Goal: Task Accomplishment & Management: Manage account settings

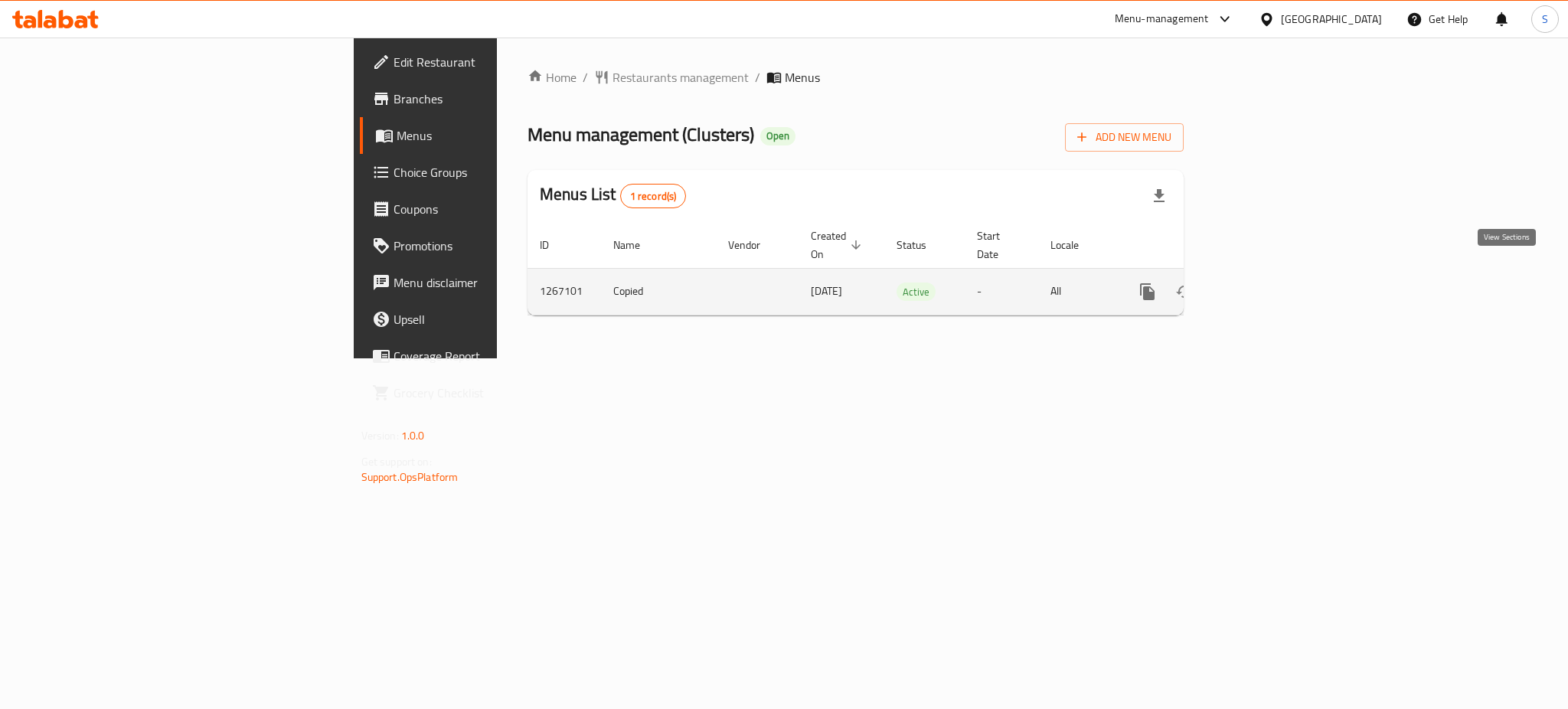
click at [1267, 283] on icon "enhanced table" at bounding box center [1257, 292] width 19 height 19
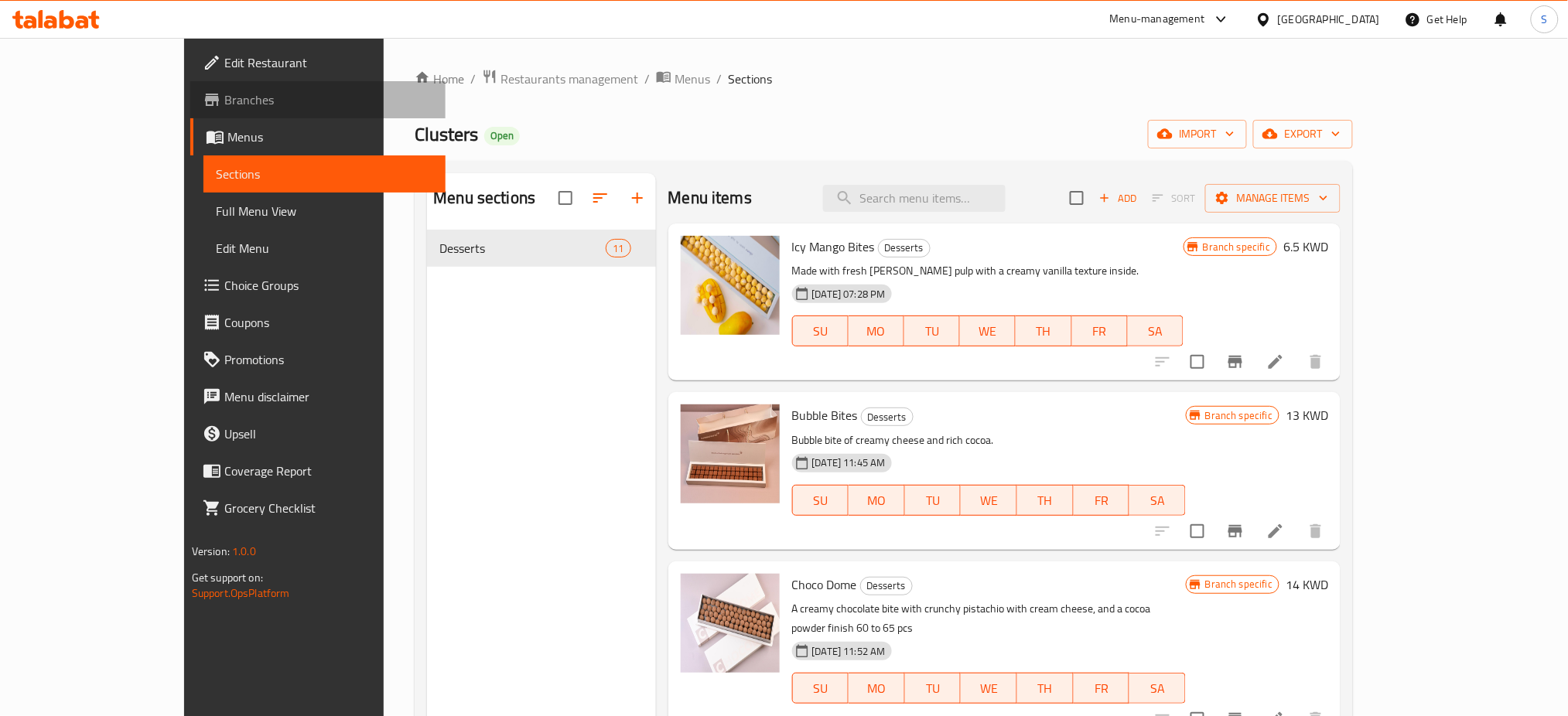
click at [224, 98] on span "Branches" at bounding box center [329, 100] width 210 height 19
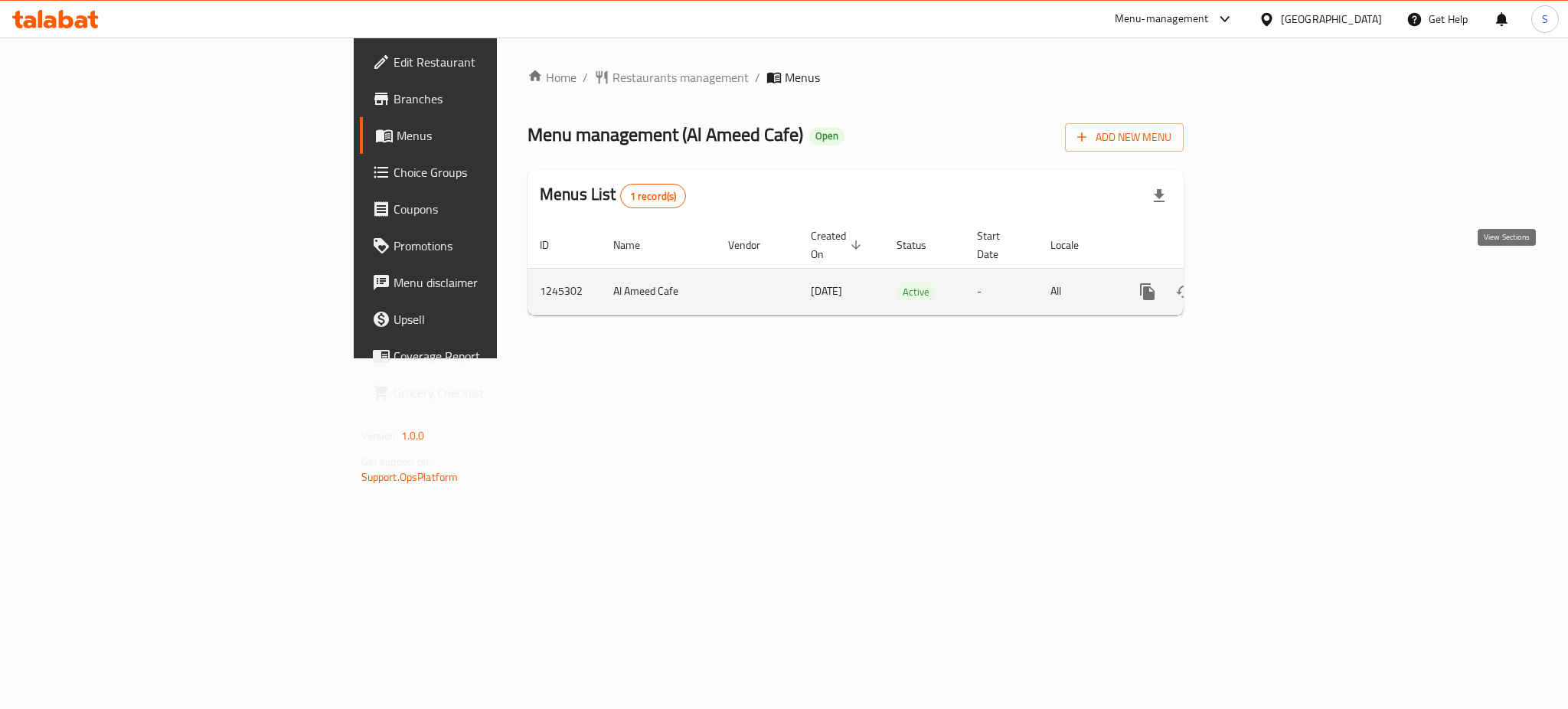
click at [1276, 283] on link "enhanced table" at bounding box center [1257, 291] width 37 height 37
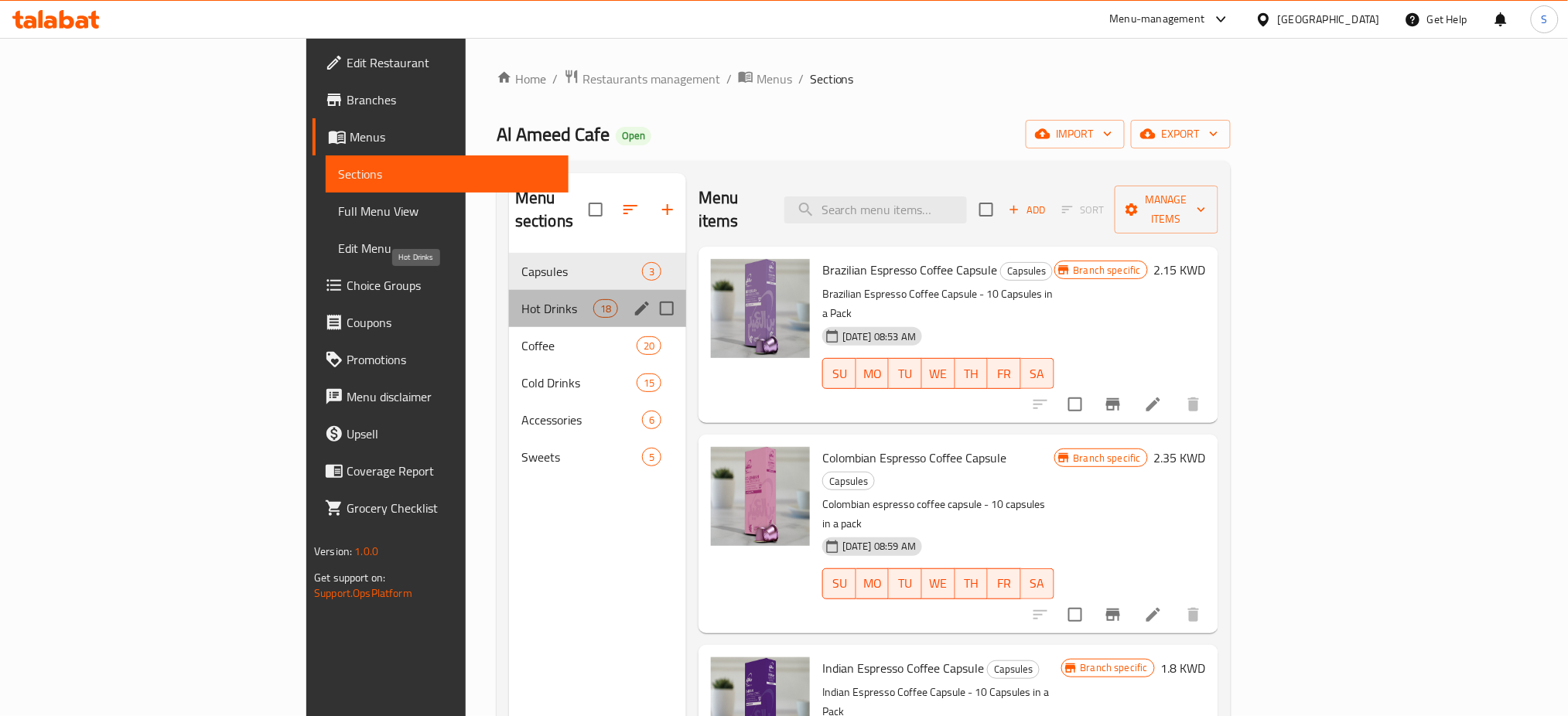
click at [521, 299] on span "Hot Drinks" at bounding box center [557, 309] width 72 height 19
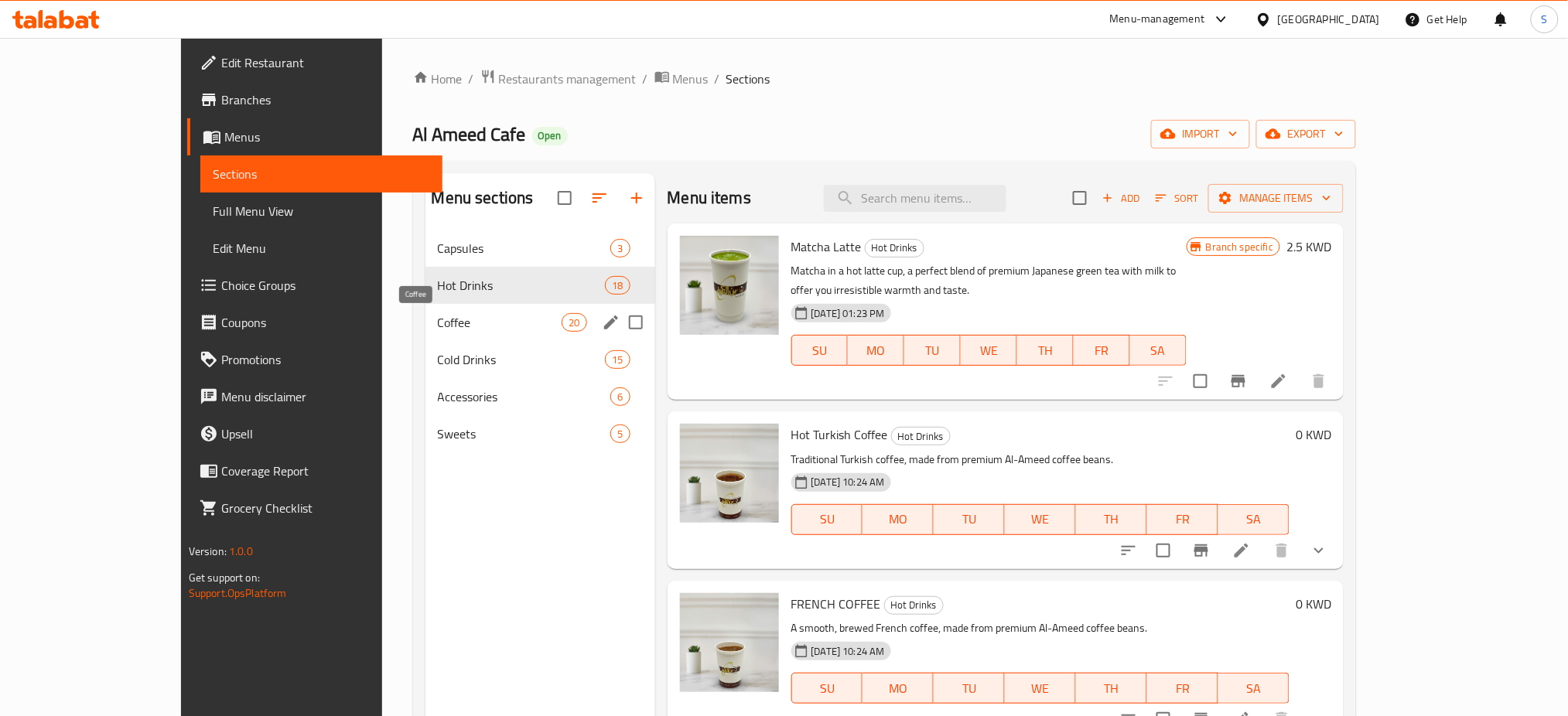
click at [438, 330] on span "Coffee" at bounding box center [499, 322] width 125 height 19
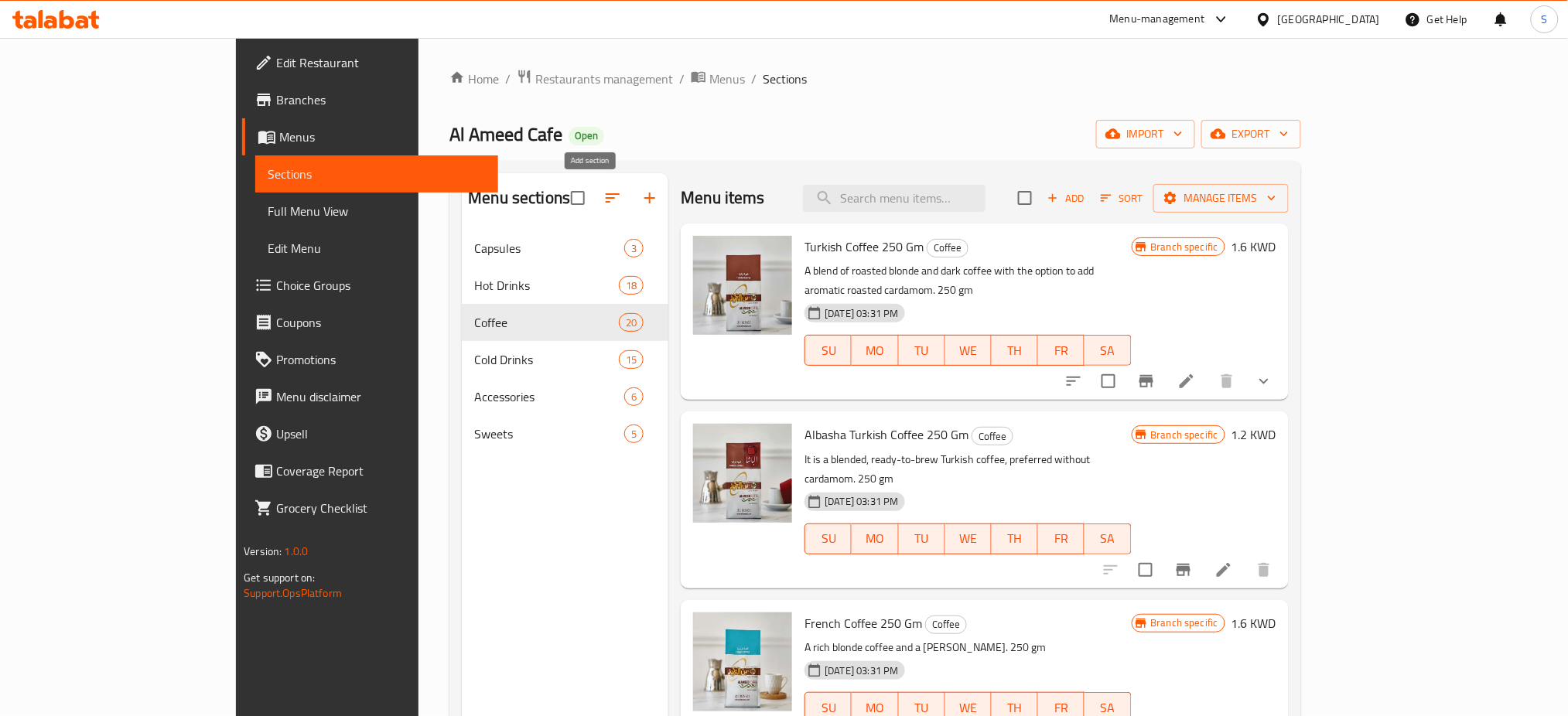
click at [640, 197] on icon "button" at bounding box center [650, 199] width 19 height 19
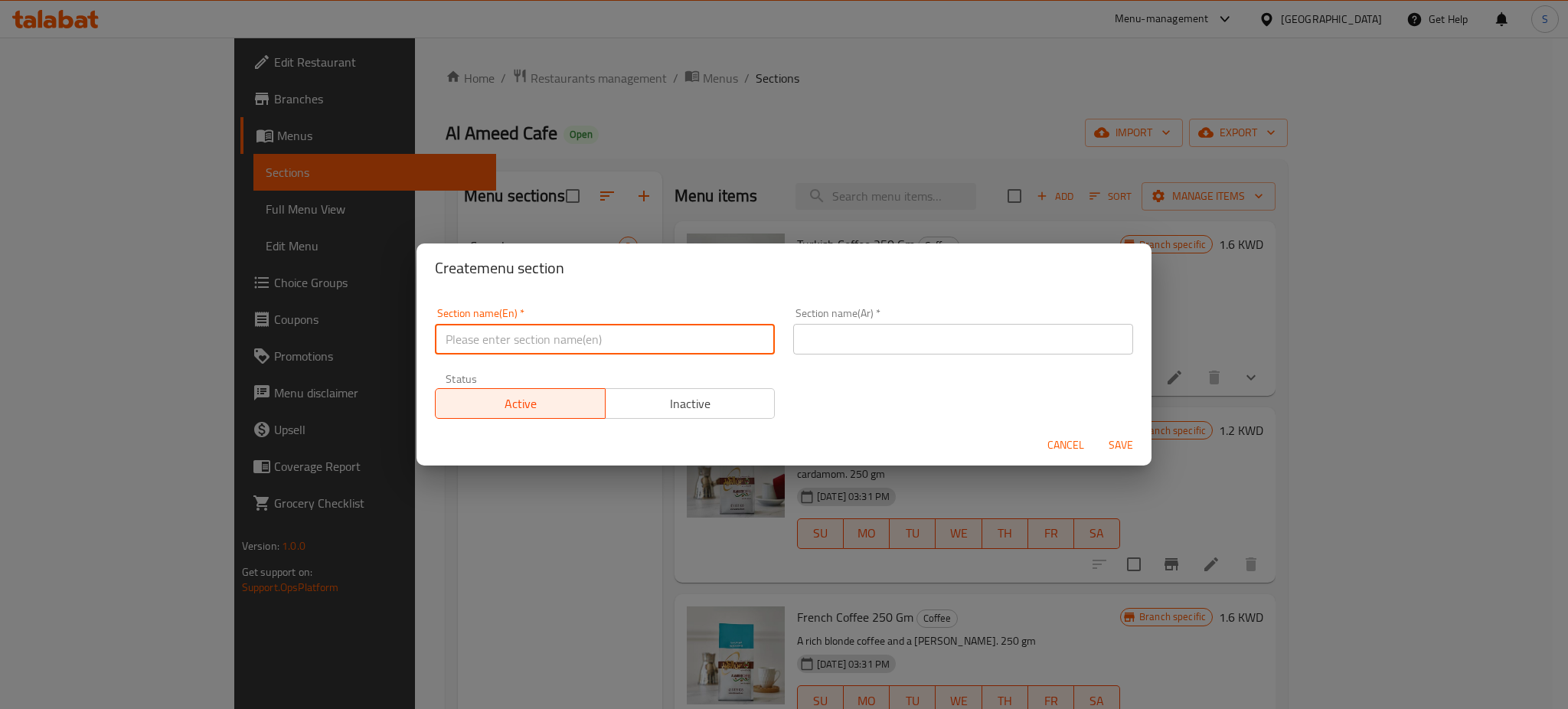
click at [495, 344] on input "text" at bounding box center [604, 340] width 339 height 31
paste input "New Product"
type input "New Product"
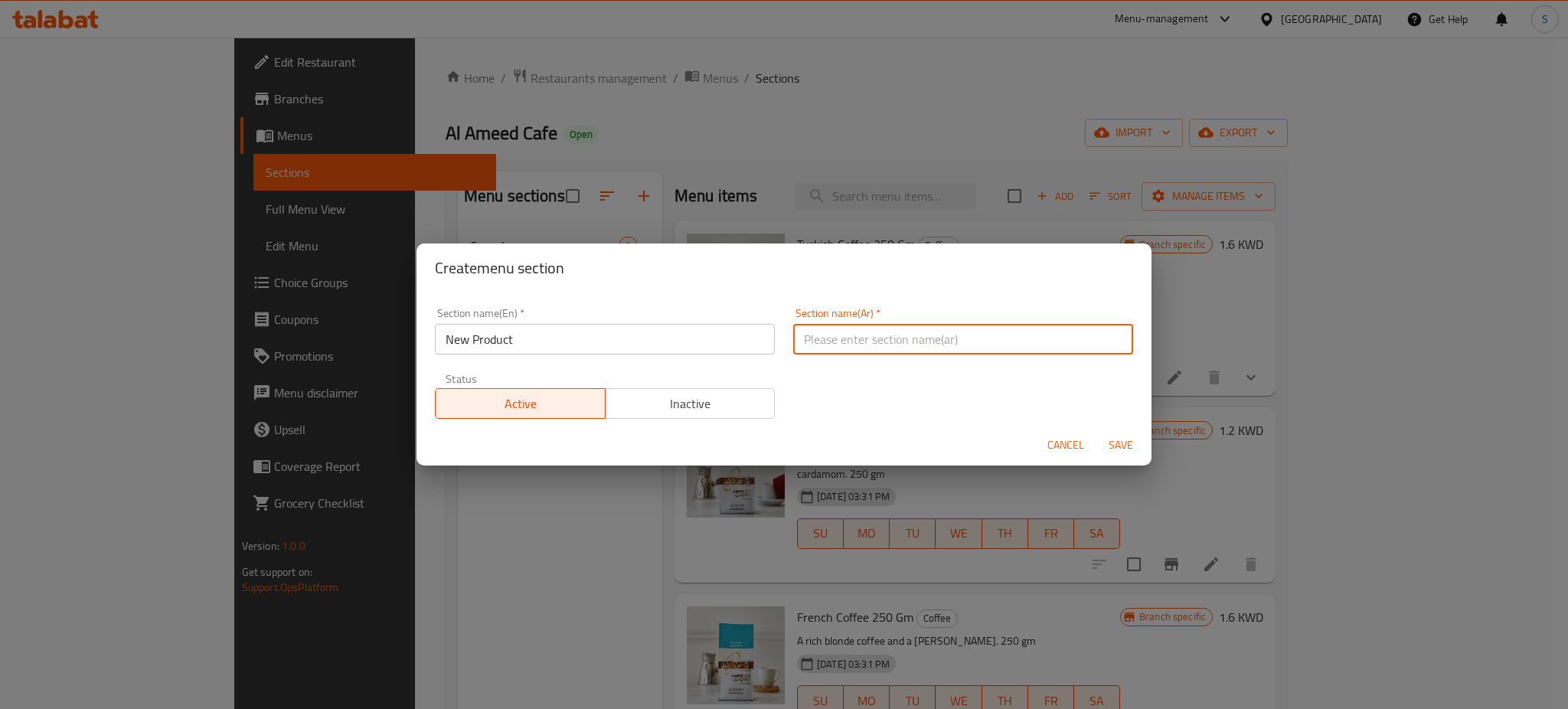
click at [867, 347] on input "text" at bounding box center [962, 340] width 339 height 31
paste input "منتج جديد"
type input "منتج جديد"
click at [1120, 444] on span "Save" at bounding box center [1120, 445] width 37 height 19
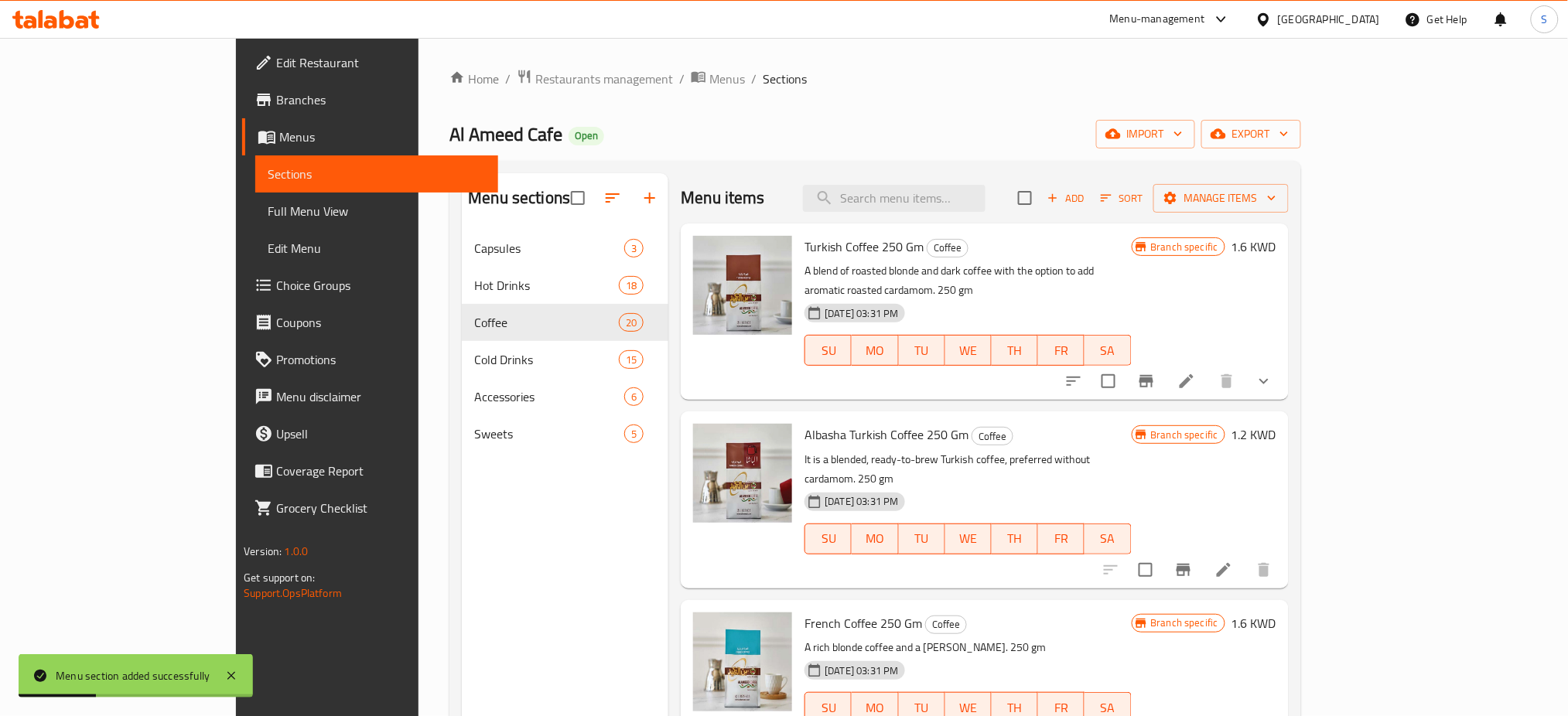
click at [523, 556] on div "Menu sections Capsules 3 Hot Drinks 18 Coffee 20 Cold Drinks 15 Accessories 6 S…" at bounding box center [565, 531] width 206 height 716
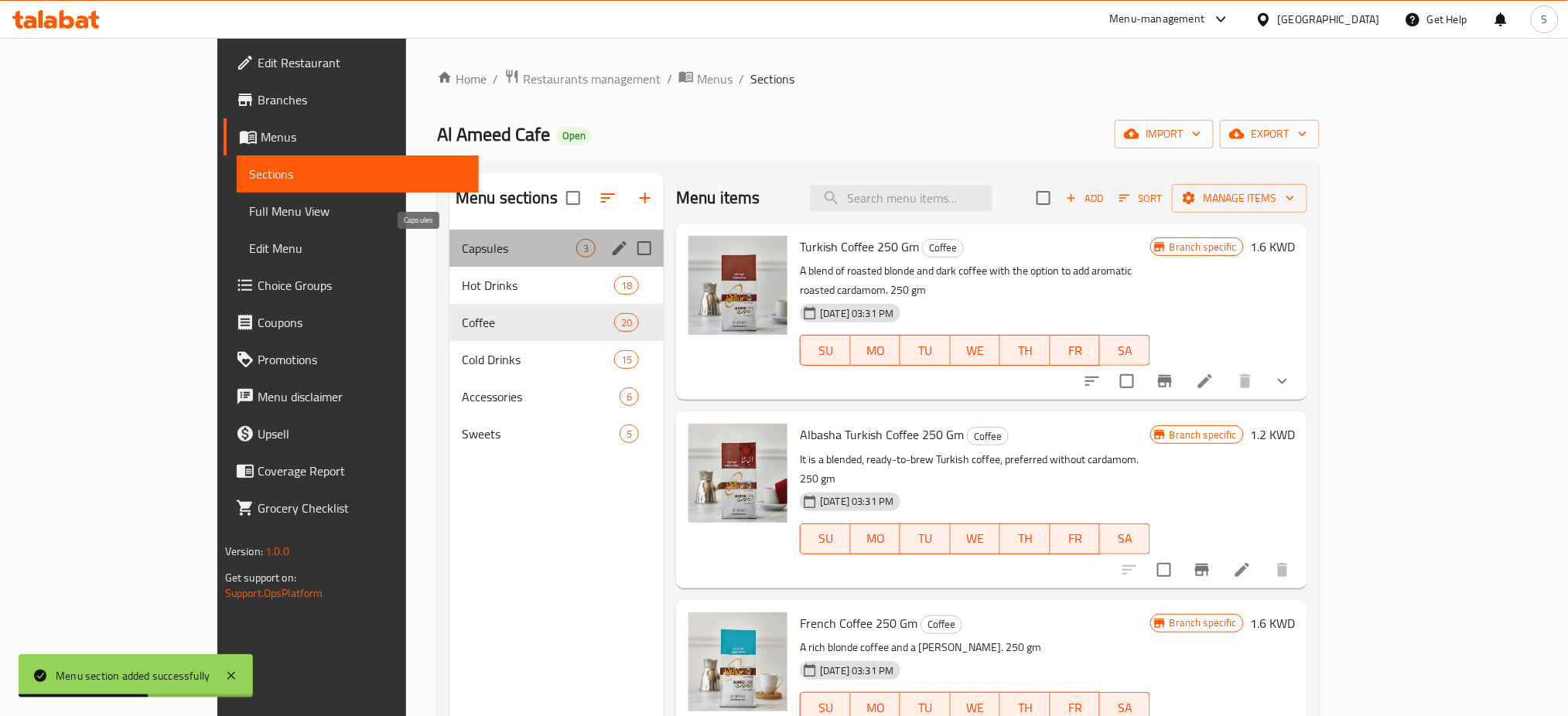
click at [462, 248] on span "Capsules" at bounding box center [518, 248] width 114 height 19
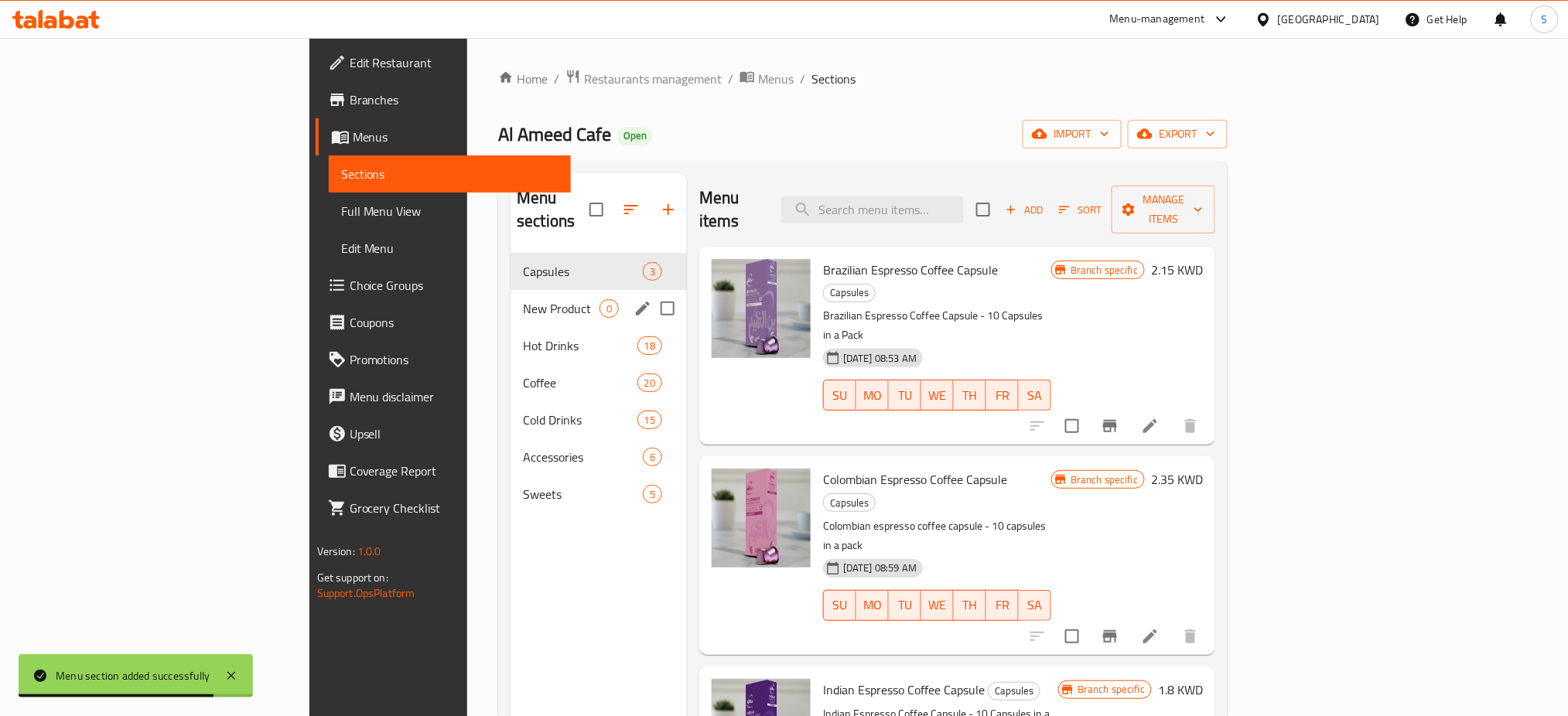
click at [523, 299] on span "New Product" at bounding box center [560, 309] width 77 height 19
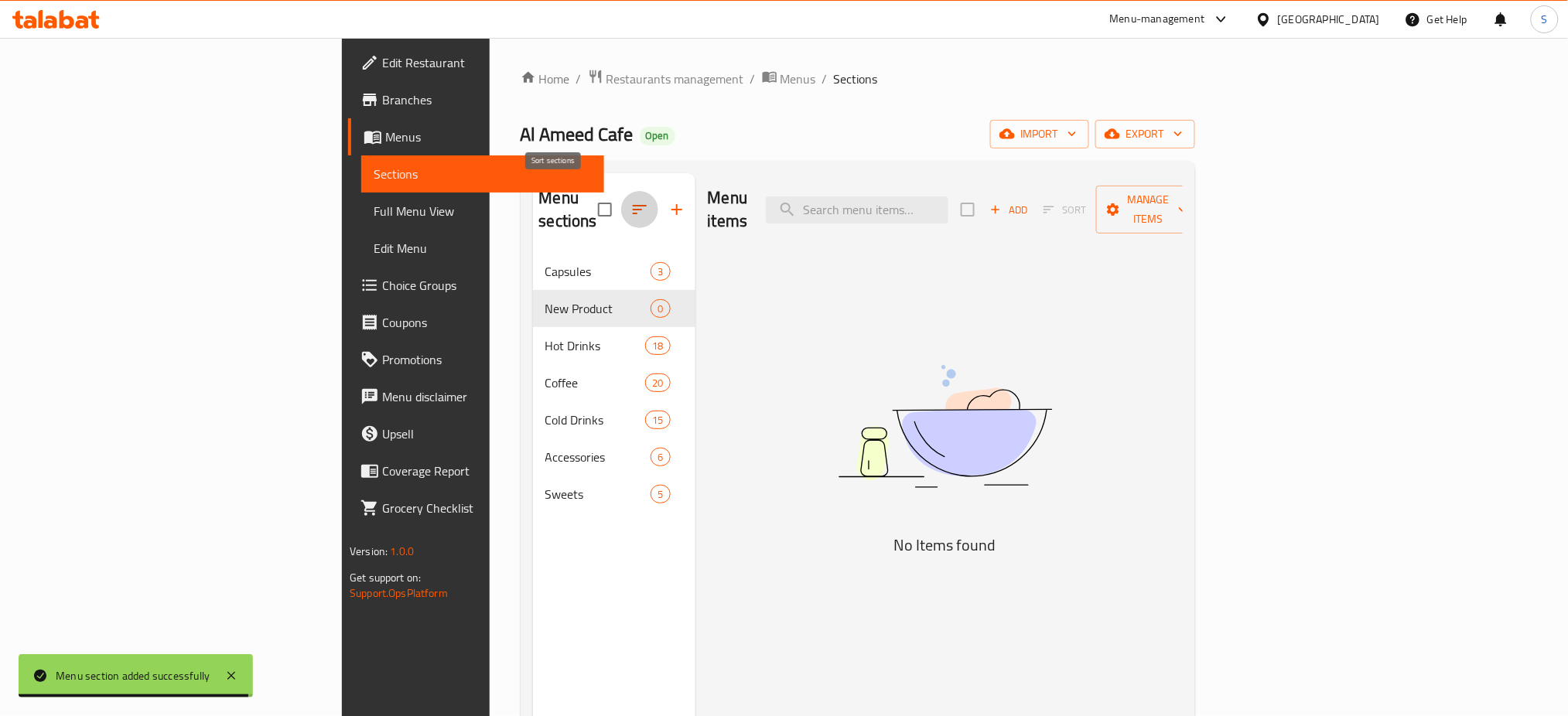
click at [630, 201] on icon "button" at bounding box center [640, 210] width 19 height 19
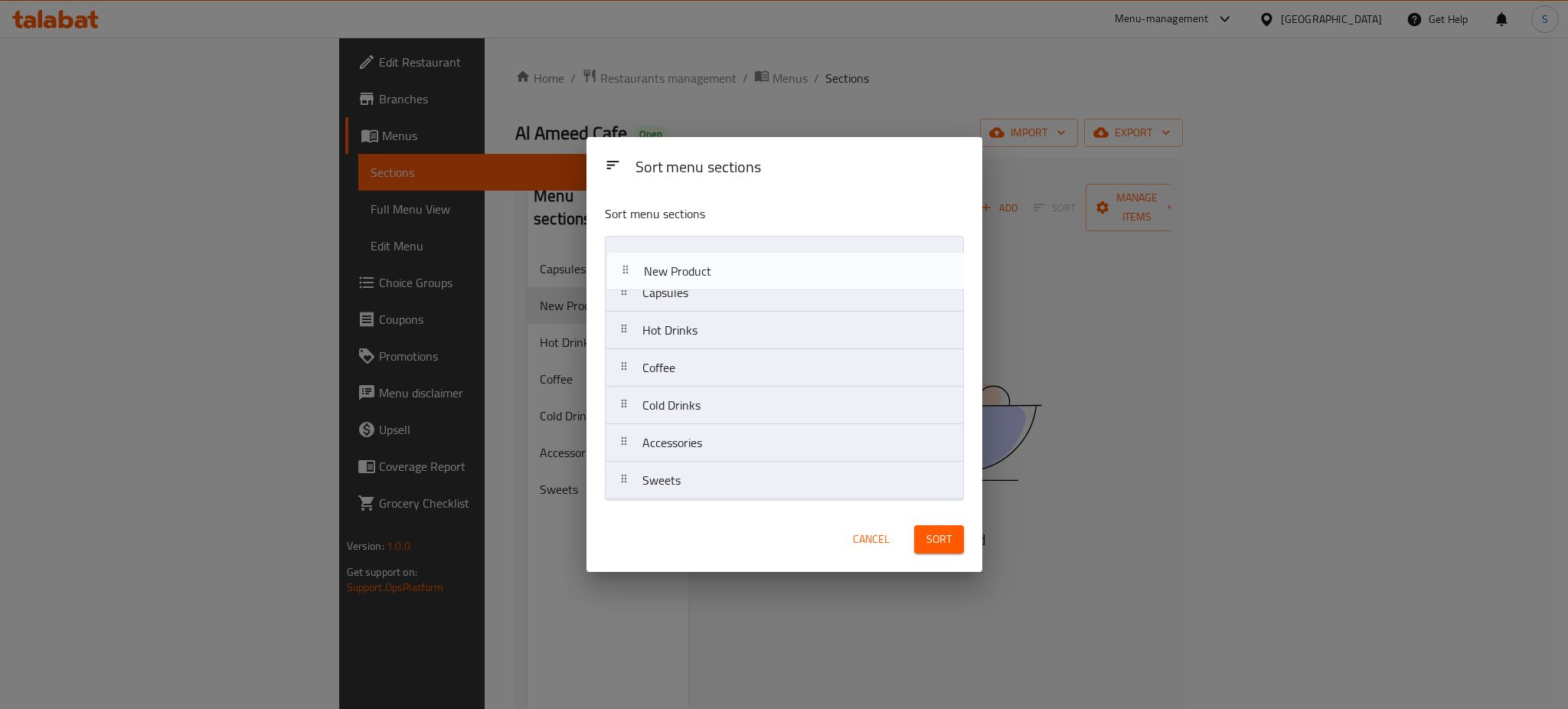
drag, startPoint x: 676, startPoint y: 303, endPoint x: 676, endPoint y: 277, distance: 26.0
click at [676, 277] on nav "Capsules New Product Hot Drinks Coffee Cold Drinks Accessories Sweets" at bounding box center [784, 368] width 359 height 264
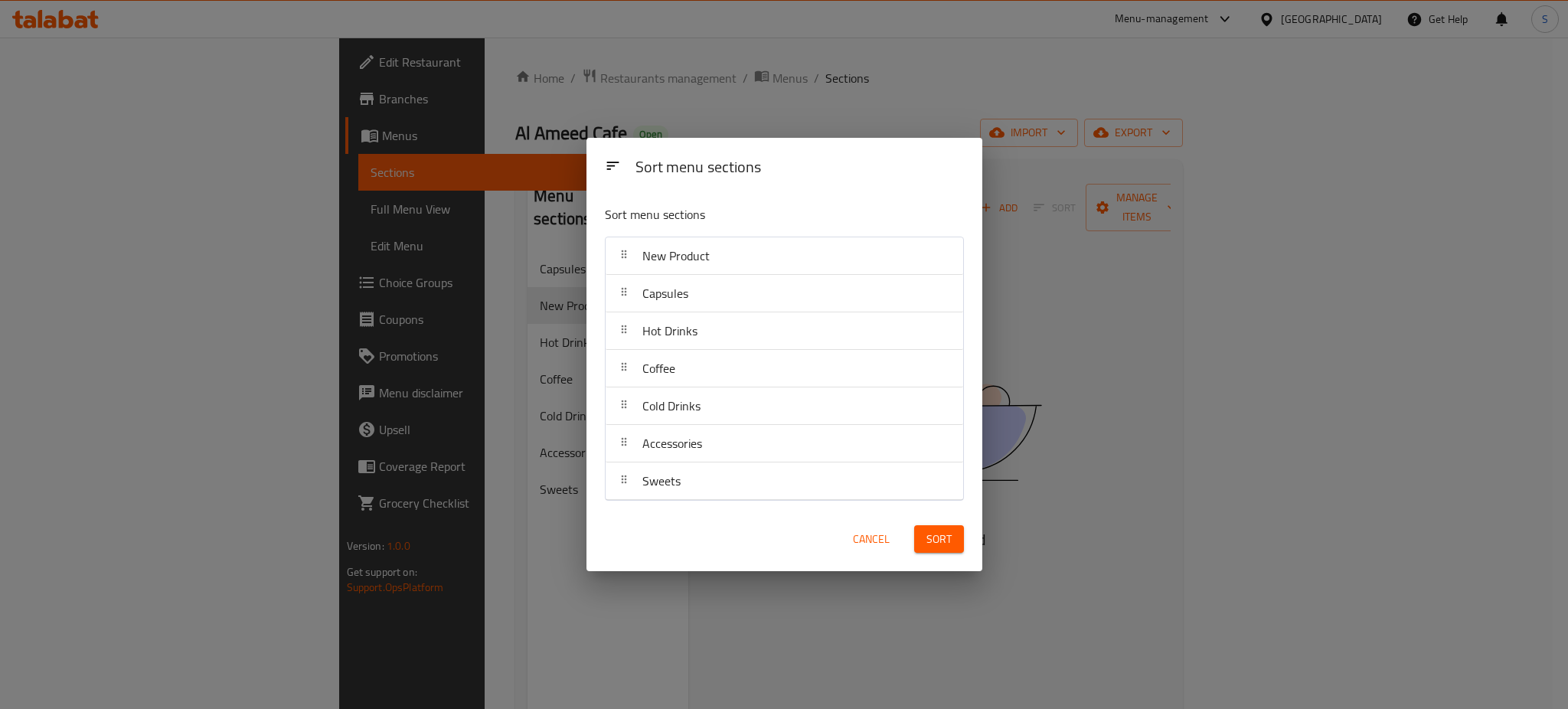
click at [941, 537] on span "Sort" at bounding box center [939, 540] width 26 height 19
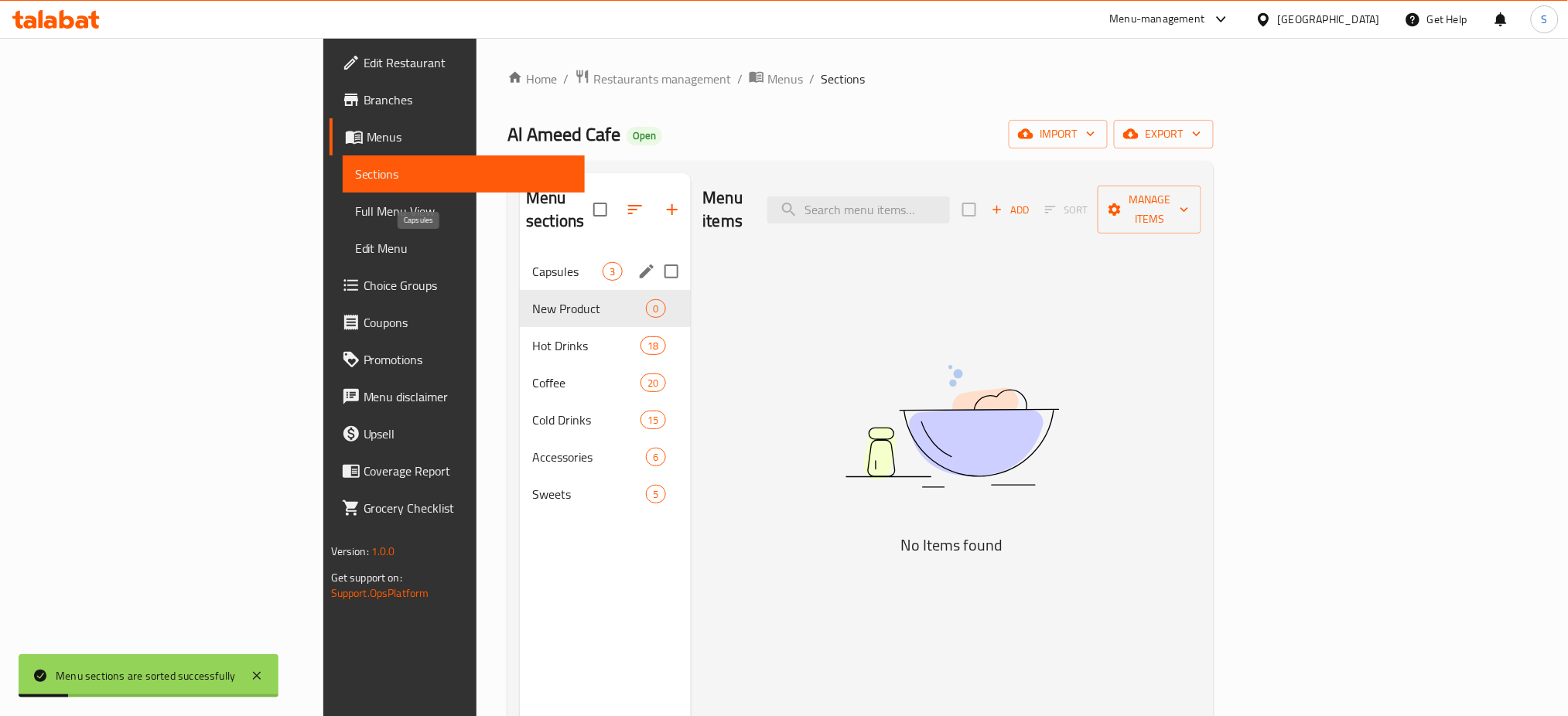
click at [532, 262] on span "Capsules" at bounding box center [567, 272] width 70 height 19
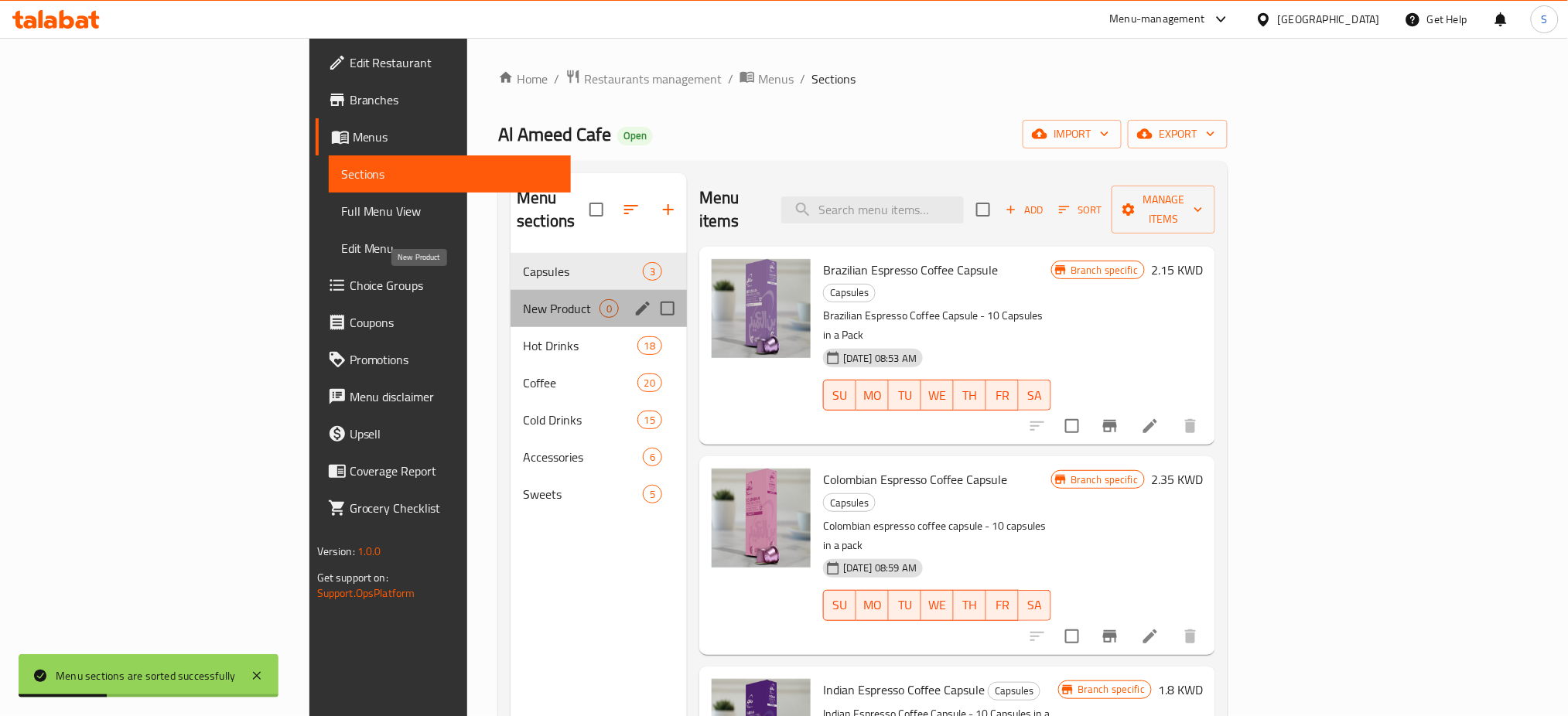
click at [523, 299] on span "New Product" at bounding box center [560, 309] width 77 height 19
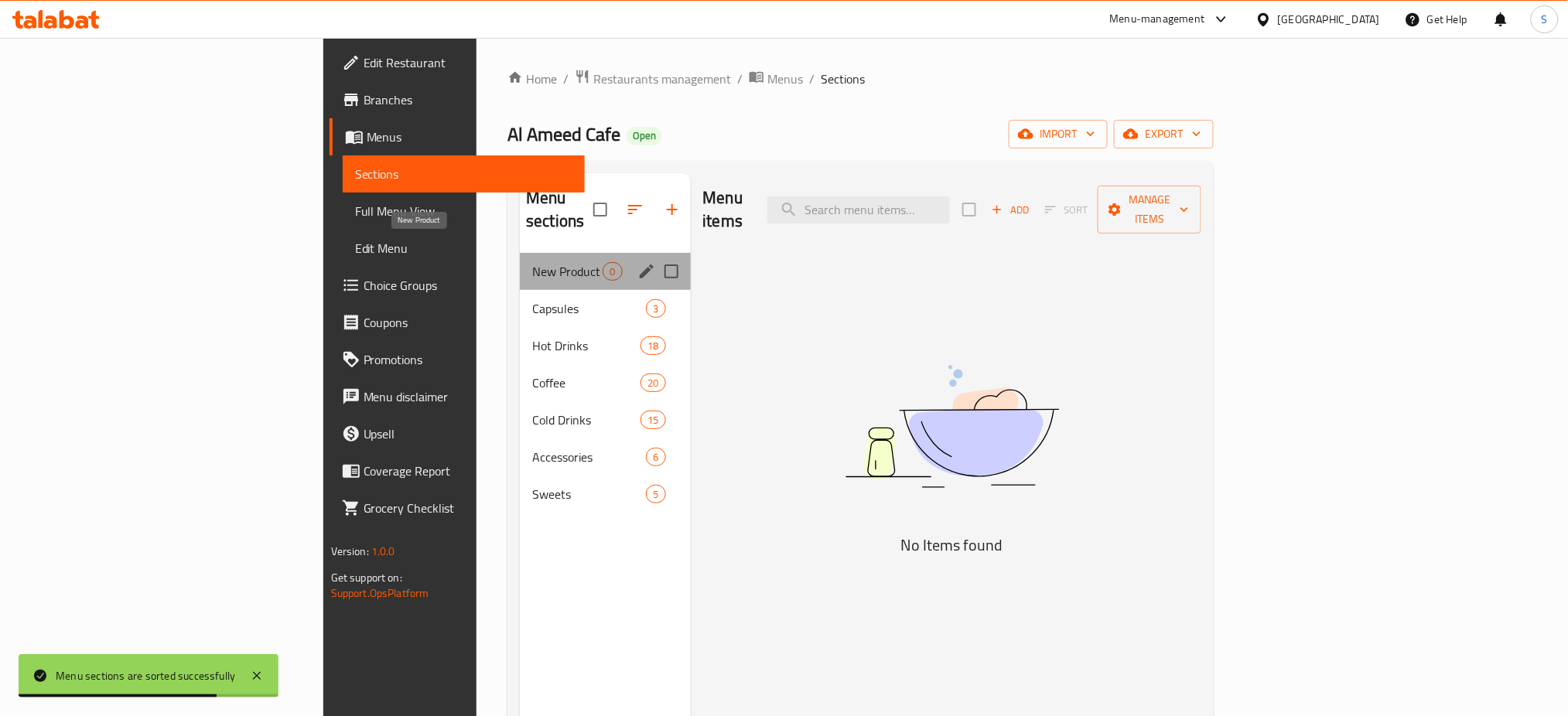
click at [532, 262] on span "New Product" at bounding box center [567, 272] width 70 height 19
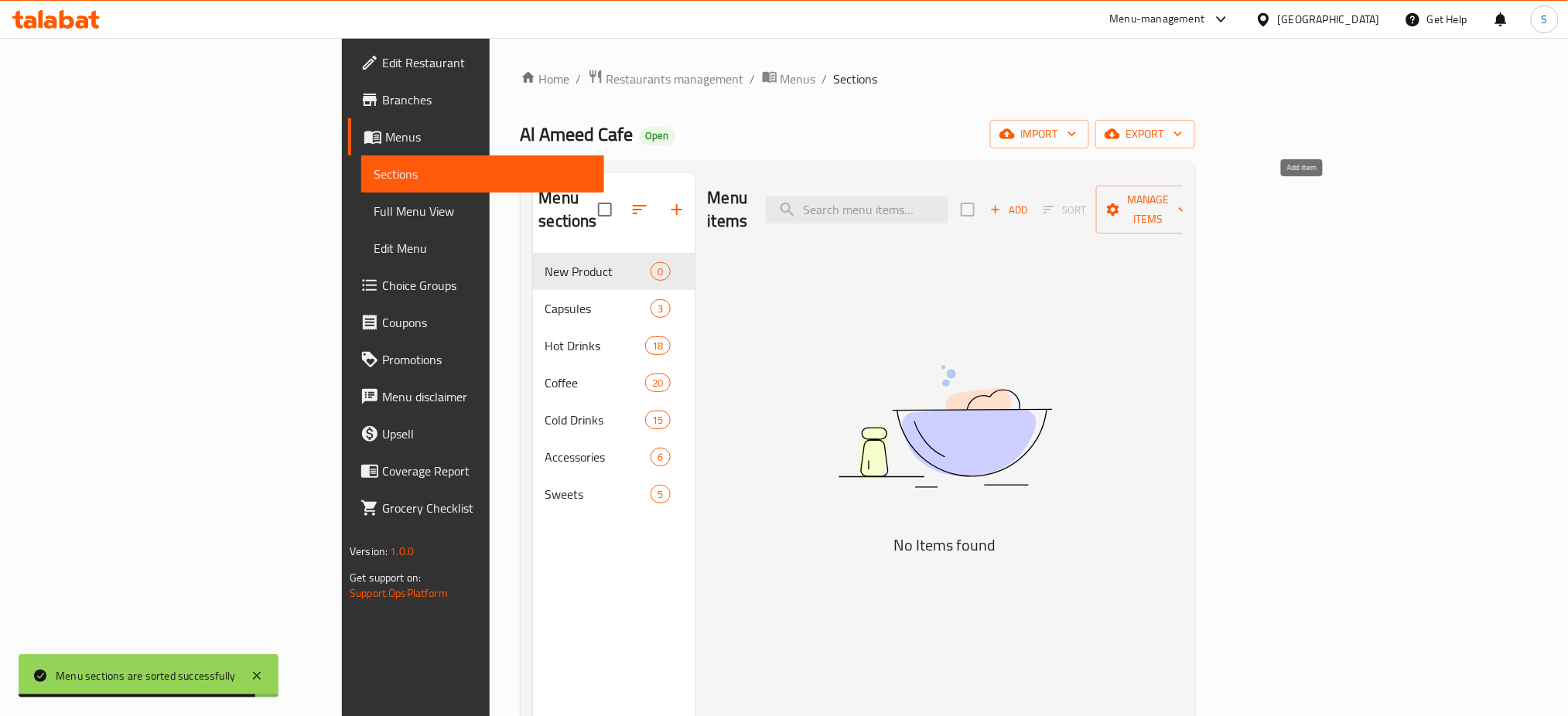
click at [1029, 204] on span "Add" at bounding box center [1008, 210] width 42 height 18
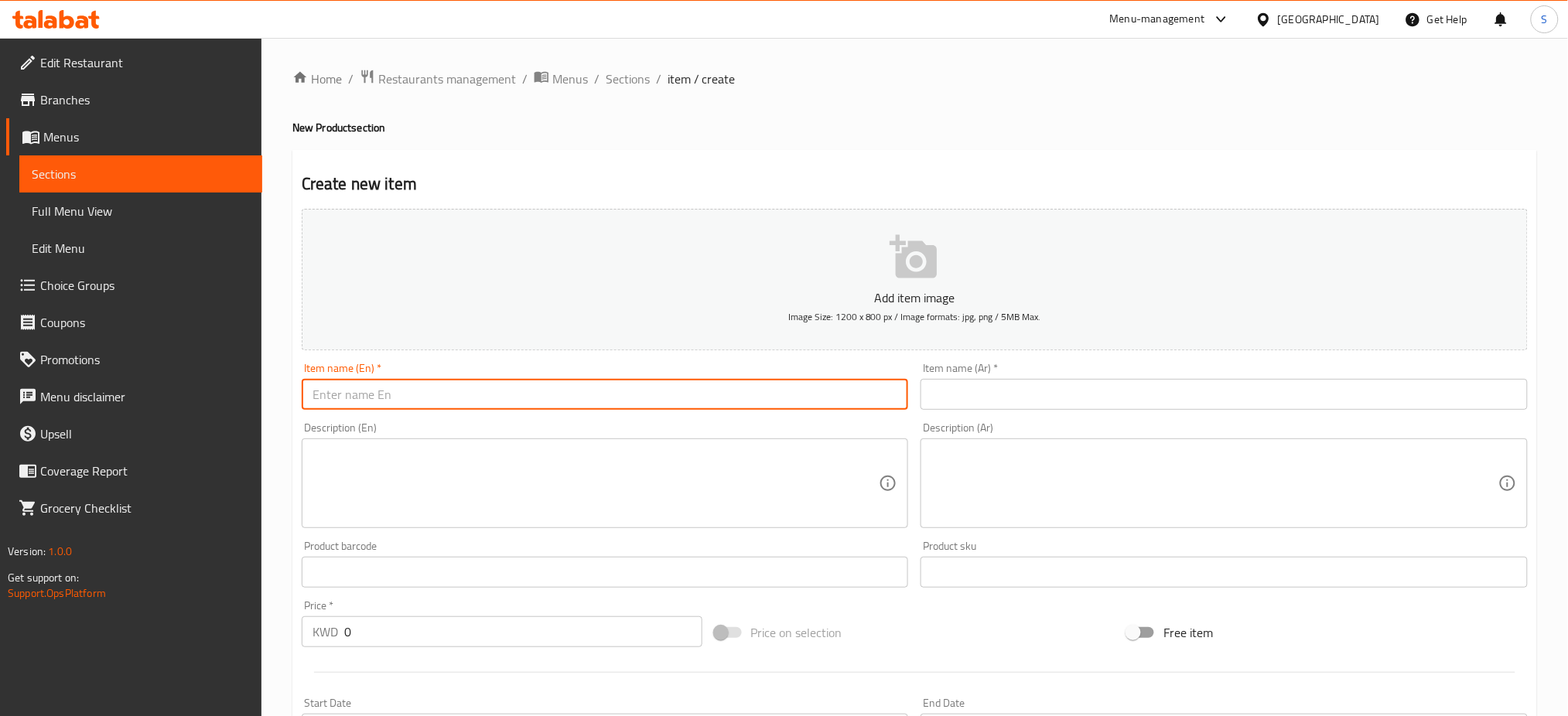
click at [455, 403] on input "text" at bounding box center [605, 395] width 607 height 31
paste input "Coffee Drip / قهوة مقطرة"
click at [397, 395] on input "Coffee Drip / قهوة مقطرة" at bounding box center [605, 395] width 607 height 31
click at [423, 400] on input "Coffee Drip / قهوة مقطرة" at bounding box center [605, 395] width 607 height 31
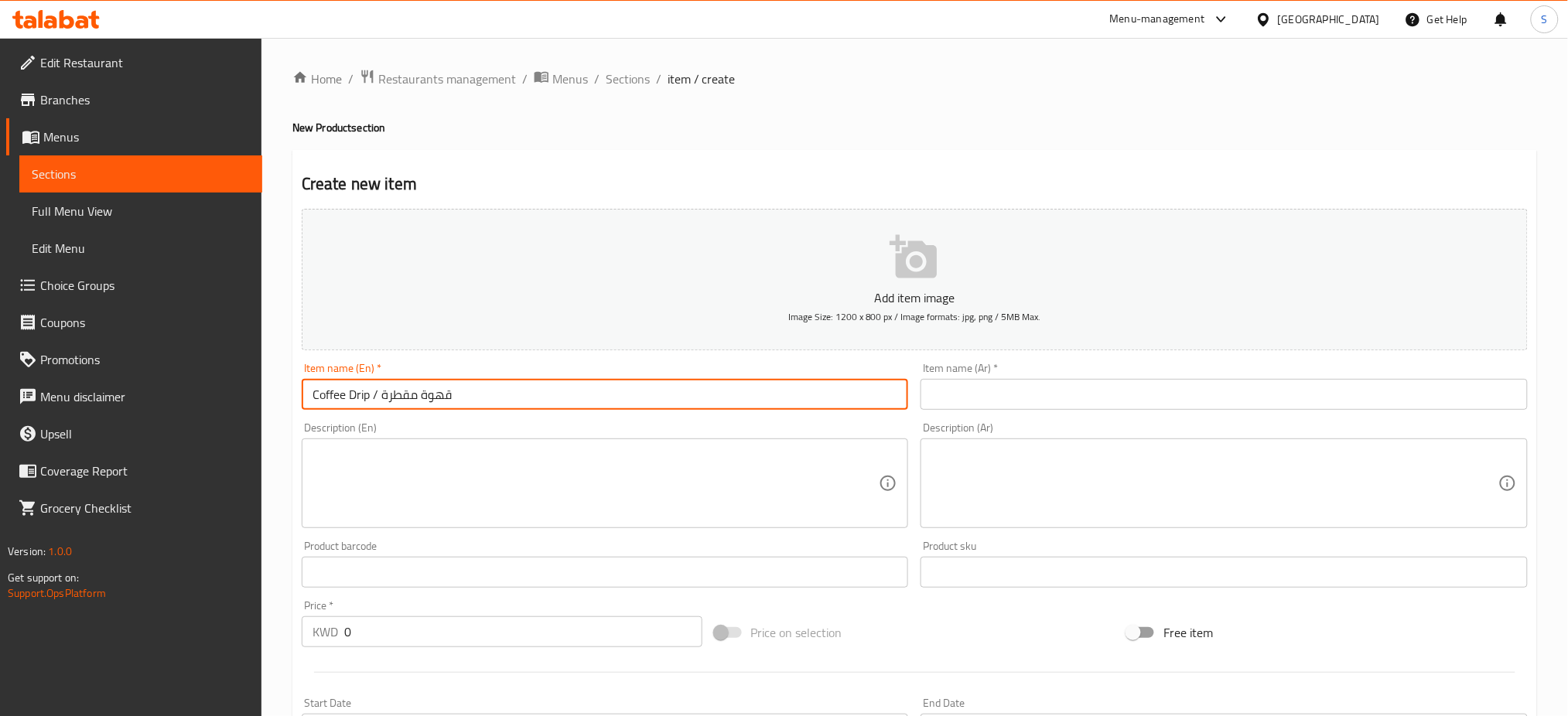
click at [423, 400] on input "Coffee Drip / قهوة مقطرة" at bounding box center [605, 395] width 607 height 31
click at [513, 405] on input "Coffee Drip / قهوة مقطرة" at bounding box center [605, 395] width 607 height 31
drag, startPoint x: 475, startPoint y: 400, endPoint x: 381, endPoint y: 396, distance: 94.1
click at [381, 396] on input "Coffee Drip / قهوة مقطرة" at bounding box center [605, 395] width 607 height 31
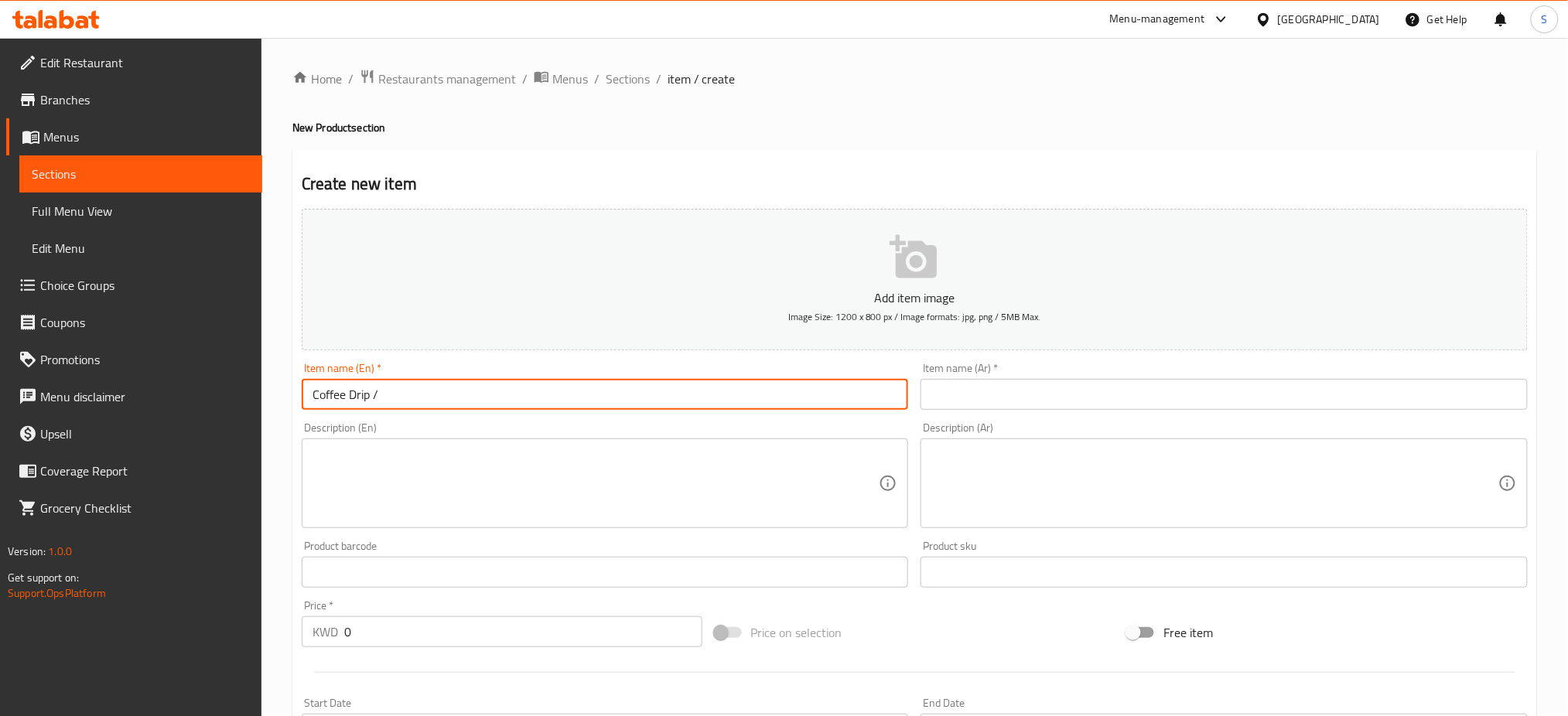
type input "Coffee Drip /"
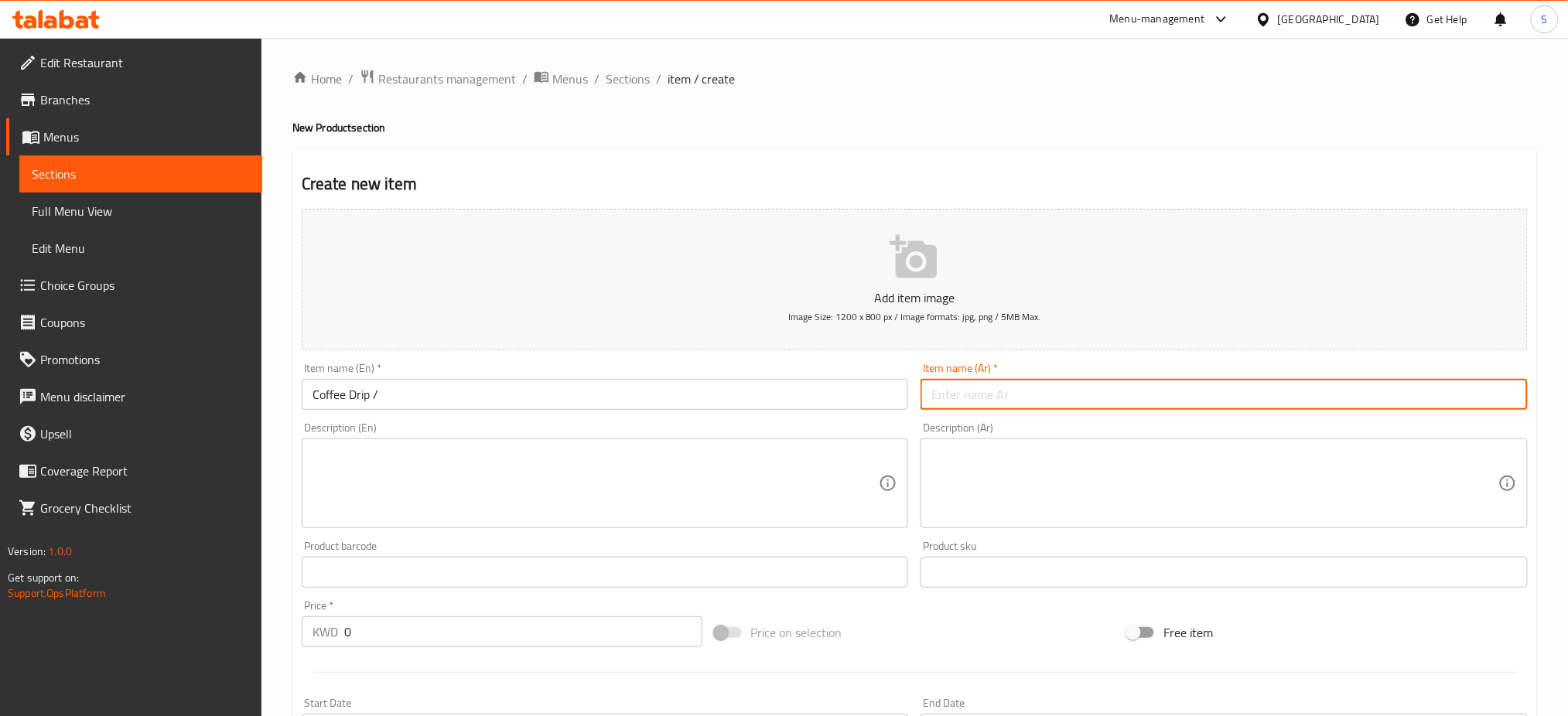
click at [1017, 401] on input "text" at bounding box center [1224, 395] width 607 height 31
paste input "قهوة مقطرة"
type input "قهوة مقطرة"
click at [423, 400] on input "Coffee Drip /" at bounding box center [605, 395] width 607 height 31
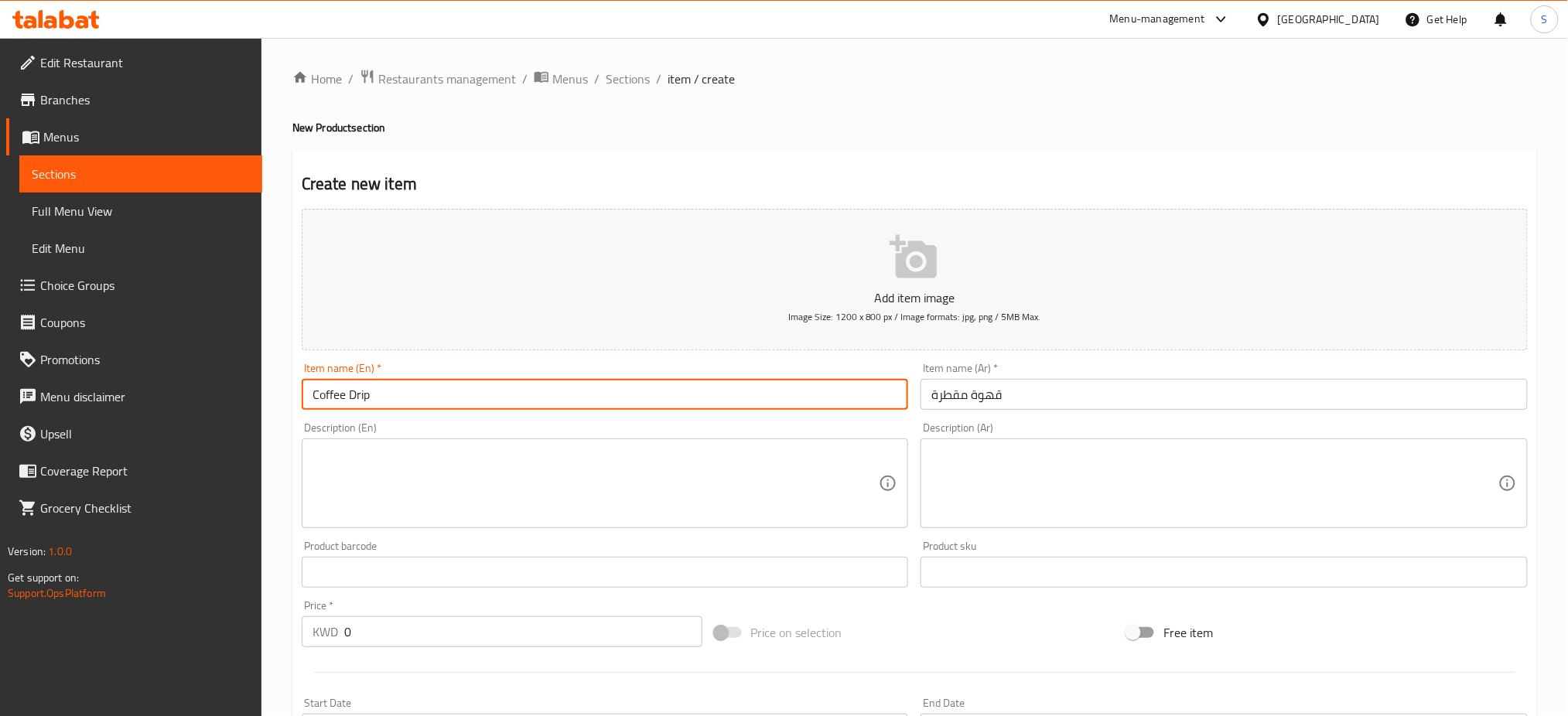
type input "Coffee Drip"
click at [442, 488] on textarea at bounding box center [595, 483] width 567 height 73
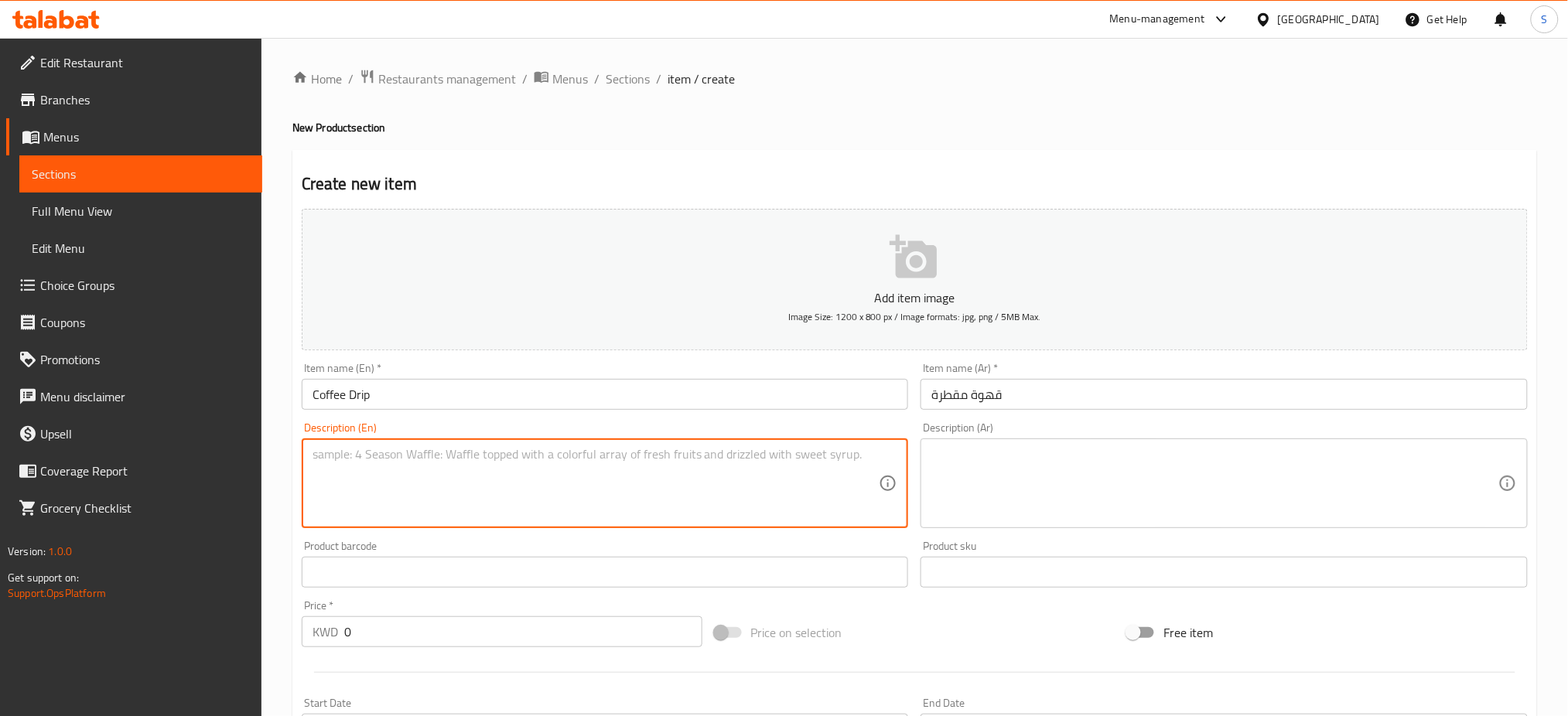
paste textarea "Enjoy the convenience of 10 premium coffee drip sachets in a single package Rea…"
type textarea "Enjoy the convenience of 10 premium coffee drip sachets in a single package Rea…"
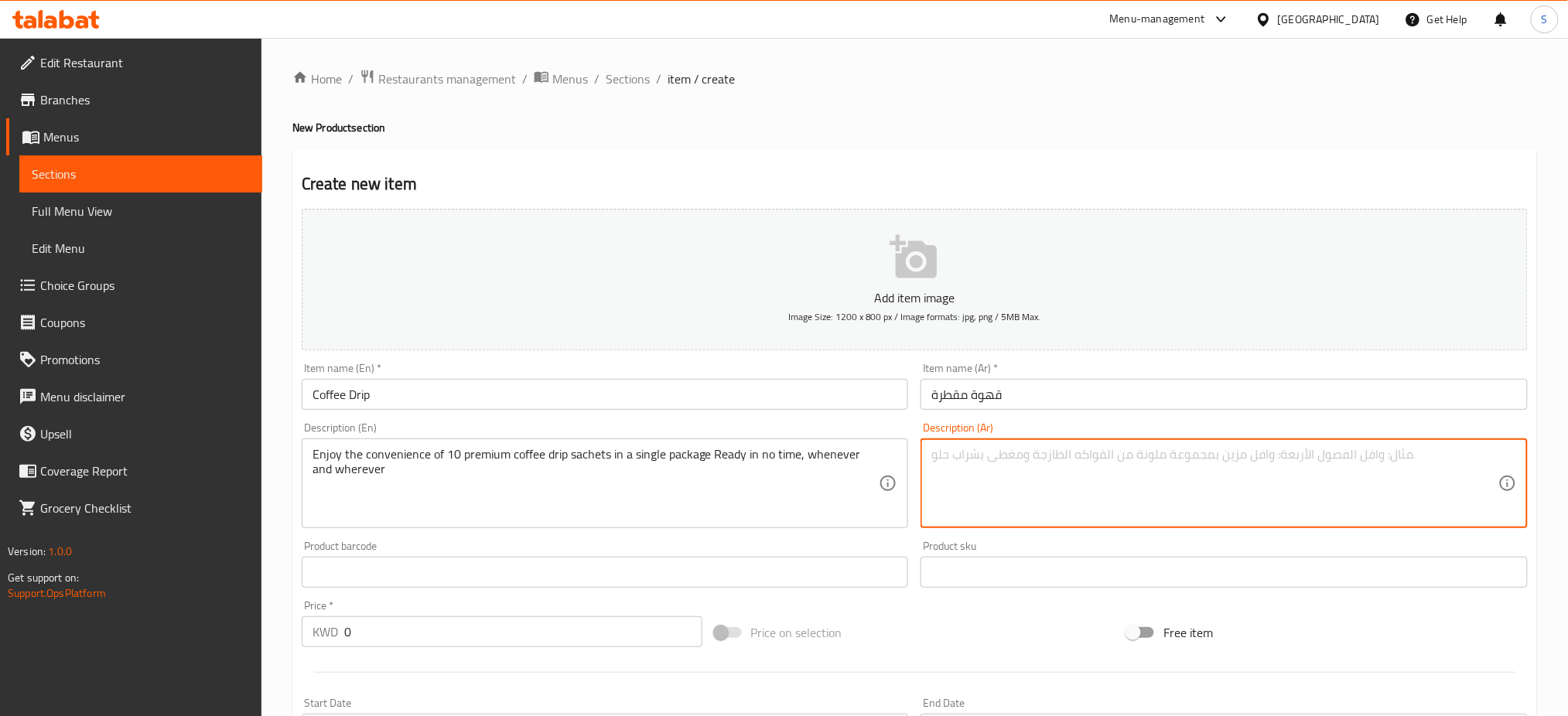
click at [1025, 467] on textarea at bounding box center [1214, 483] width 567 height 73
paste textarea "استمتع براحة 10 أكياس قهوة مقطرة الفاخرة في عبوة واحدة جاهزة في وقت قصير، في أي…"
type textarea "استمتع براحة 10 أكياس قهوة مقطرة الفاخرة في عبوة واحدة جاهزة في وقت قصير، في أي…"
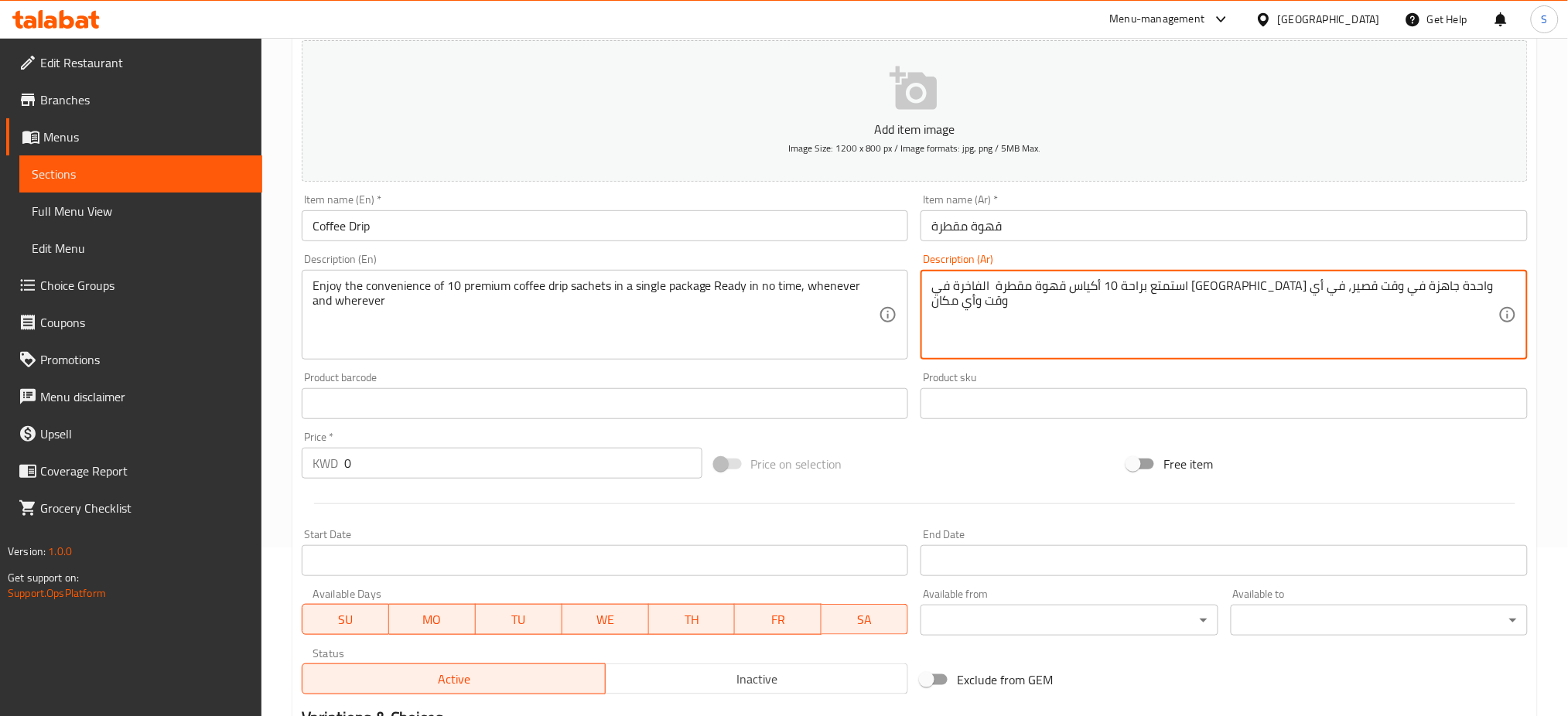
scroll to position [205, 0]
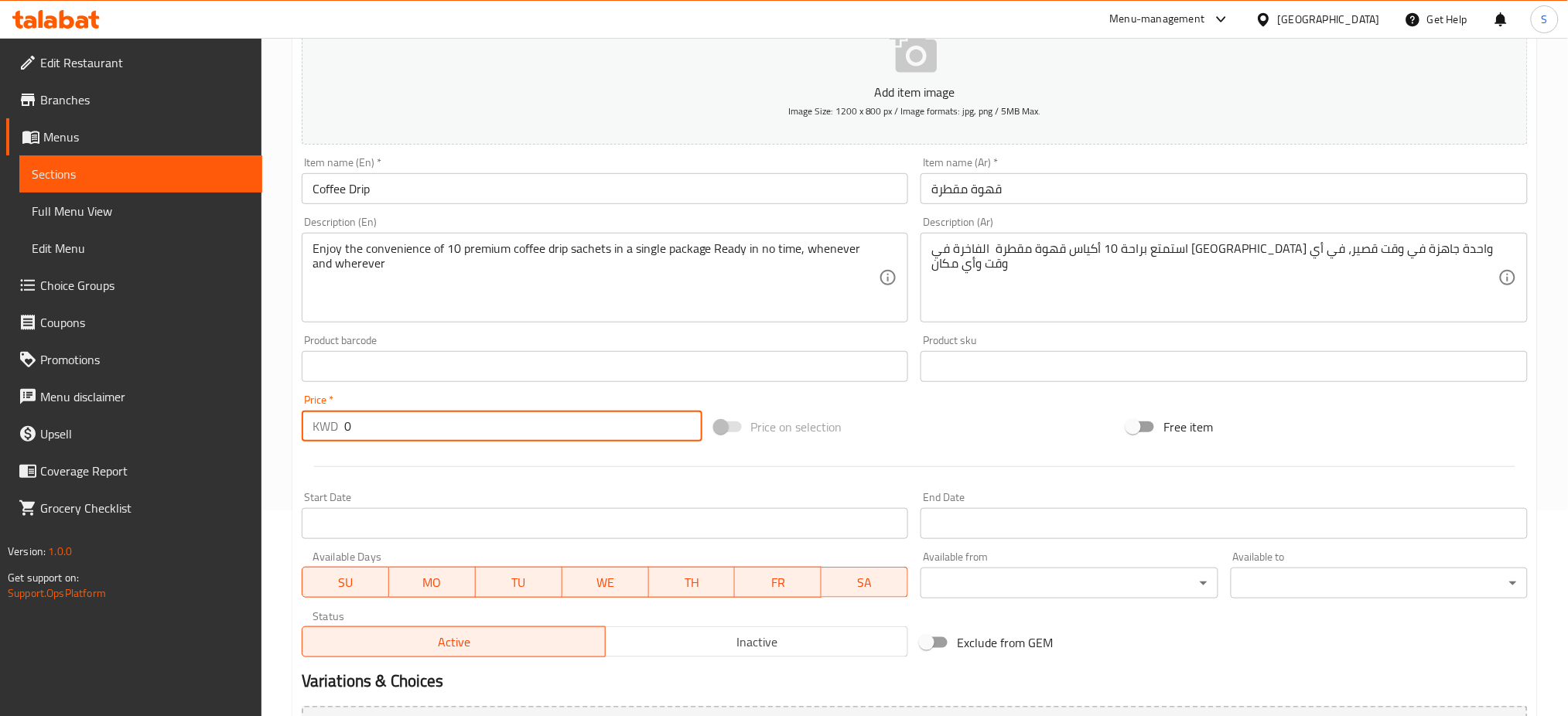
drag, startPoint x: 398, startPoint y: 427, endPoint x: 292, endPoint y: 410, distance: 107.4
click at [292, 410] on div "Create new item Add item image Image Size: 1200 x 800 px / Image formats: jpg, …" at bounding box center [915, 394] width 1245 height 900
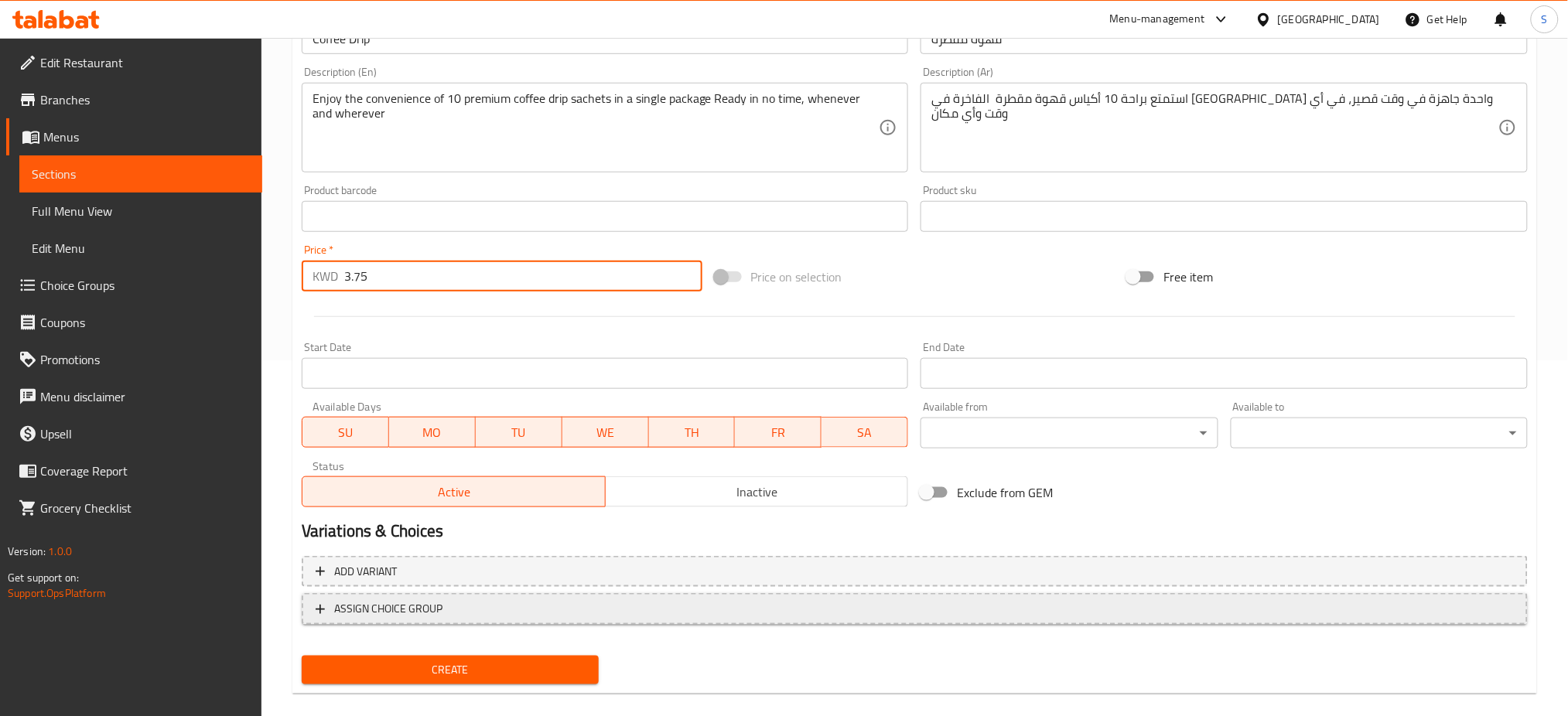
scroll to position [374, 0]
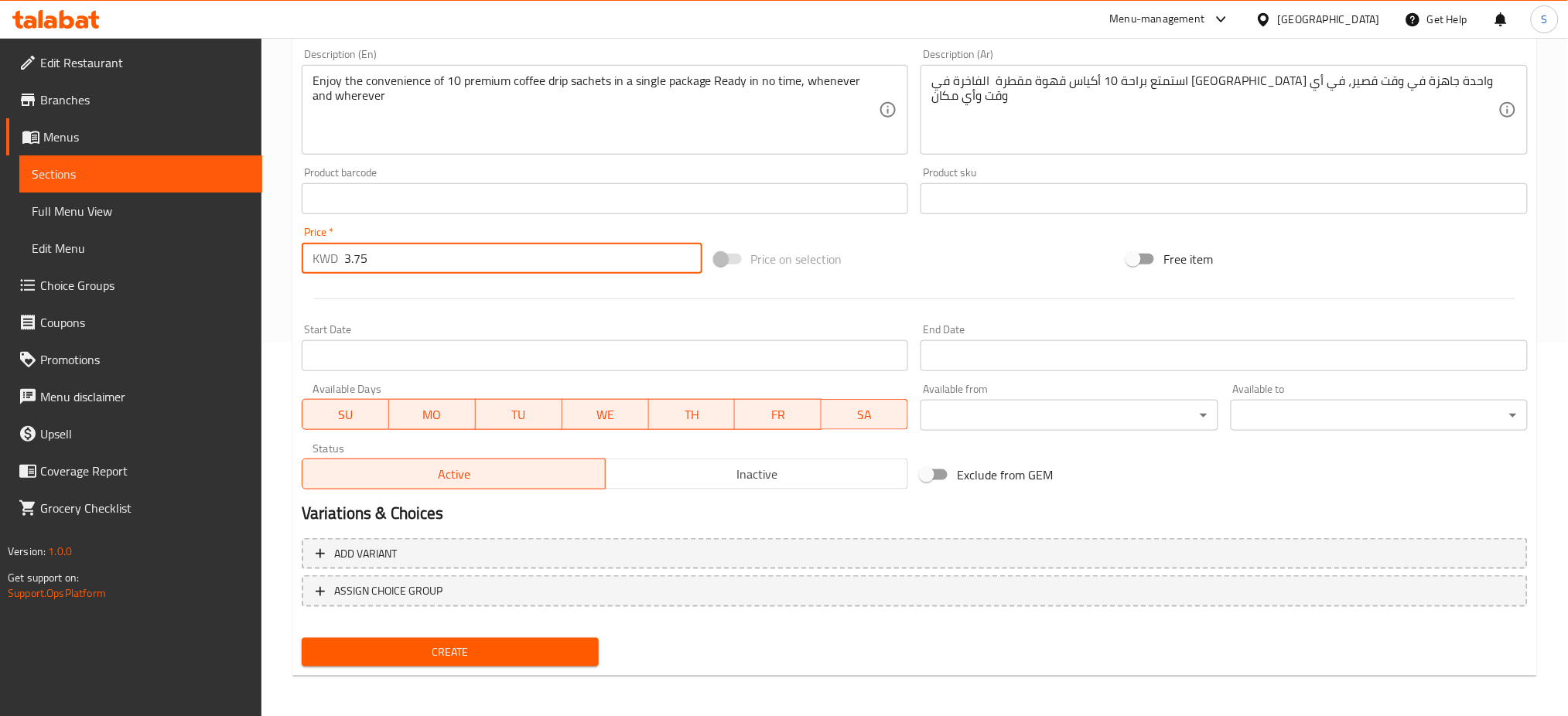
type input "3.75"
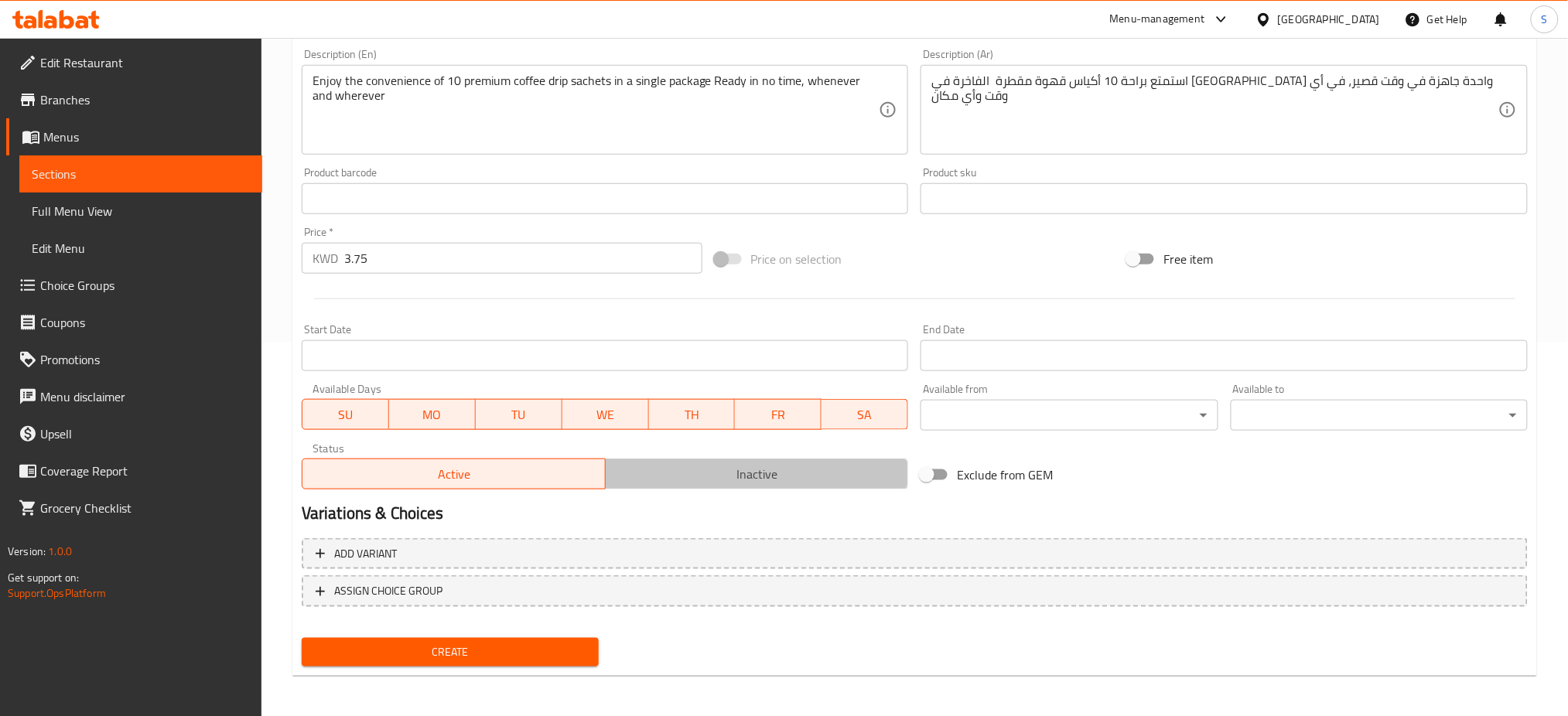
click at [771, 482] on span "Inactive" at bounding box center [757, 474] width 291 height 22
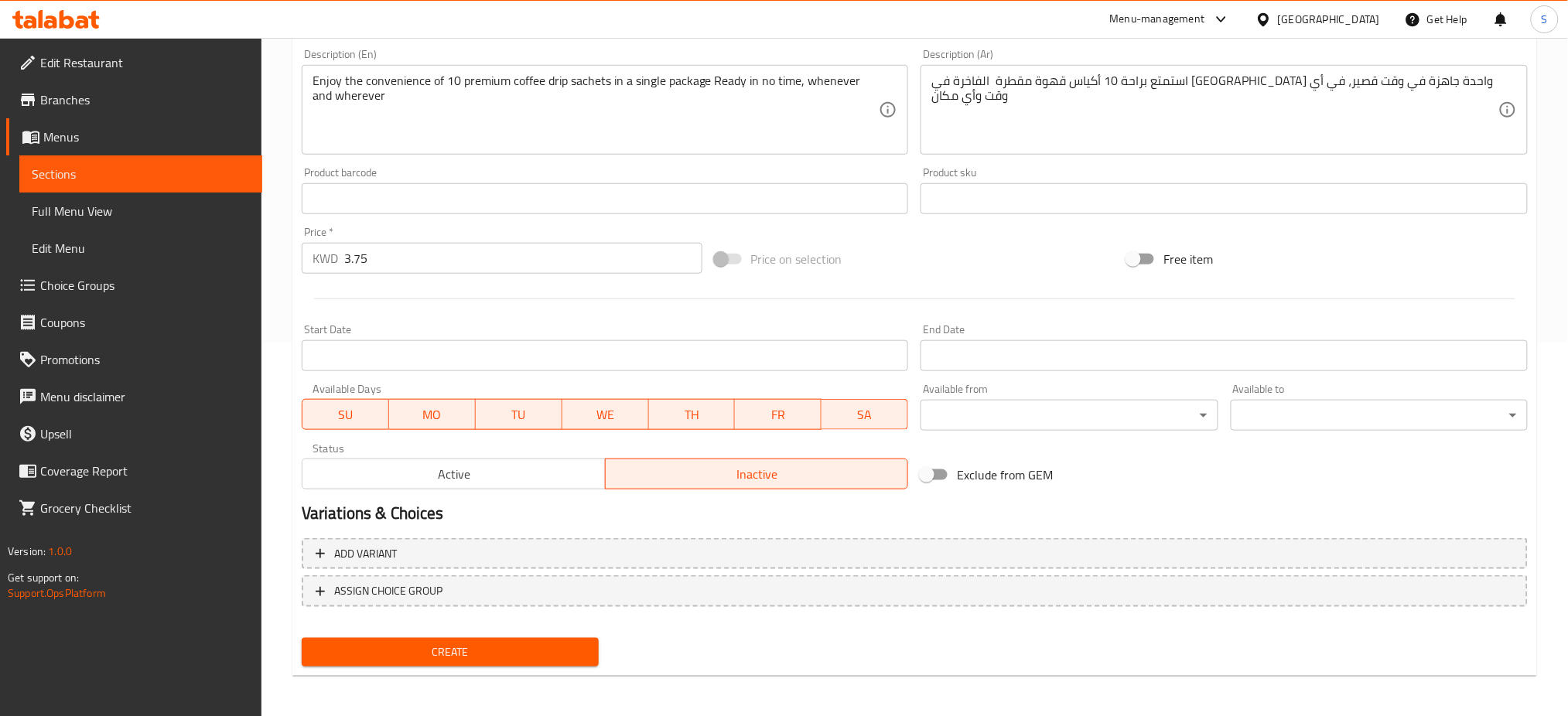
click at [565, 654] on span "Create" at bounding box center [450, 652] width 273 height 19
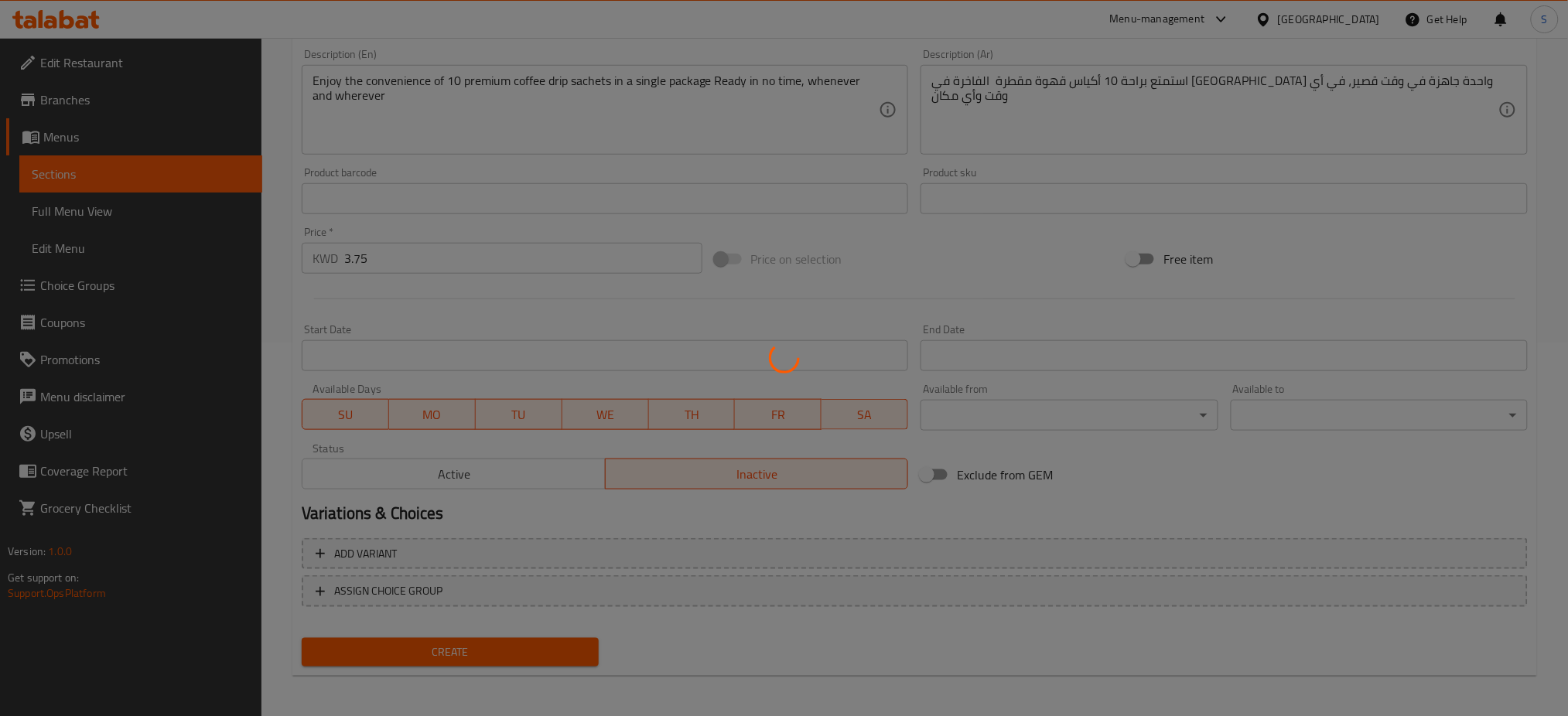
type input "0"
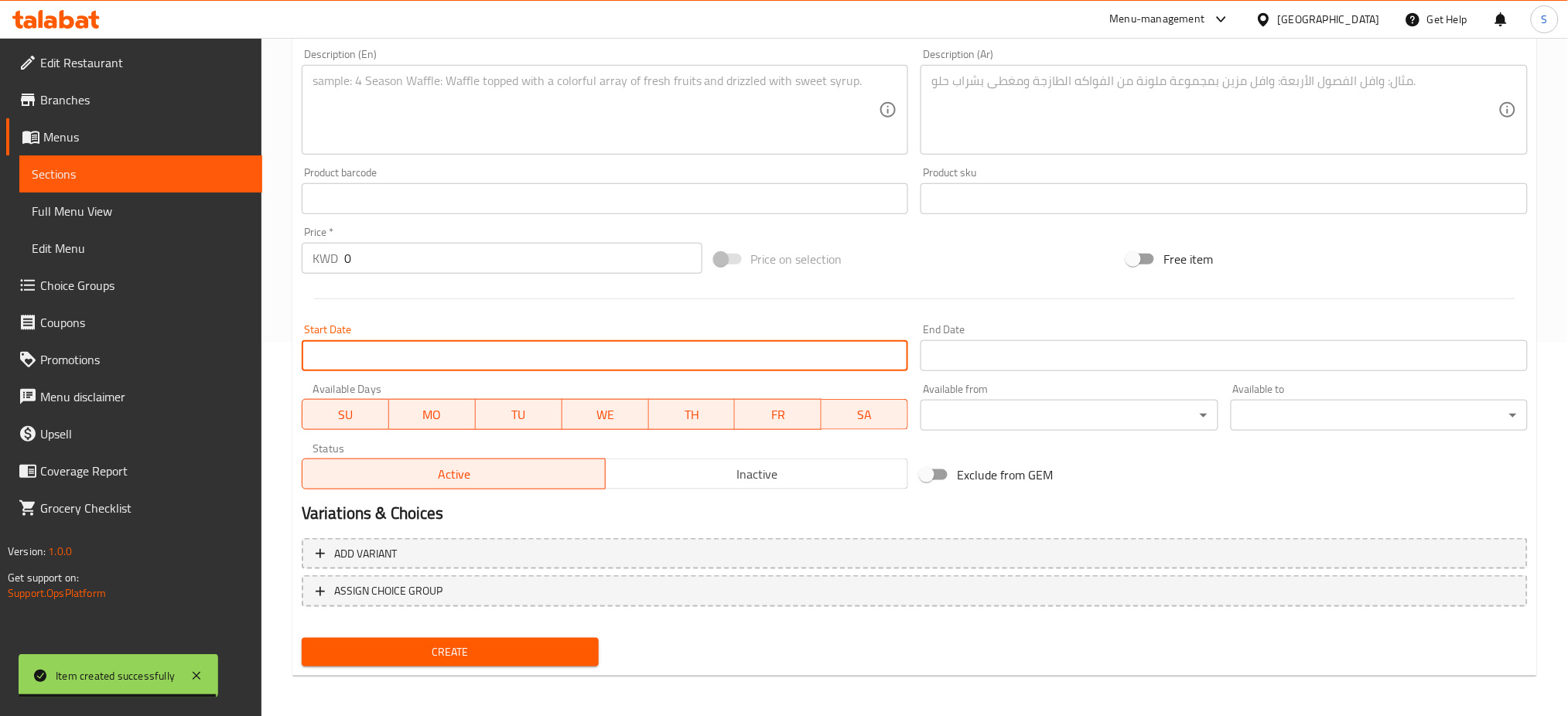
click at [451, 345] on input "Start Date" at bounding box center [605, 356] width 607 height 31
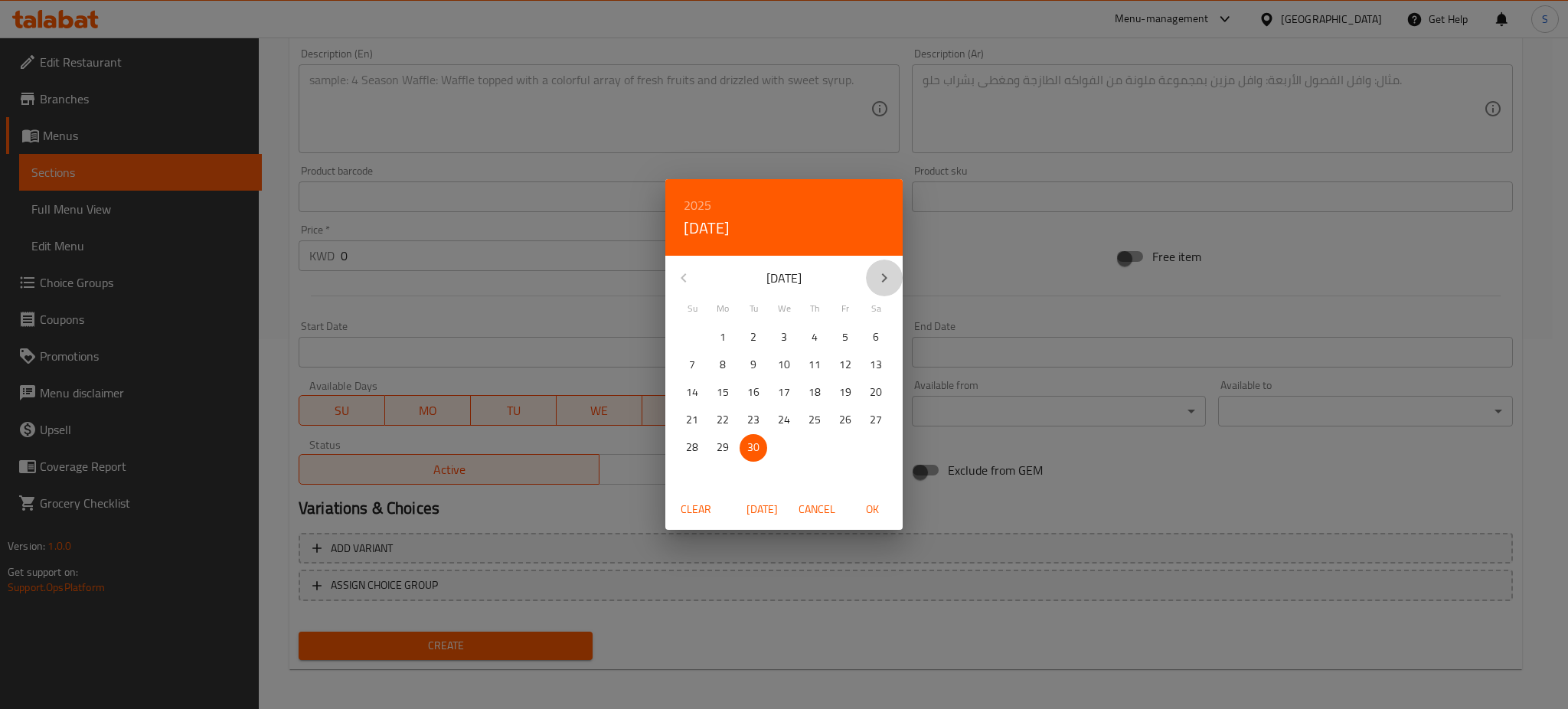
click at [878, 277] on icon "button" at bounding box center [884, 278] width 19 height 19
click at [781, 337] on p "1" at bounding box center [784, 337] width 6 height 19
click at [886, 506] on span "OK" at bounding box center [871, 509] width 37 height 19
type input "01-10-2025"
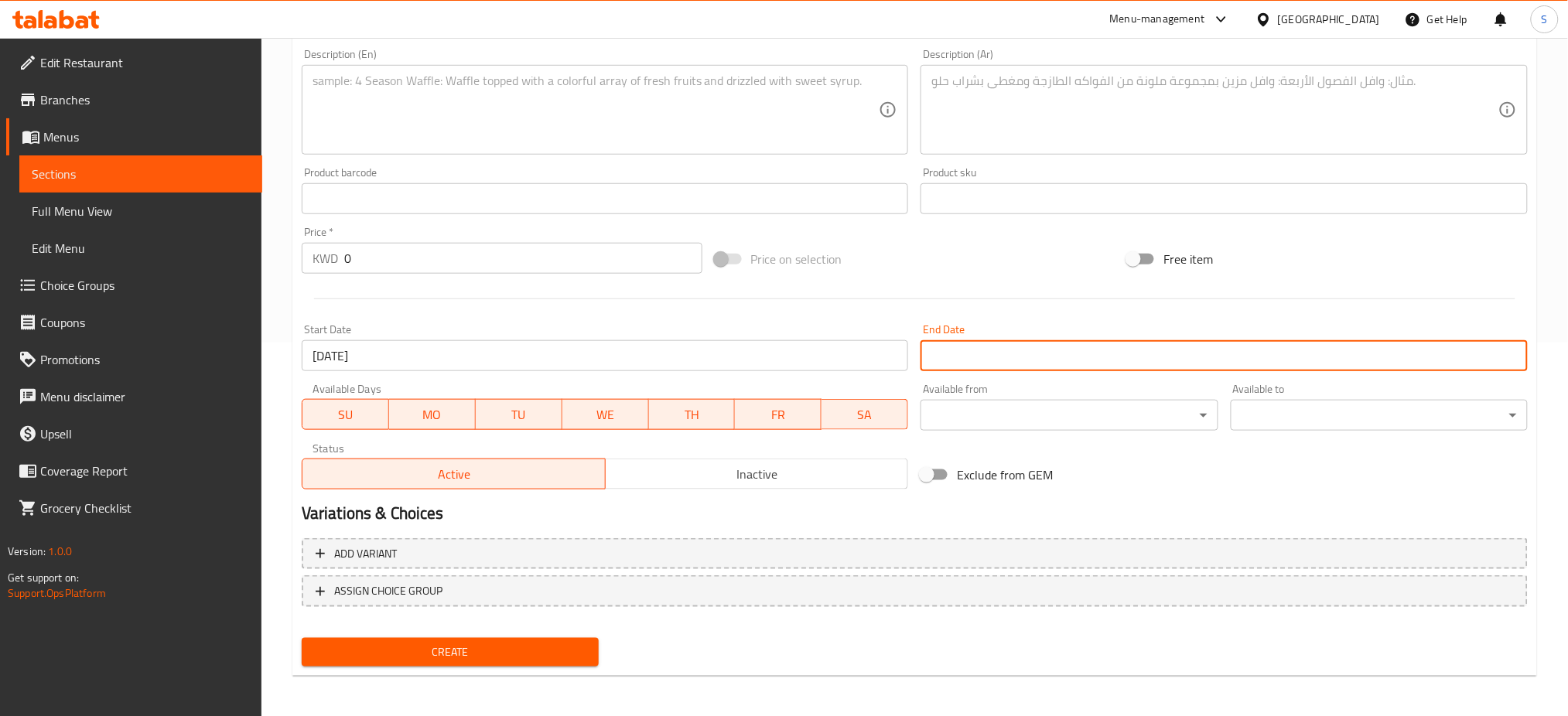
click at [1104, 346] on input "Start Date" at bounding box center [1224, 356] width 607 height 31
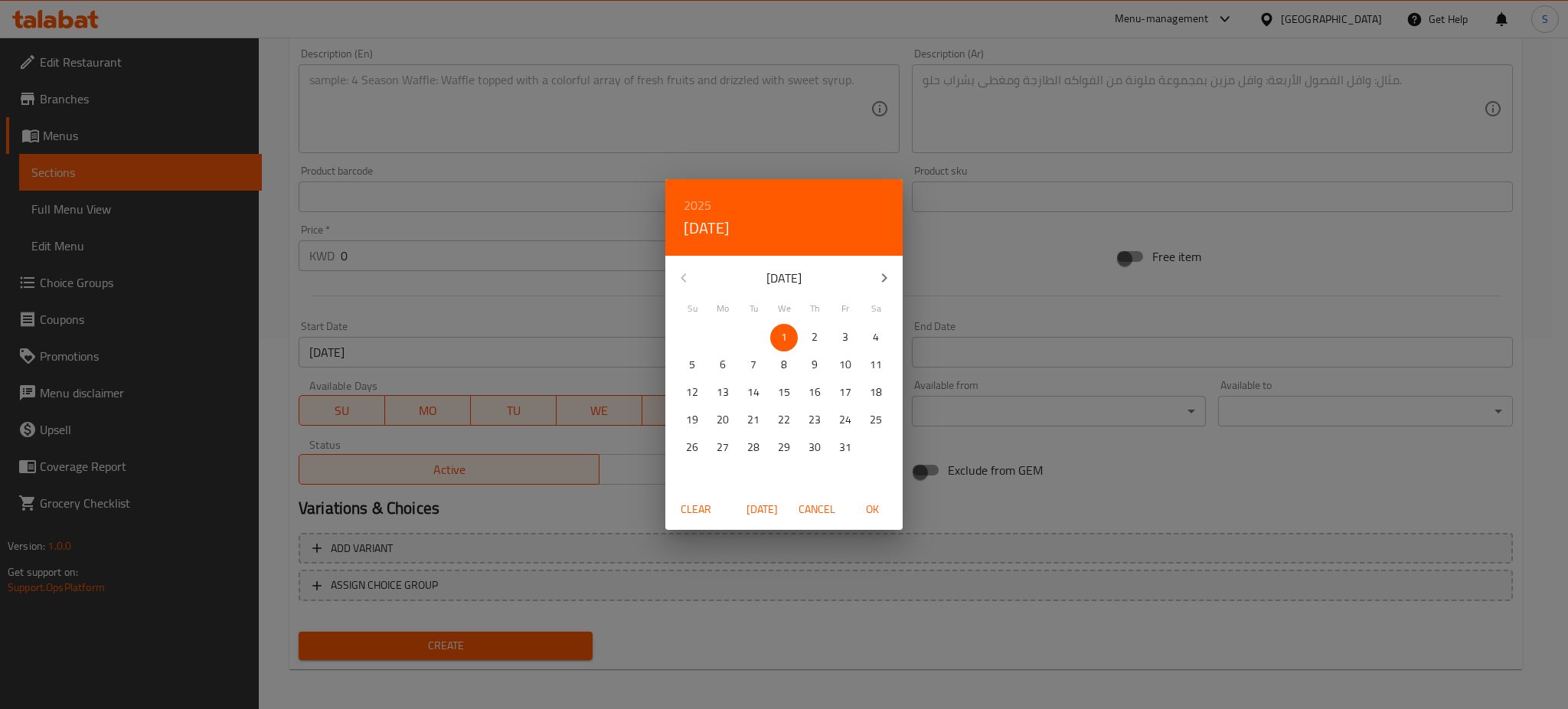
click at [694, 197] on h6 "2025" at bounding box center [697, 205] width 27 height 21
click at [902, 481] on div "2025 2026 2027 2028 2029 2030 2031 2032 2033 2034 2035 2036 2037 2038 2039 2040…" at bounding box center [784, 373] width 237 height 230
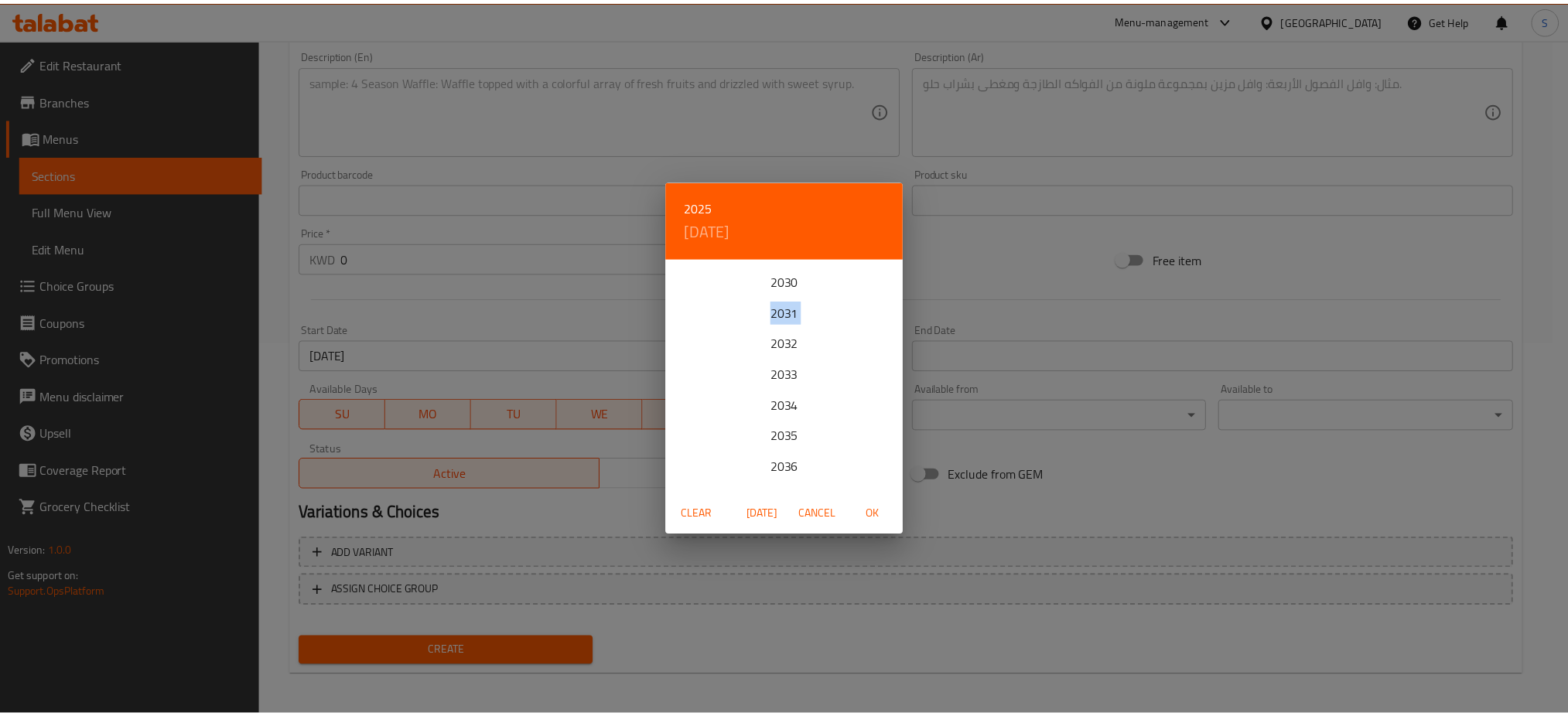
scroll to position [205, 0]
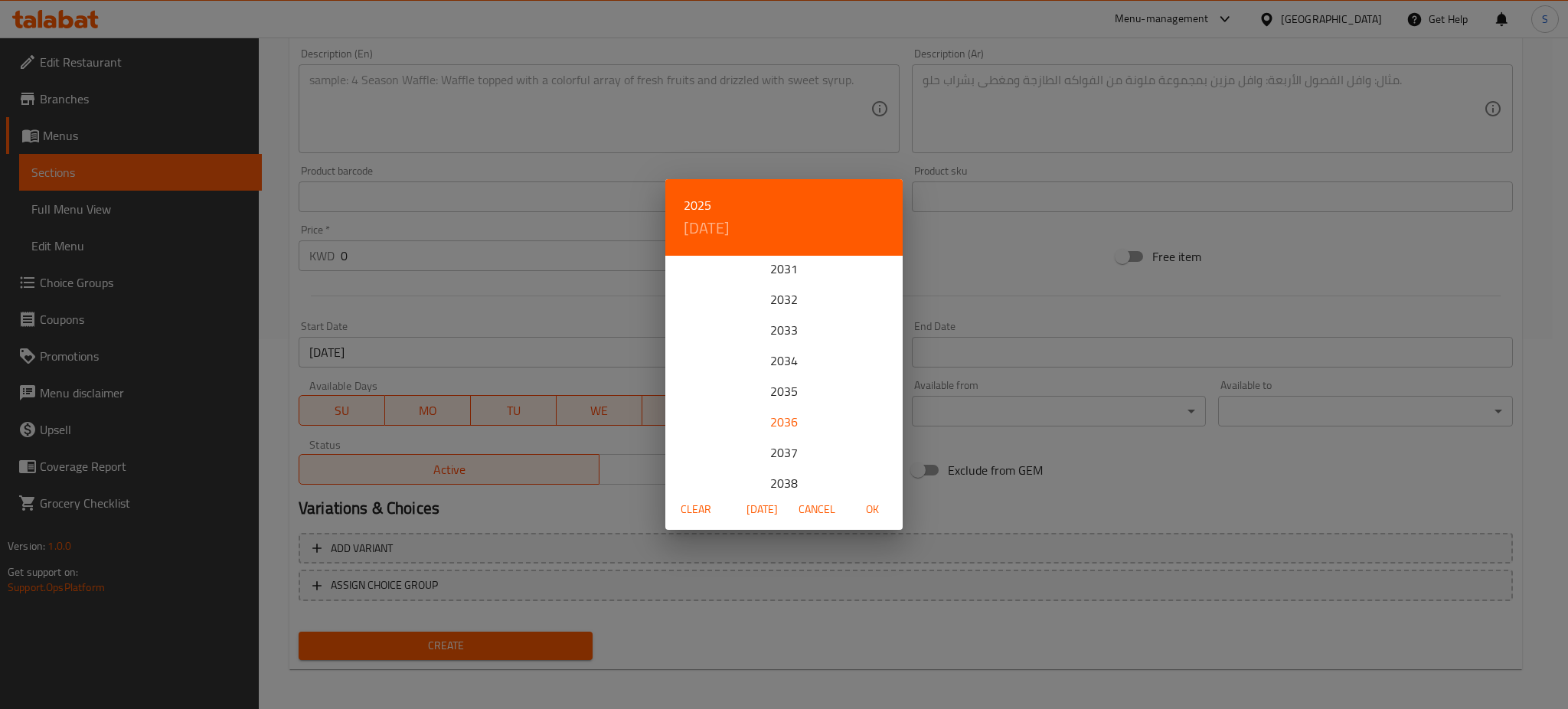
click at [784, 424] on div "2036" at bounding box center [784, 422] width 237 height 31
click at [877, 507] on span "OK" at bounding box center [871, 509] width 37 height 19
type input "01-10-2036"
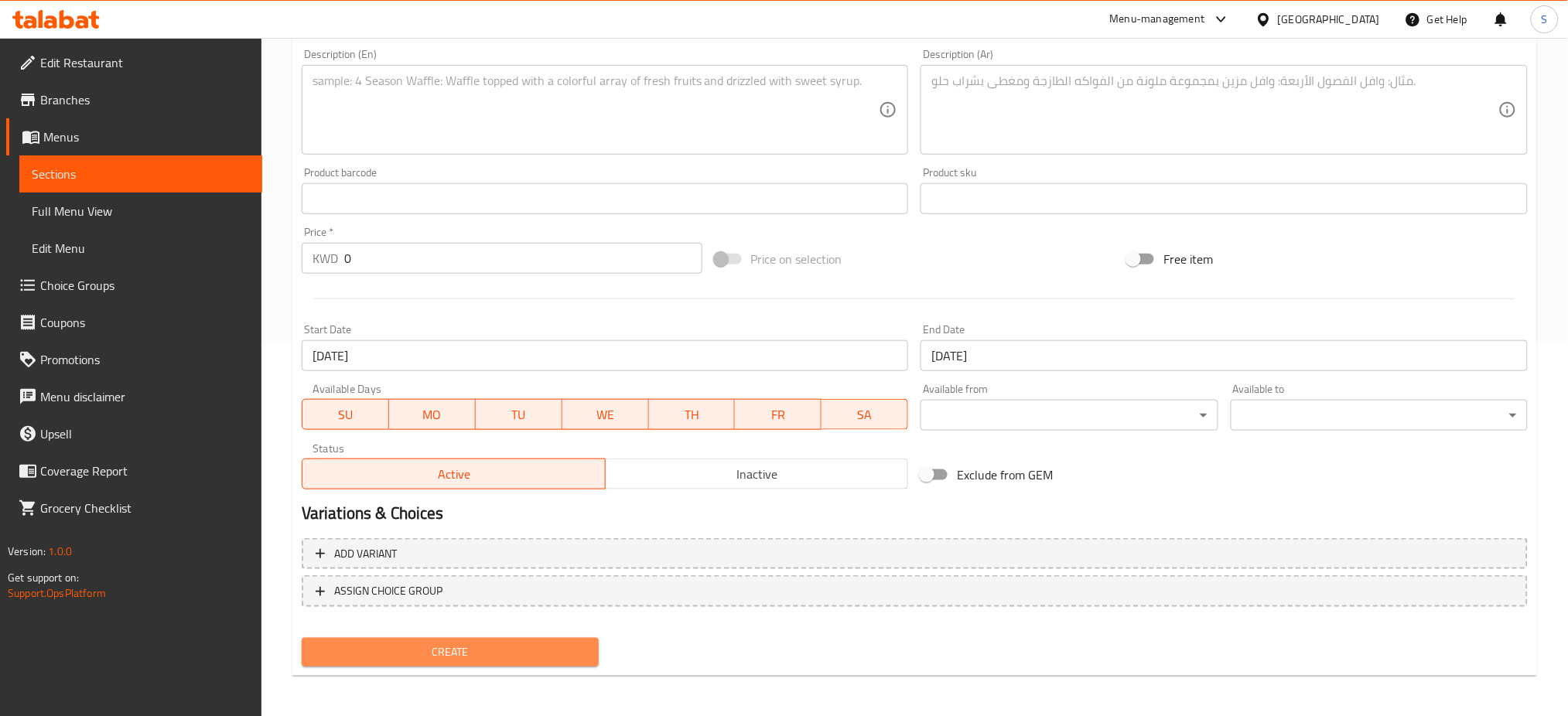
click at [569, 651] on span "Create" at bounding box center [450, 652] width 273 height 19
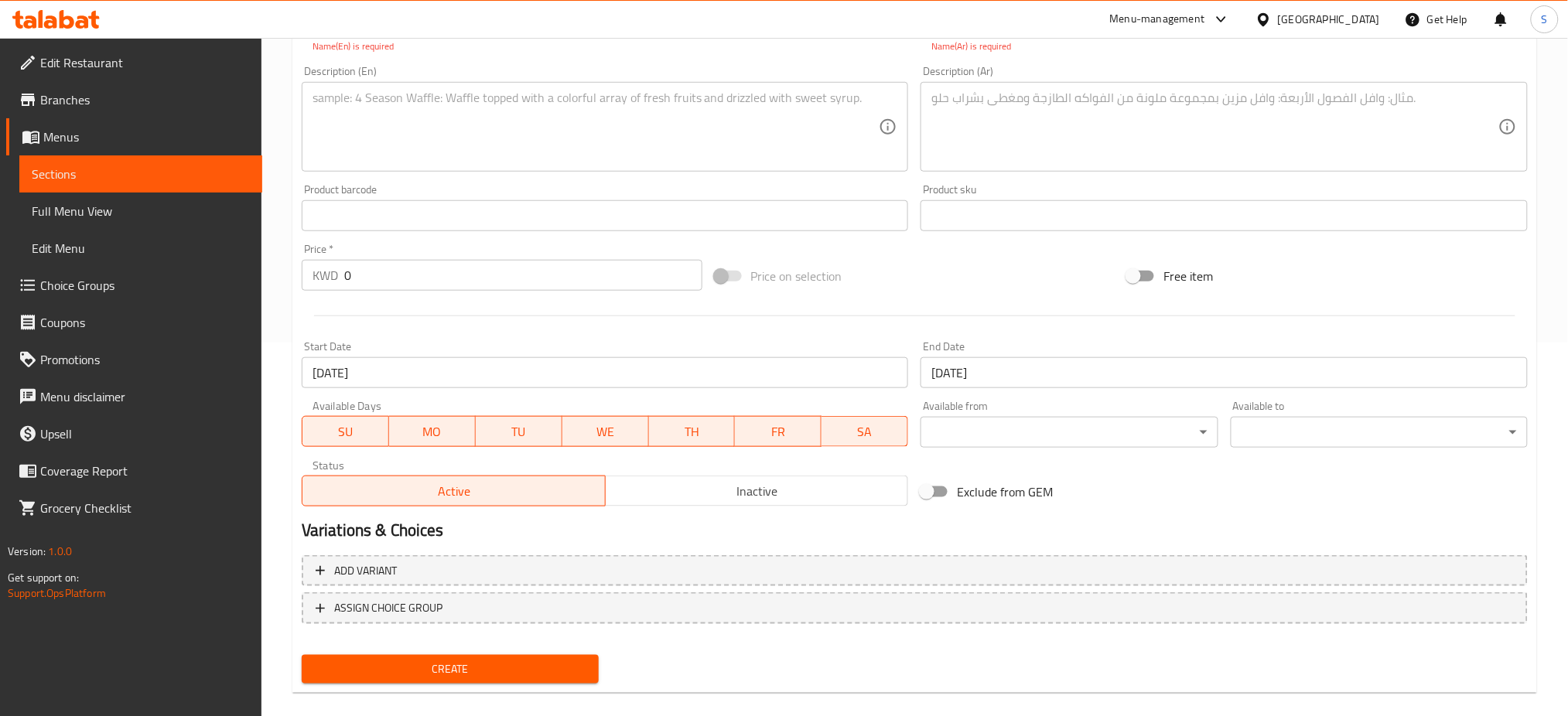
click at [559, 666] on span "Create" at bounding box center [450, 669] width 273 height 19
click at [543, 668] on span "Create" at bounding box center [450, 669] width 273 height 19
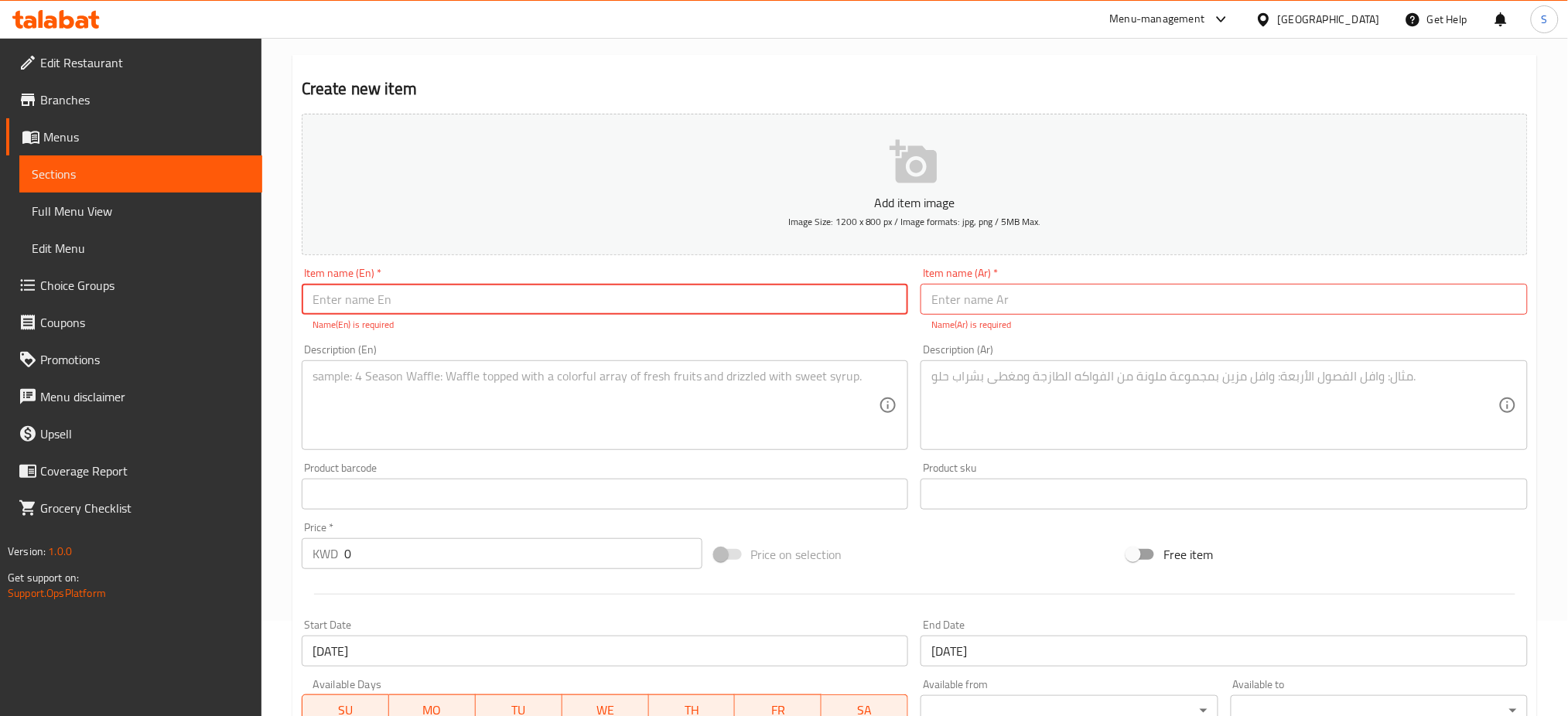
scroll to position [0, 0]
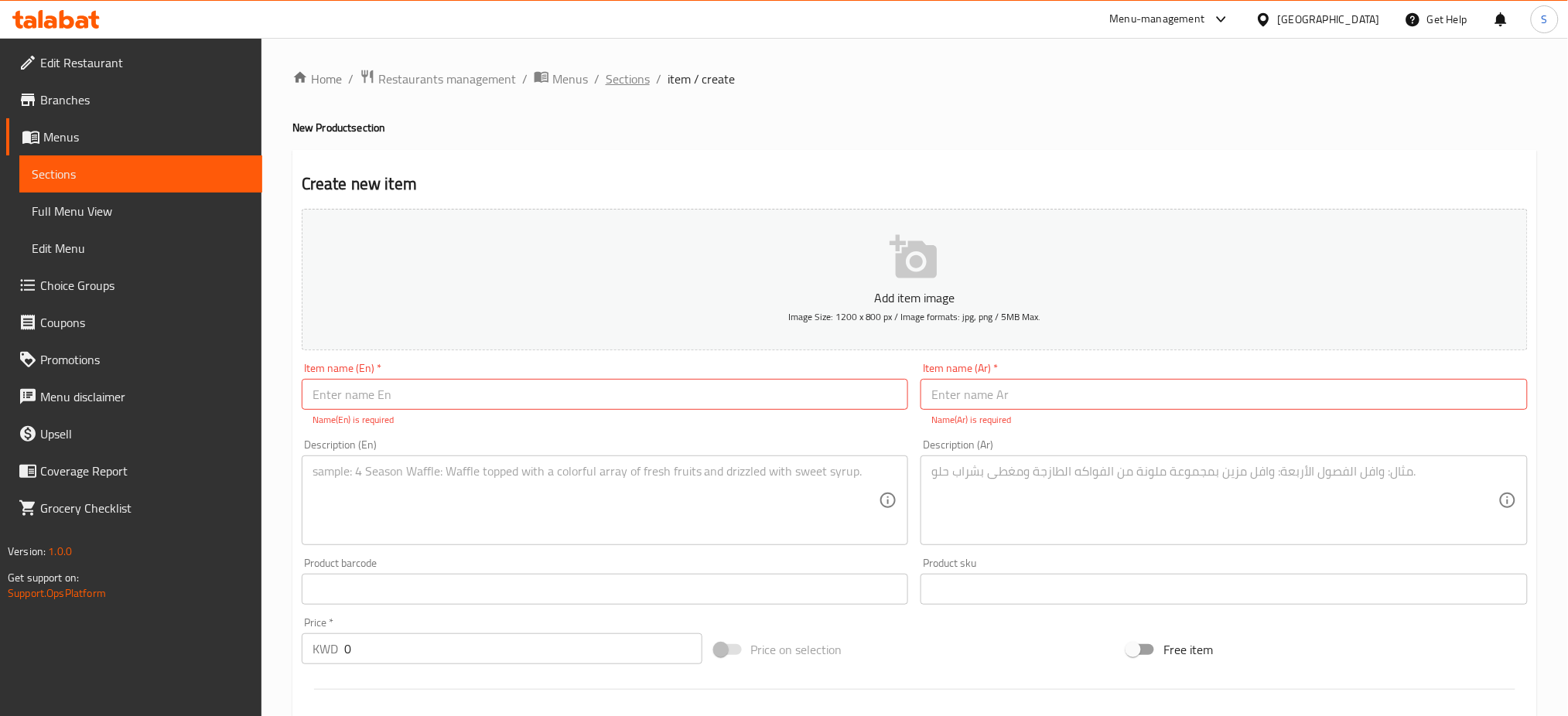
click at [628, 82] on span "Sections" at bounding box center [627, 79] width 44 height 19
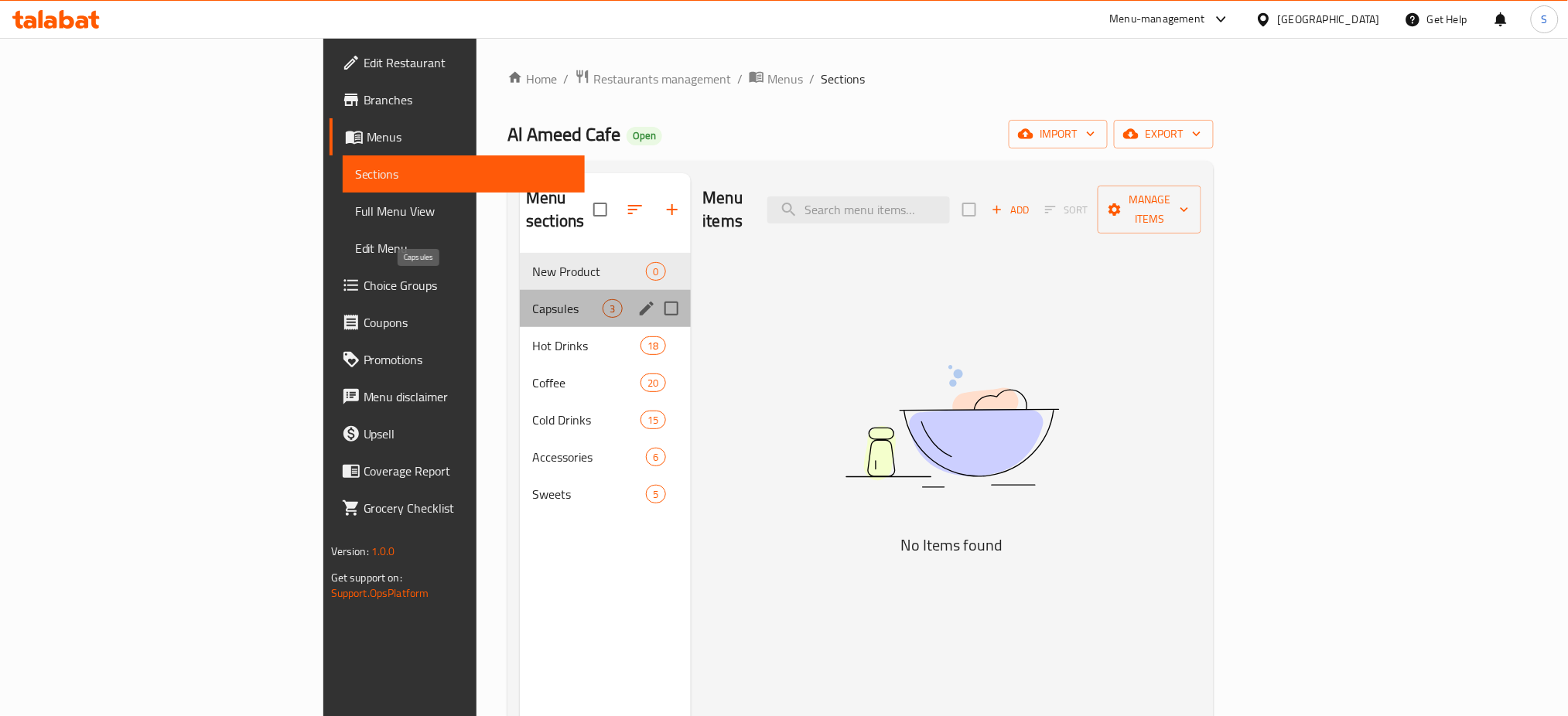
click at [532, 299] on span "Capsules" at bounding box center [567, 309] width 70 height 19
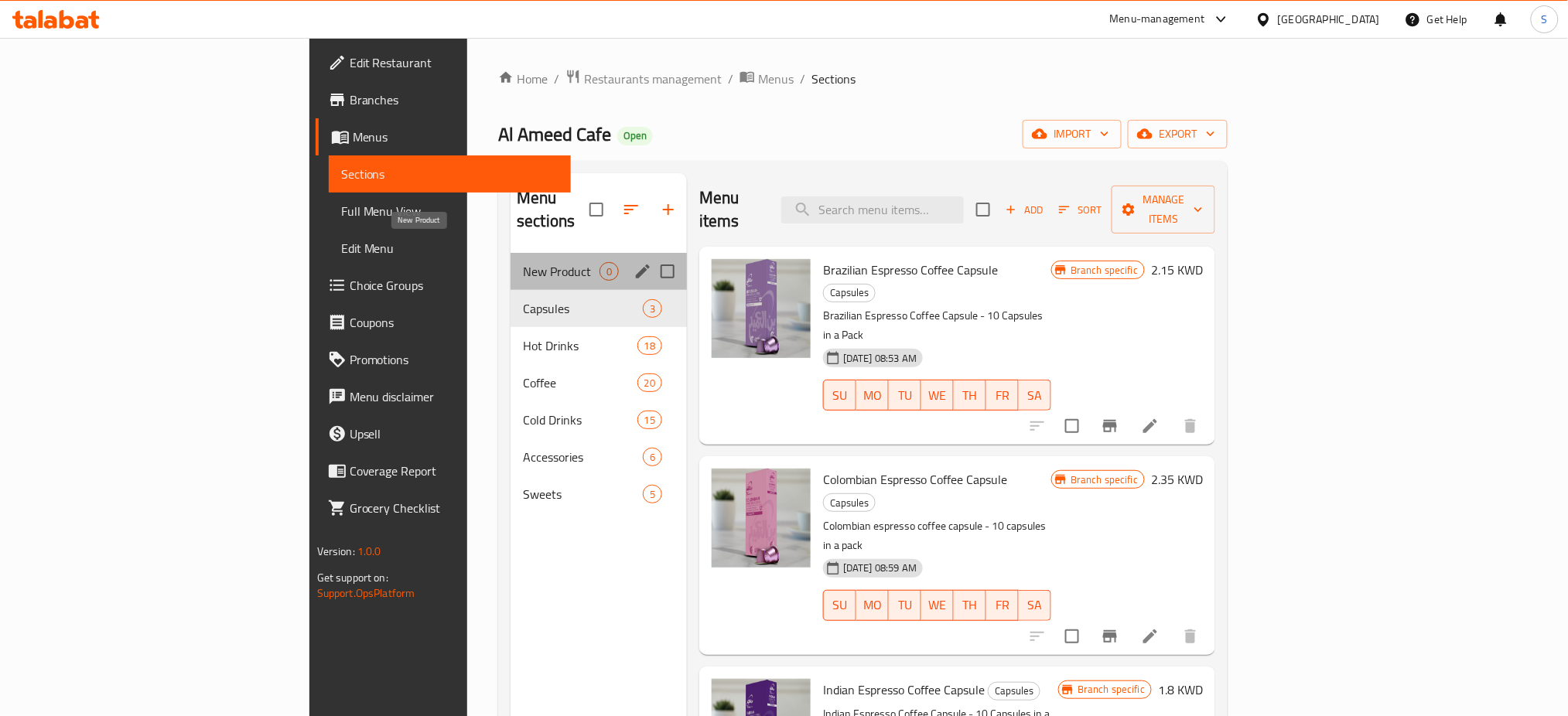
click at [523, 262] on span "New Product" at bounding box center [560, 272] width 77 height 19
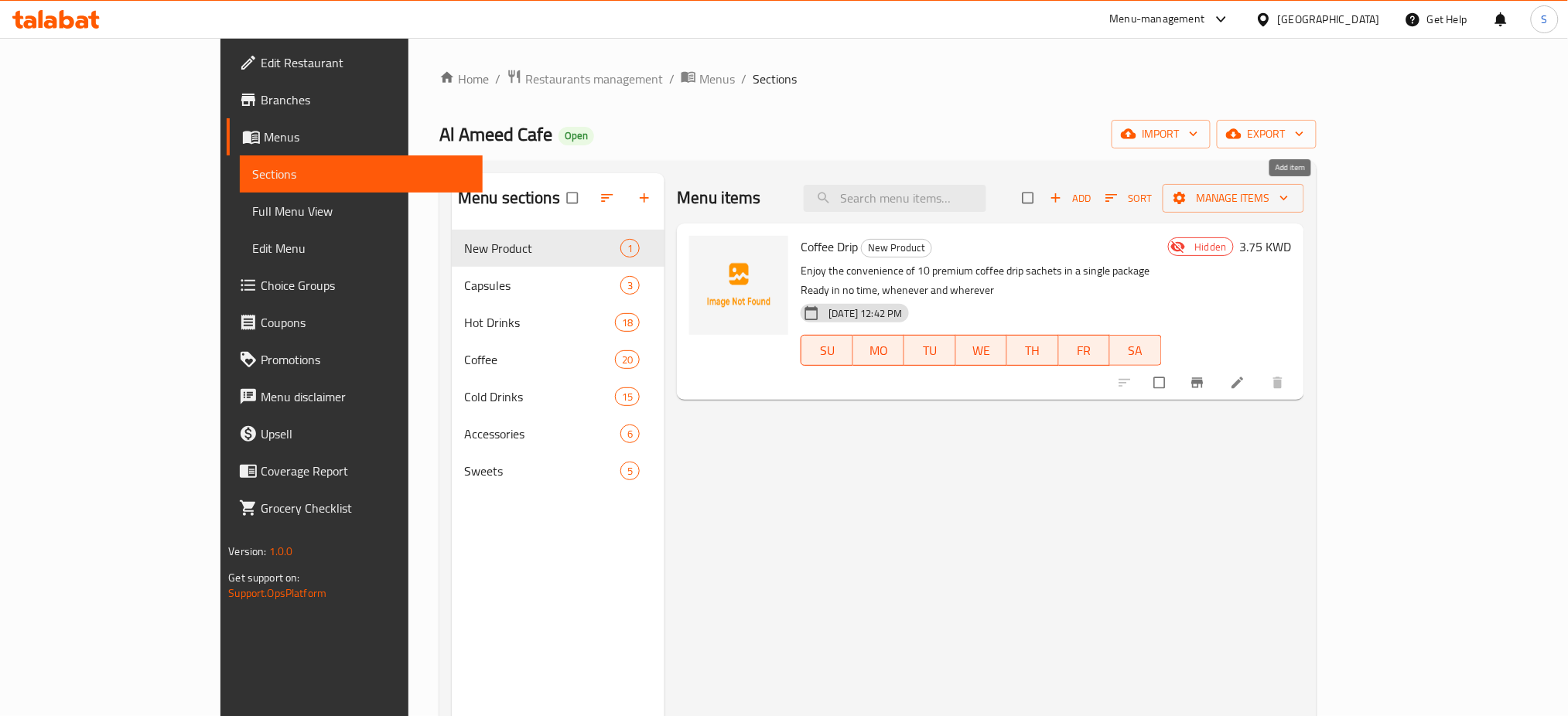
click at [1091, 205] on span "Add" at bounding box center [1070, 198] width 42 height 18
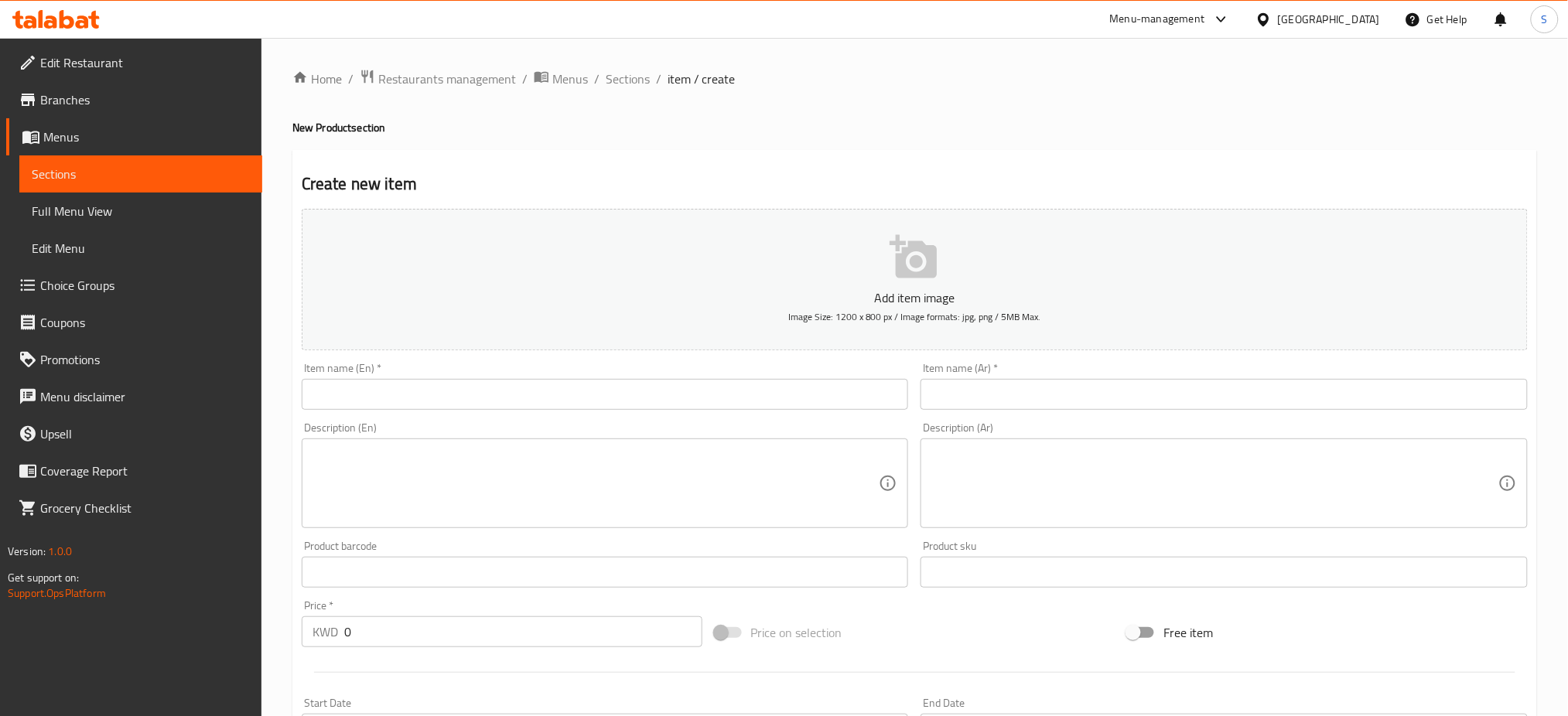
click at [397, 389] on input "text" at bounding box center [605, 395] width 607 height 31
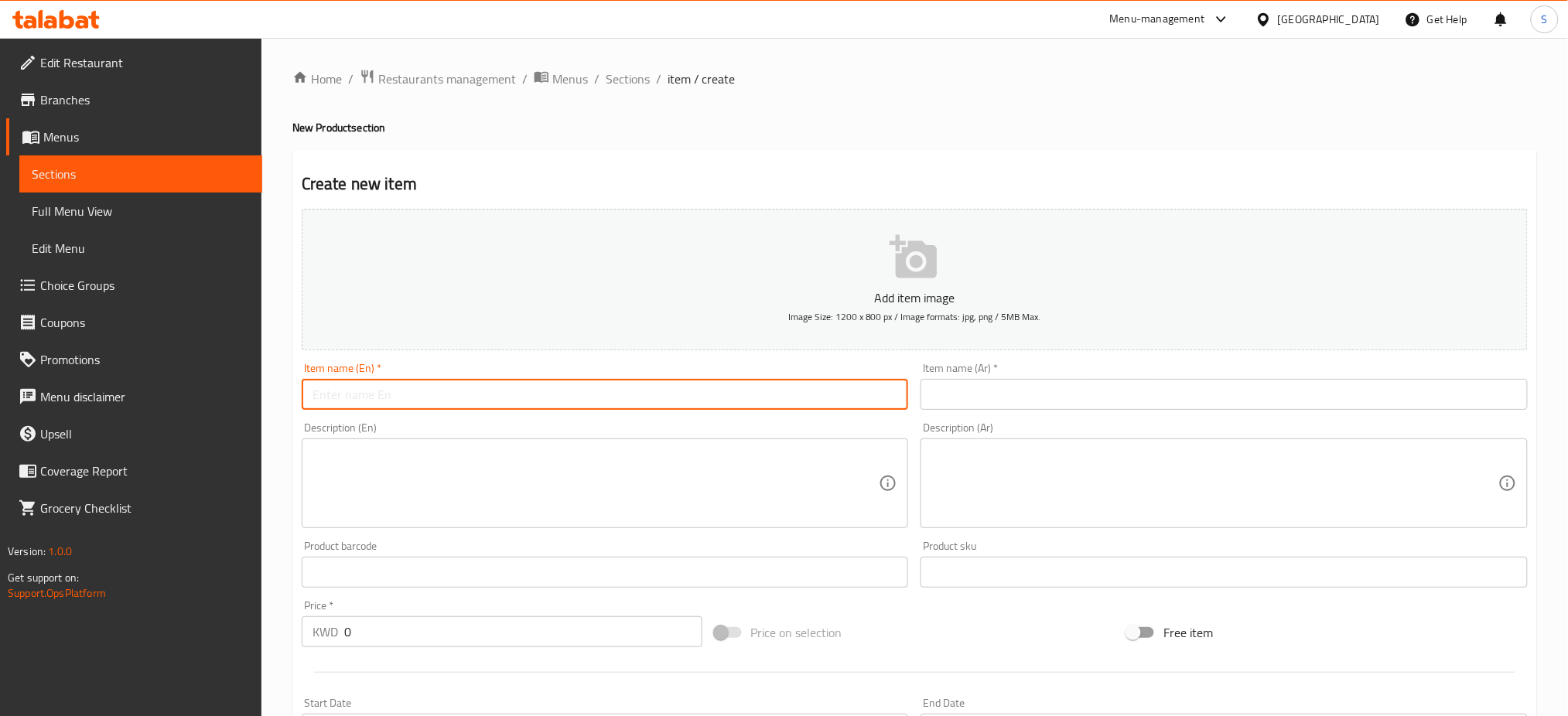
paste input "Easy Coffee / إيزي كوفي"
click at [406, 394] on input "Easy Coffee / إيزي كوفي" at bounding box center [605, 395] width 607 height 31
click at [405, 395] on input "Easy Coffee / إيزي كوفي" at bounding box center [605, 395] width 607 height 31
drag, startPoint x: 481, startPoint y: 400, endPoint x: 388, endPoint y: 396, distance: 93.1
click at [388, 396] on input "Easy Coffee / إيزي كوفي" at bounding box center [605, 395] width 607 height 31
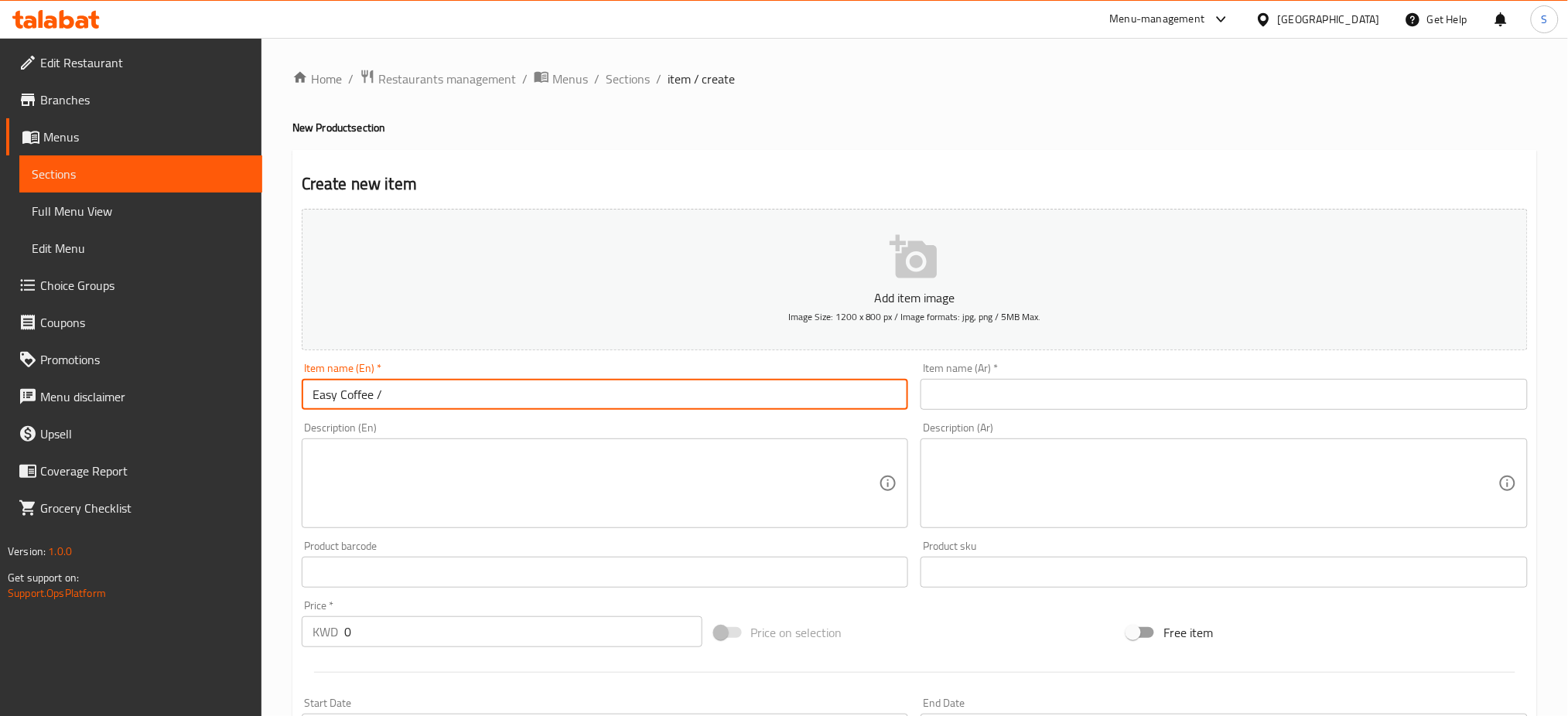
type input "Easy Coffee /"
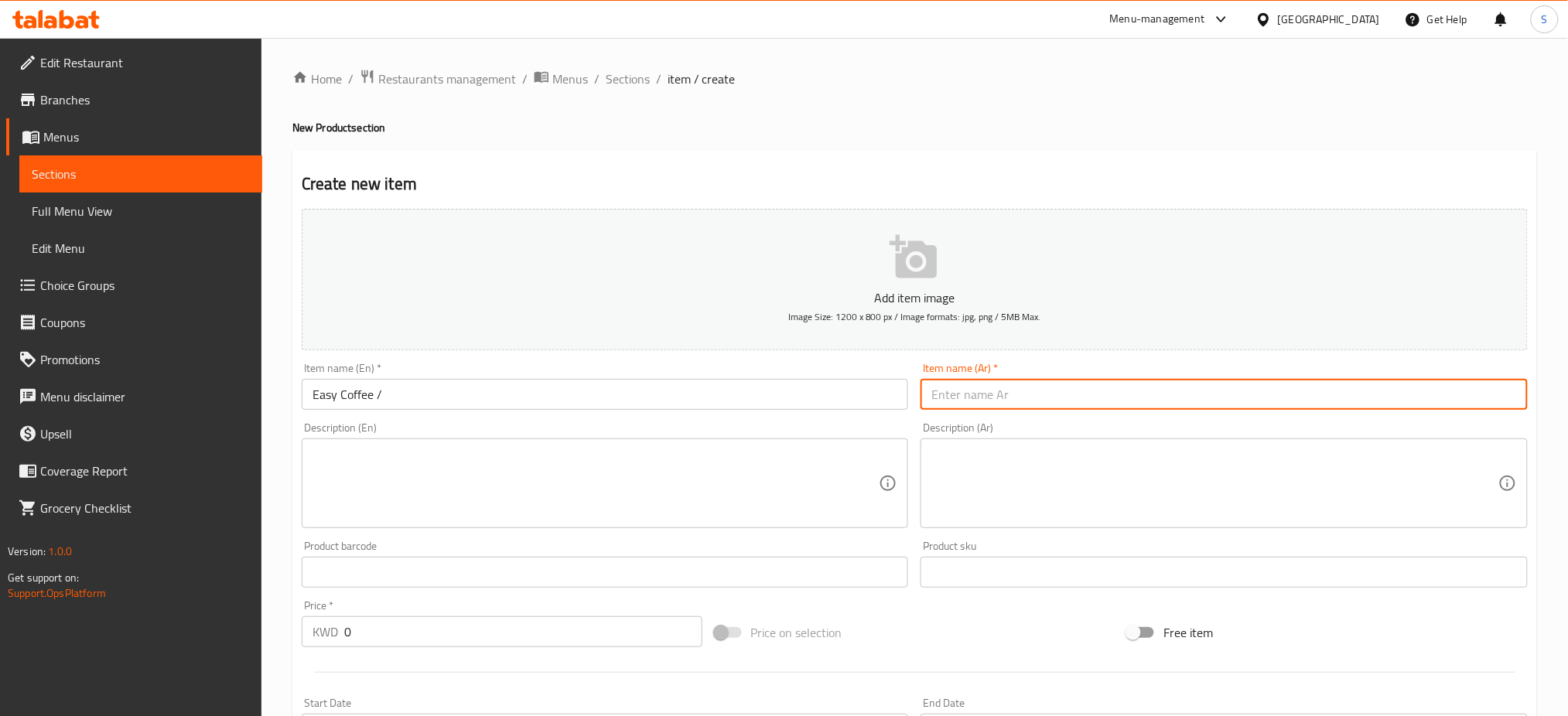
click at [1008, 382] on input "text" at bounding box center [1224, 395] width 607 height 31
paste input "إيزي كوفي"
type input "إيزي كوفي"
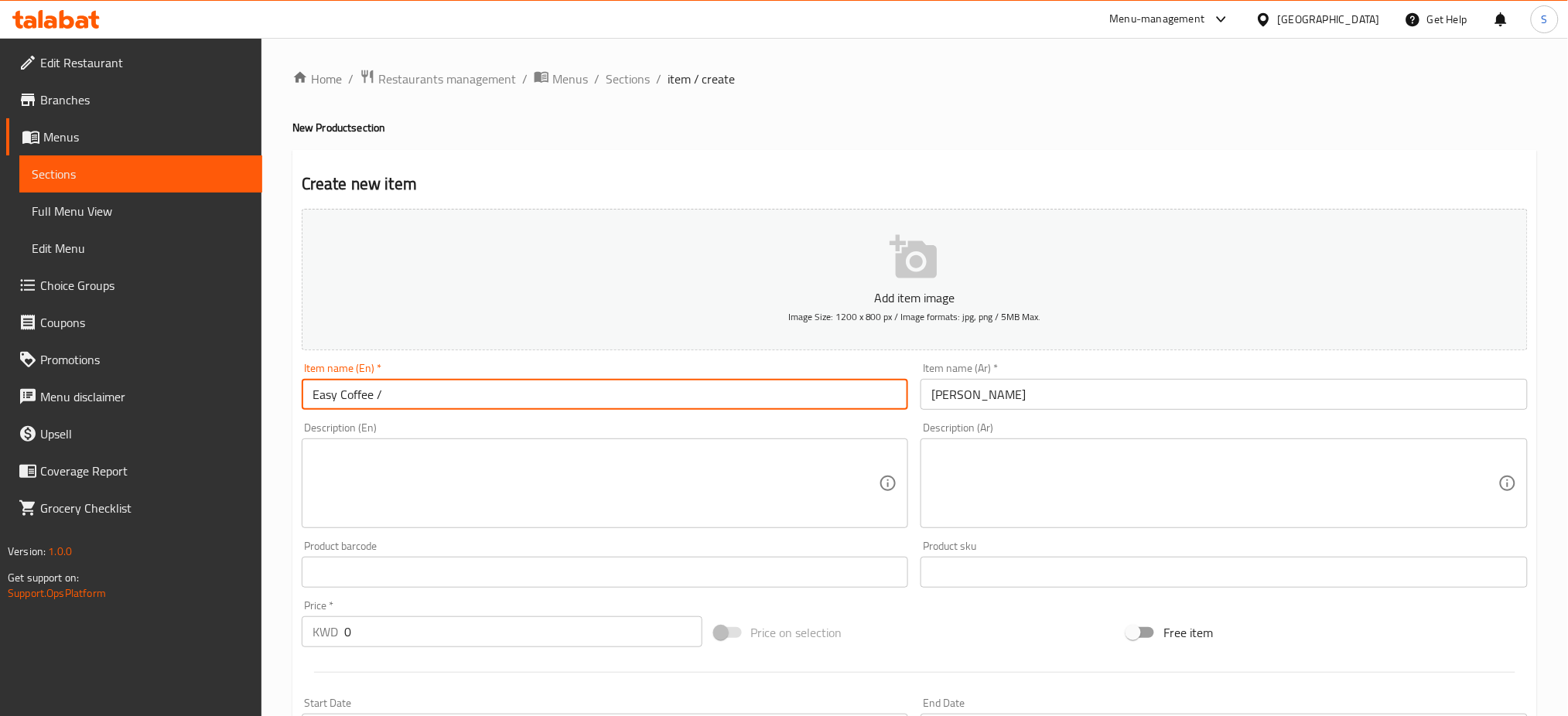
click at [398, 397] on input "Easy Coffee /" at bounding box center [605, 395] width 607 height 31
type input "Easy Coffee"
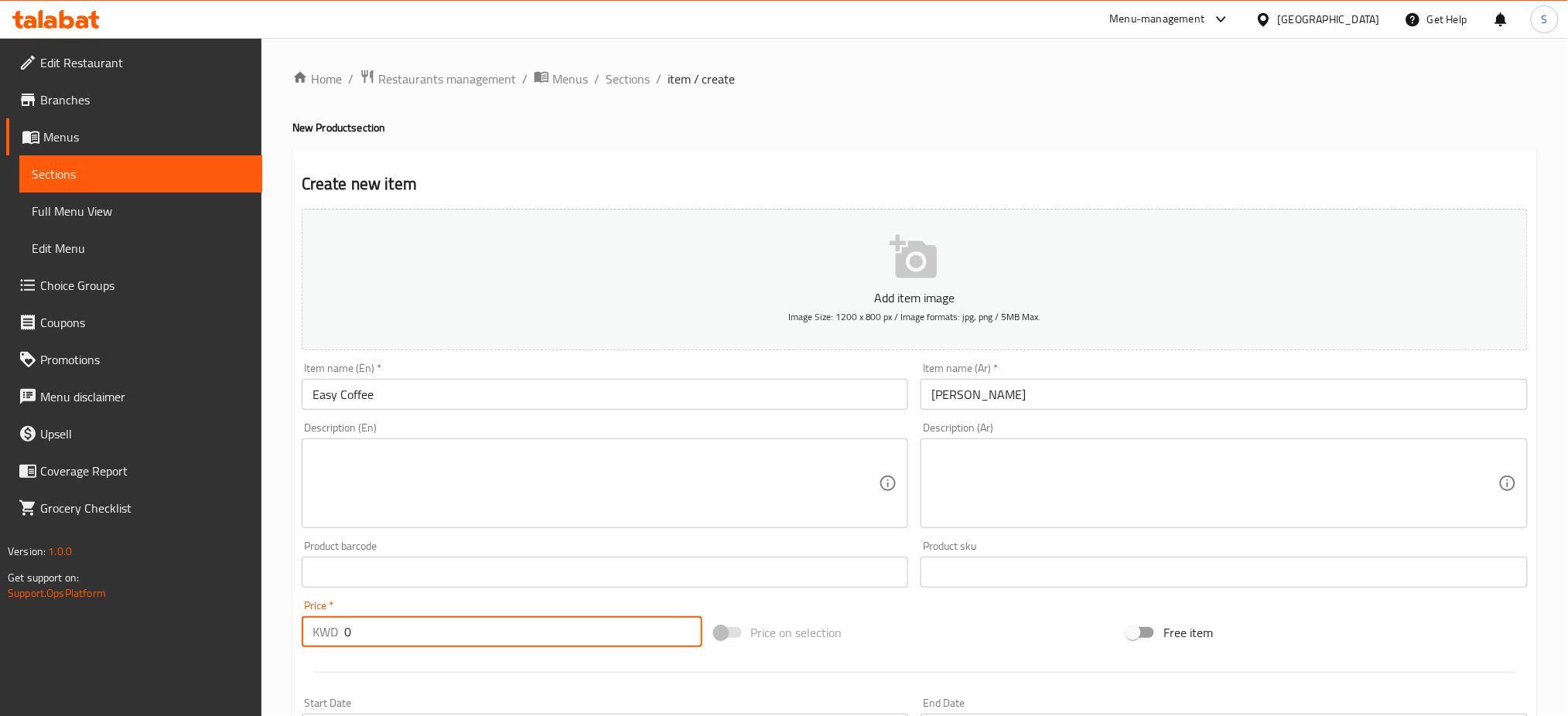
drag, startPoint x: 408, startPoint y: 643, endPoint x: 308, endPoint y: 640, distance: 100.0
click at [308, 640] on div "KWD 0 Price *" at bounding box center [502, 632] width 401 height 31
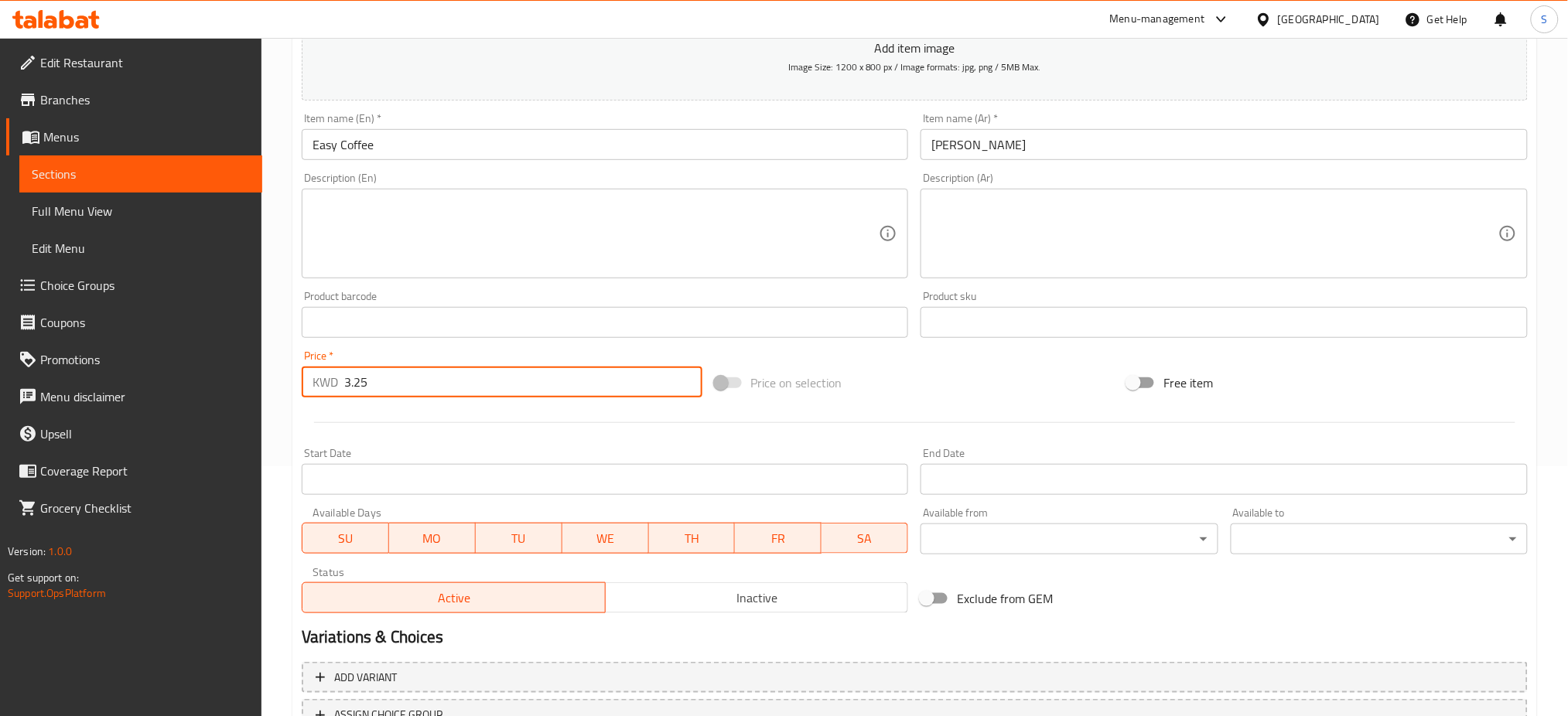
scroll to position [309, 0]
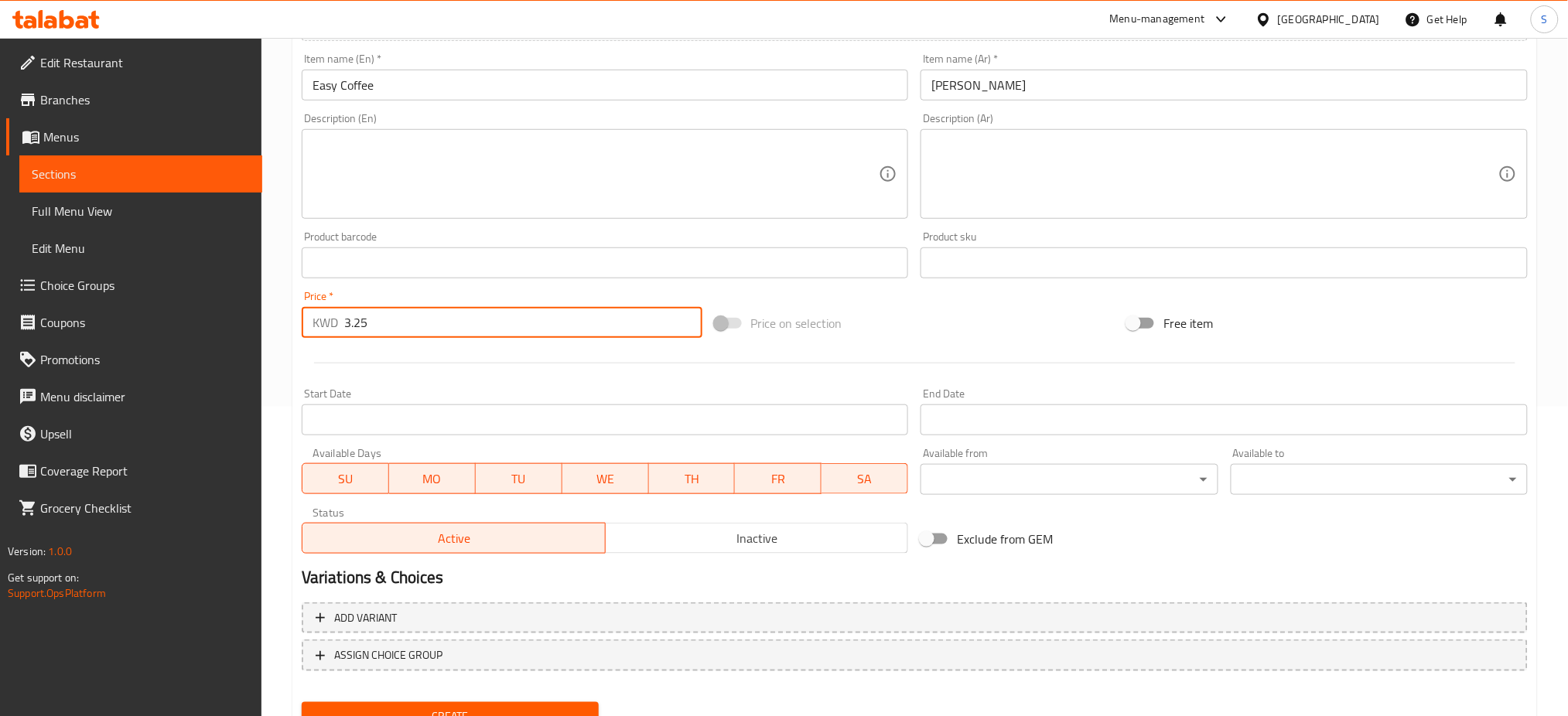
type input "3.25"
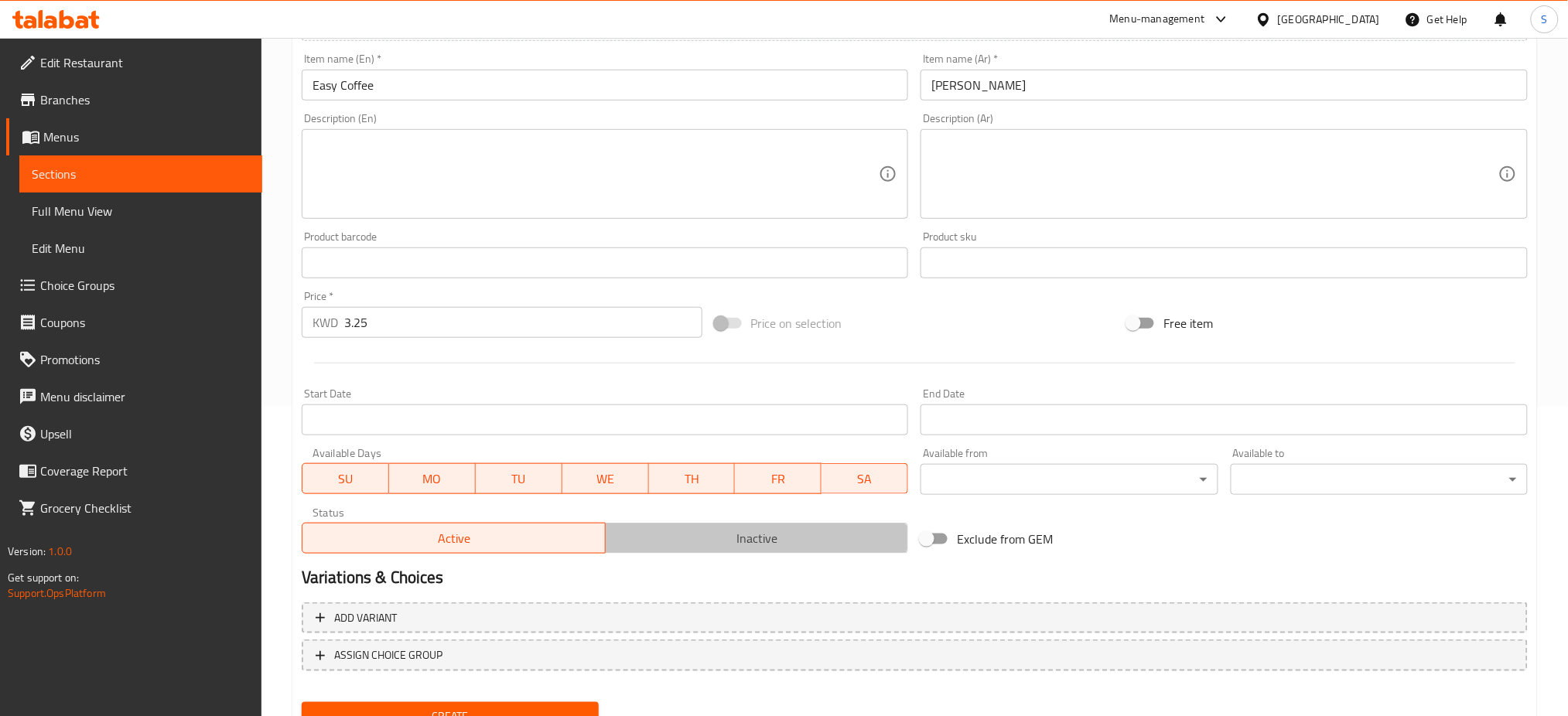
click at [782, 544] on span "Inactive" at bounding box center [757, 539] width 291 height 22
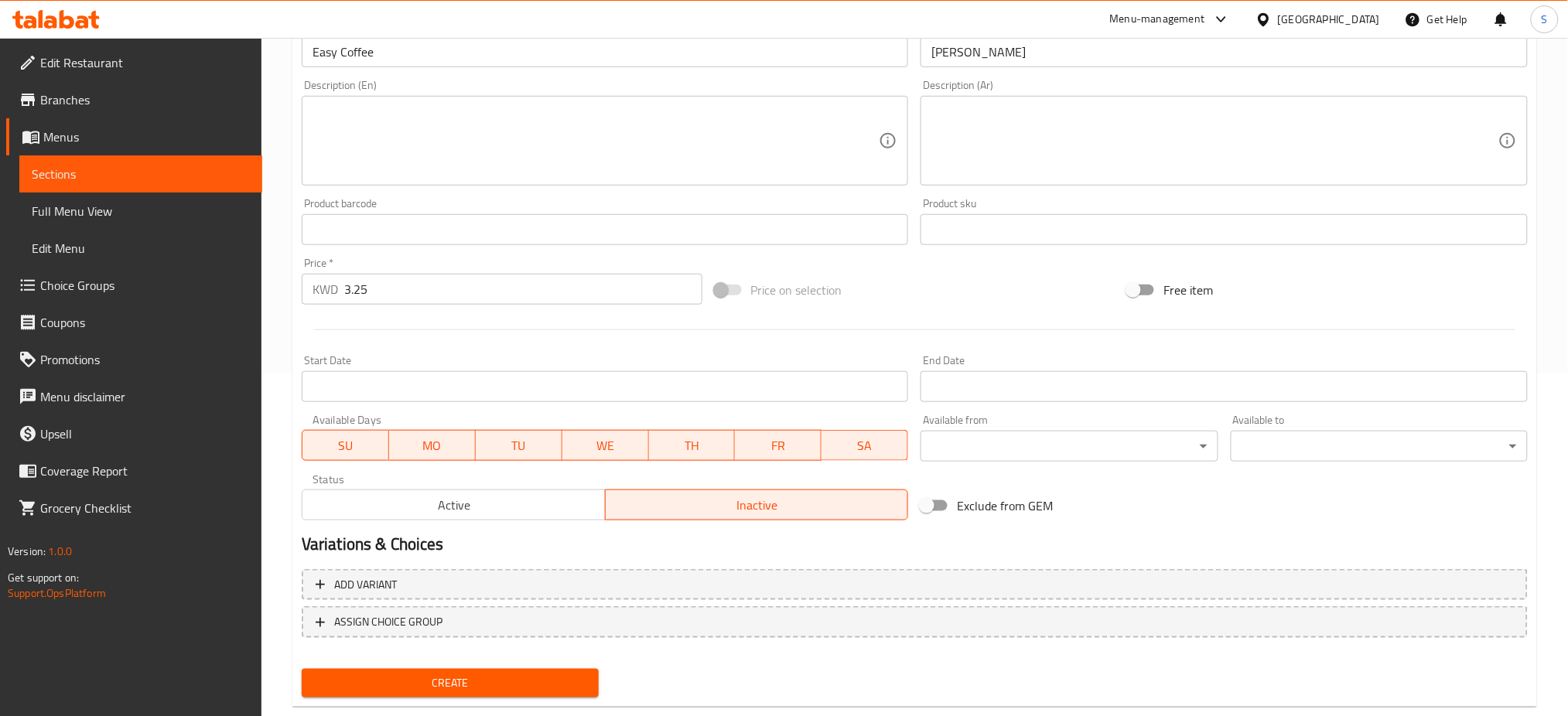
scroll to position [374, 0]
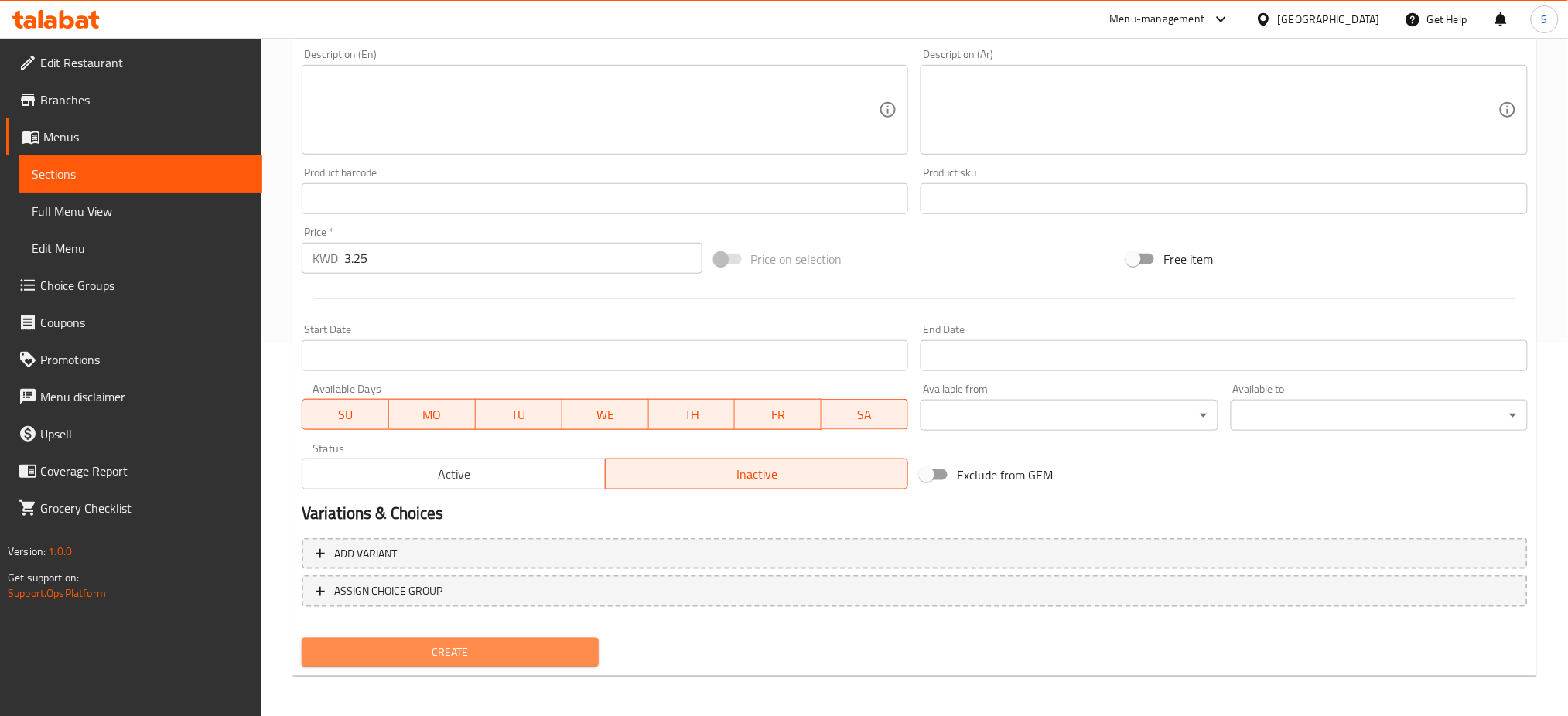
click at [558, 650] on span "Create" at bounding box center [450, 652] width 273 height 19
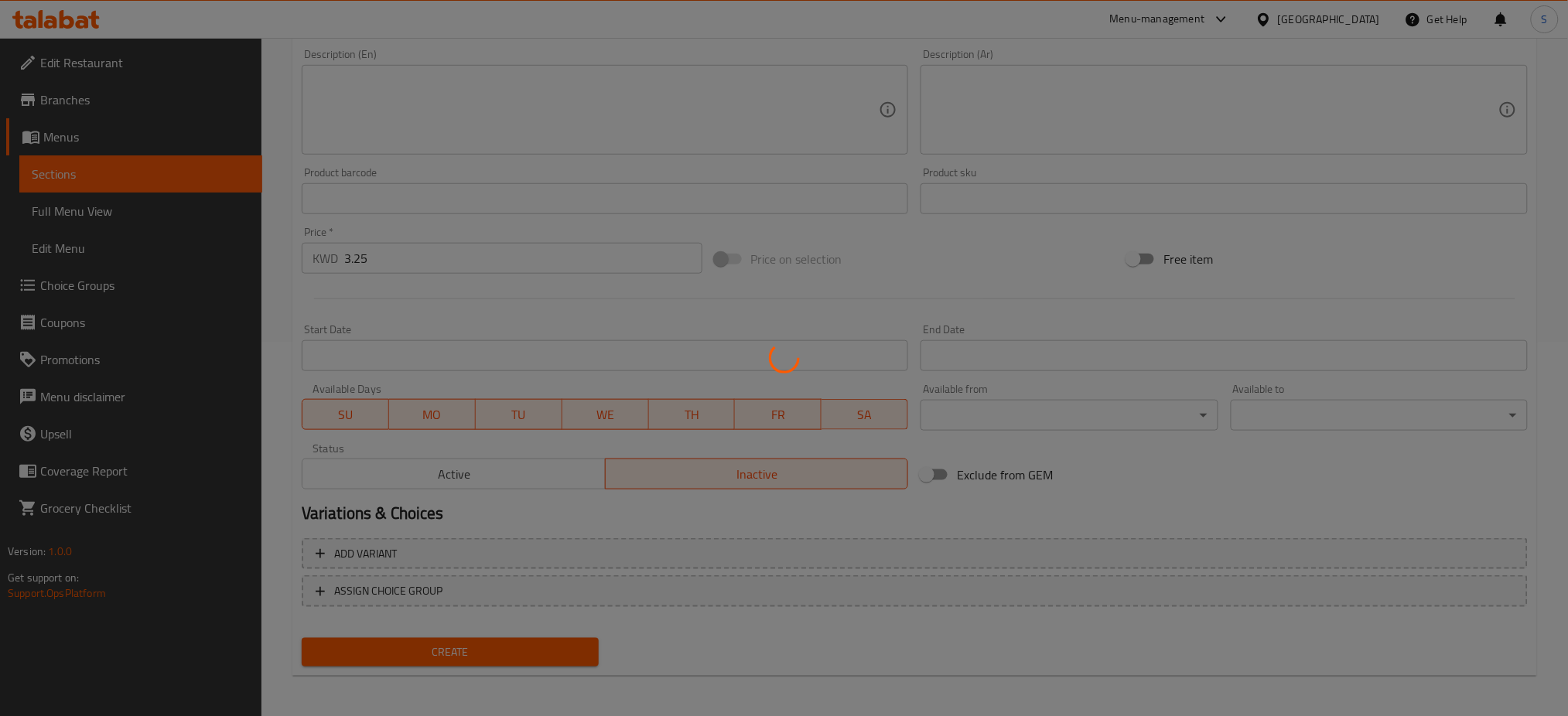
type input "0"
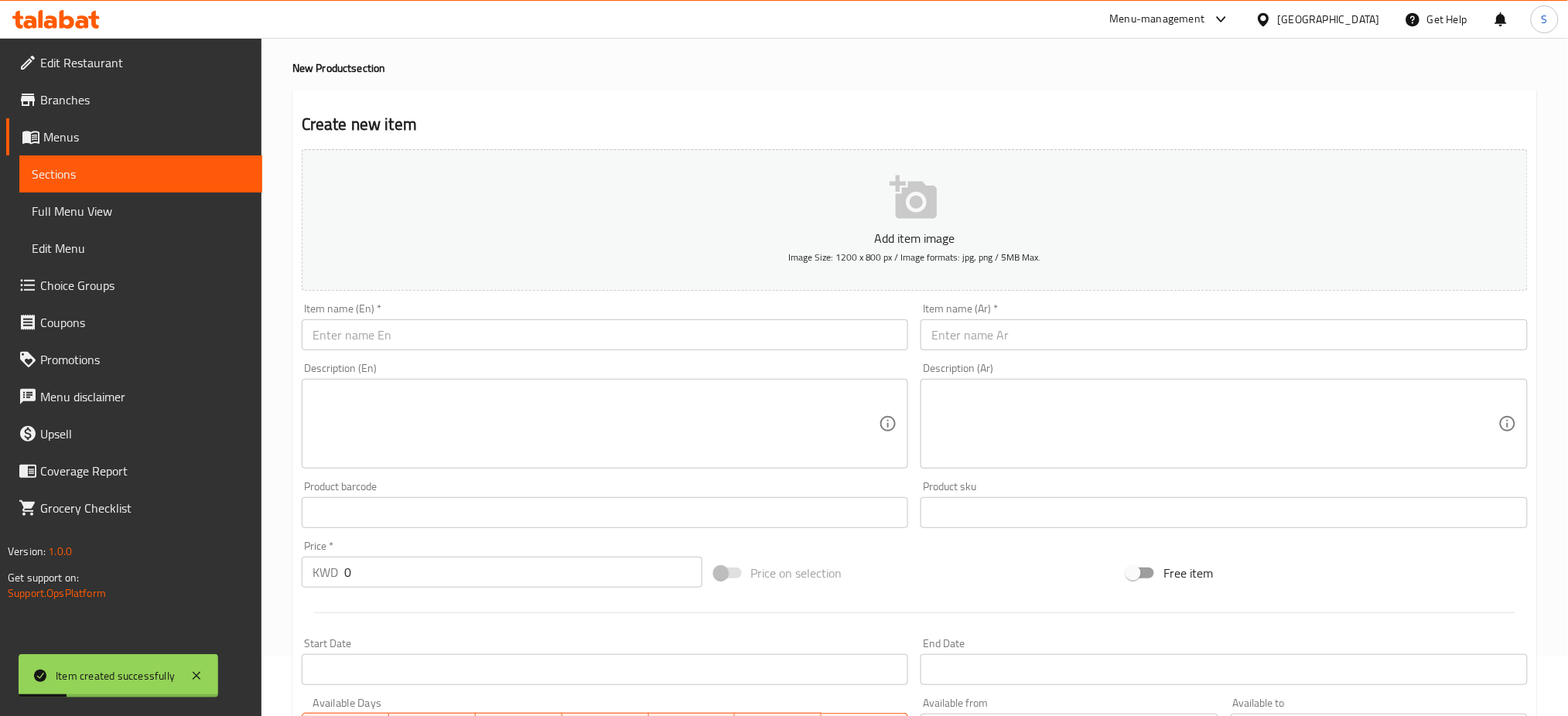
scroll to position [0, 0]
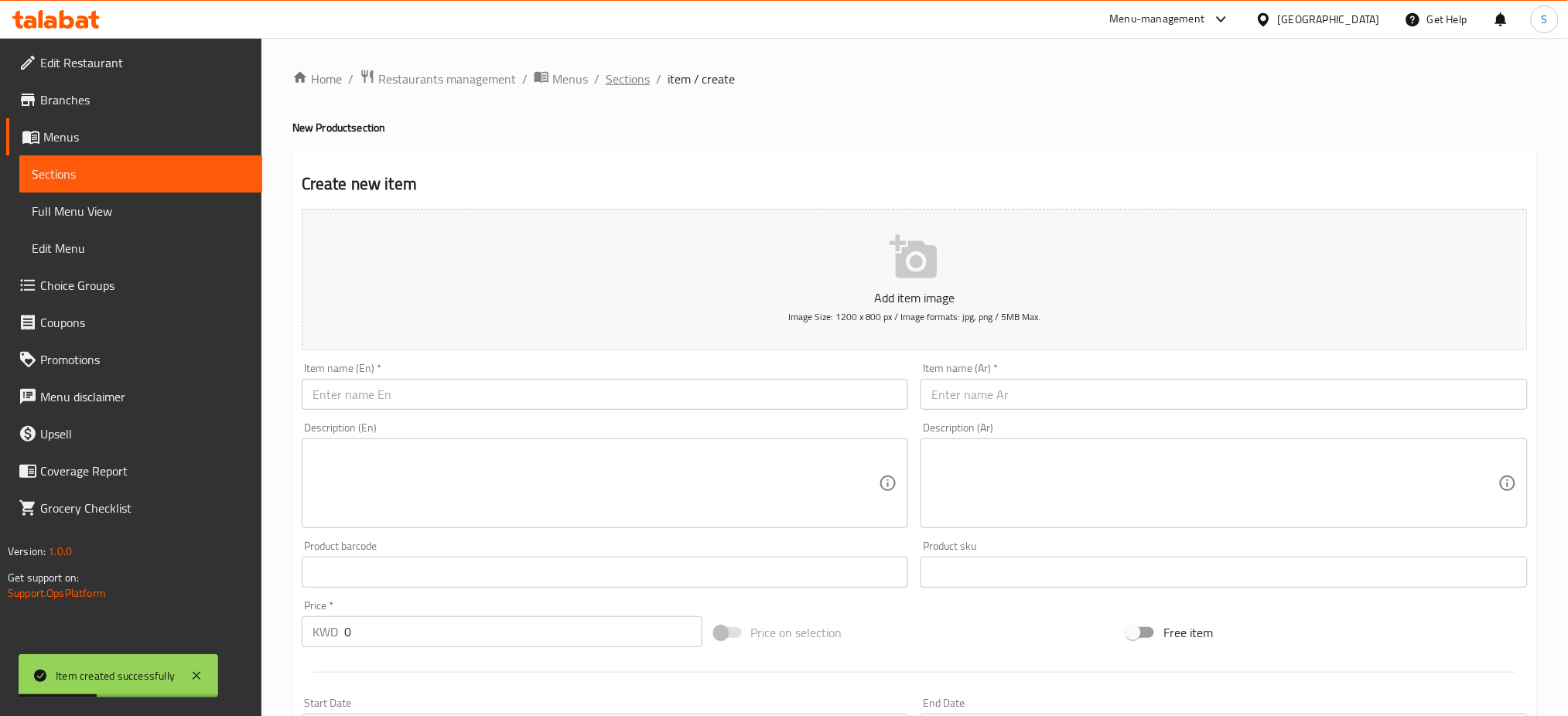
click at [625, 81] on span "Sections" at bounding box center [627, 79] width 44 height 19
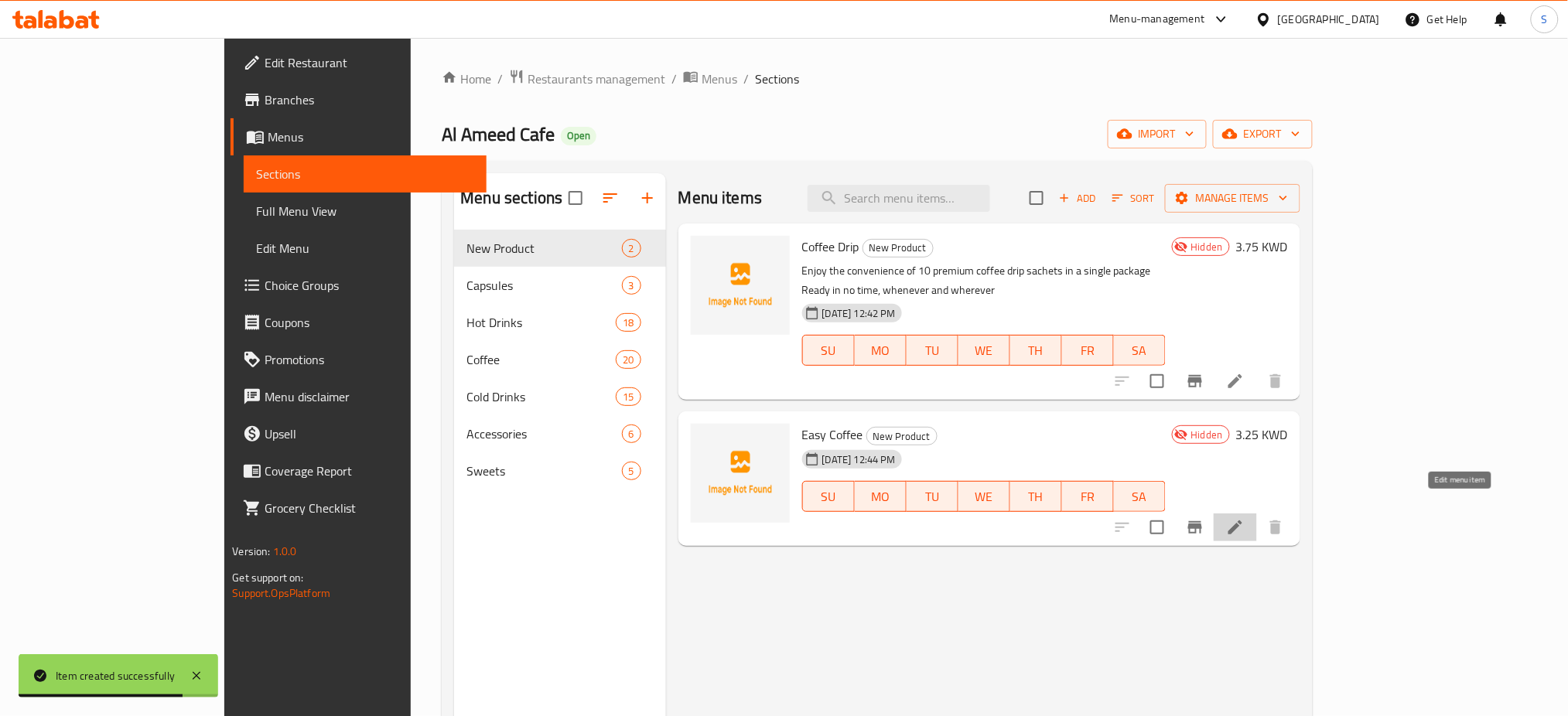
click at [1245, 518] on icon at bounding box center [1235, 528] width 19 height 19
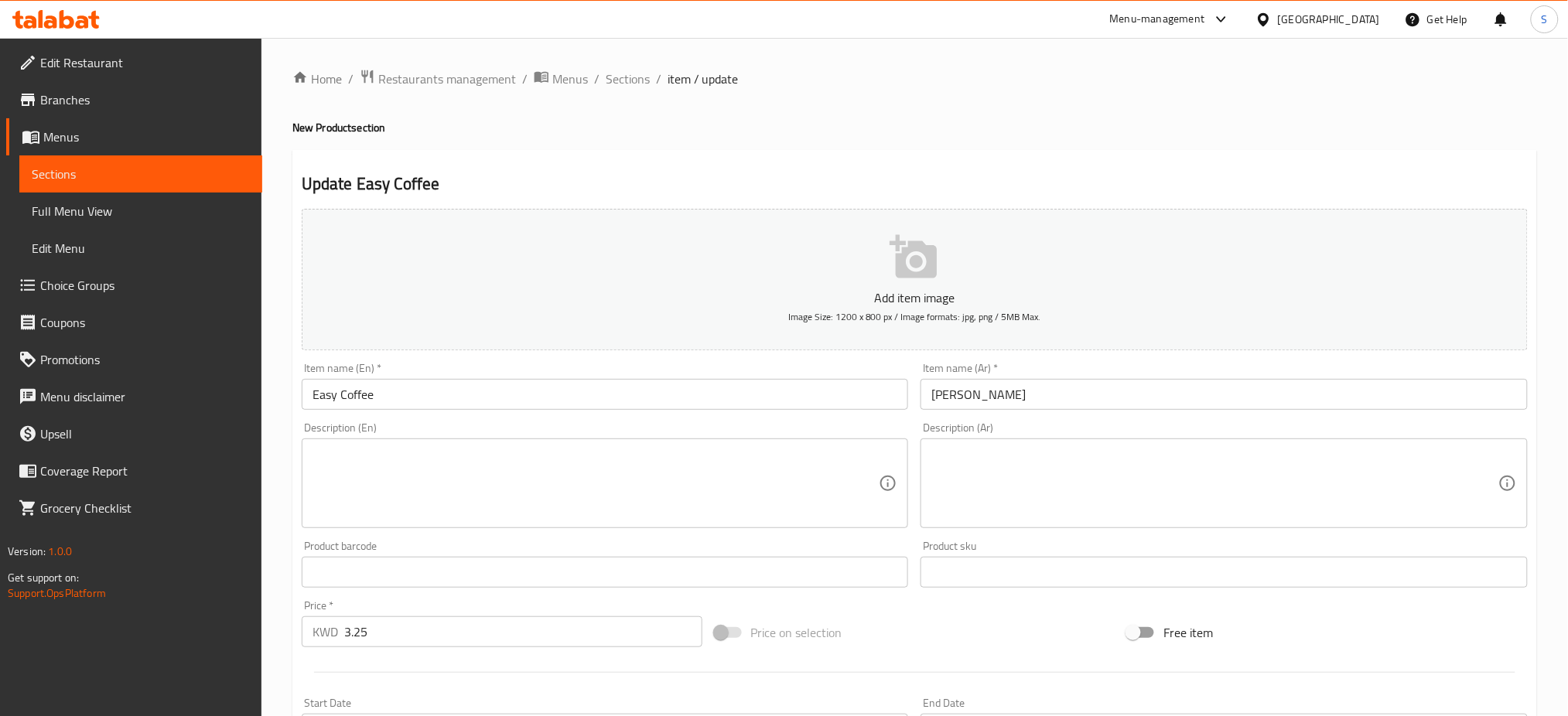
click at [528, 495] on textarea at bounding box center [595, 483] width 567 height 73
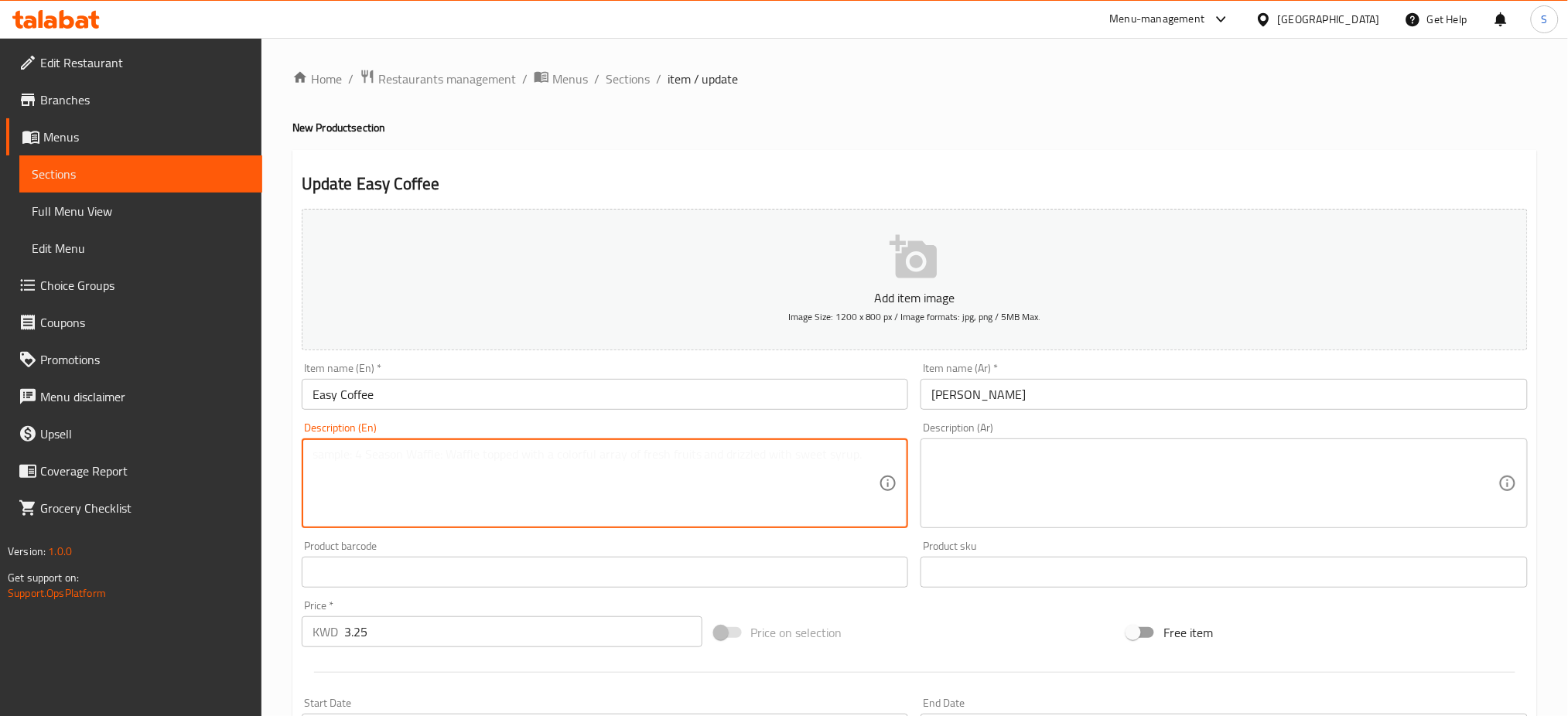
type textarea "v"
paste textarea "Enjoy the convenience of 10 premium Easy coffee sachets in a single package Rea…"
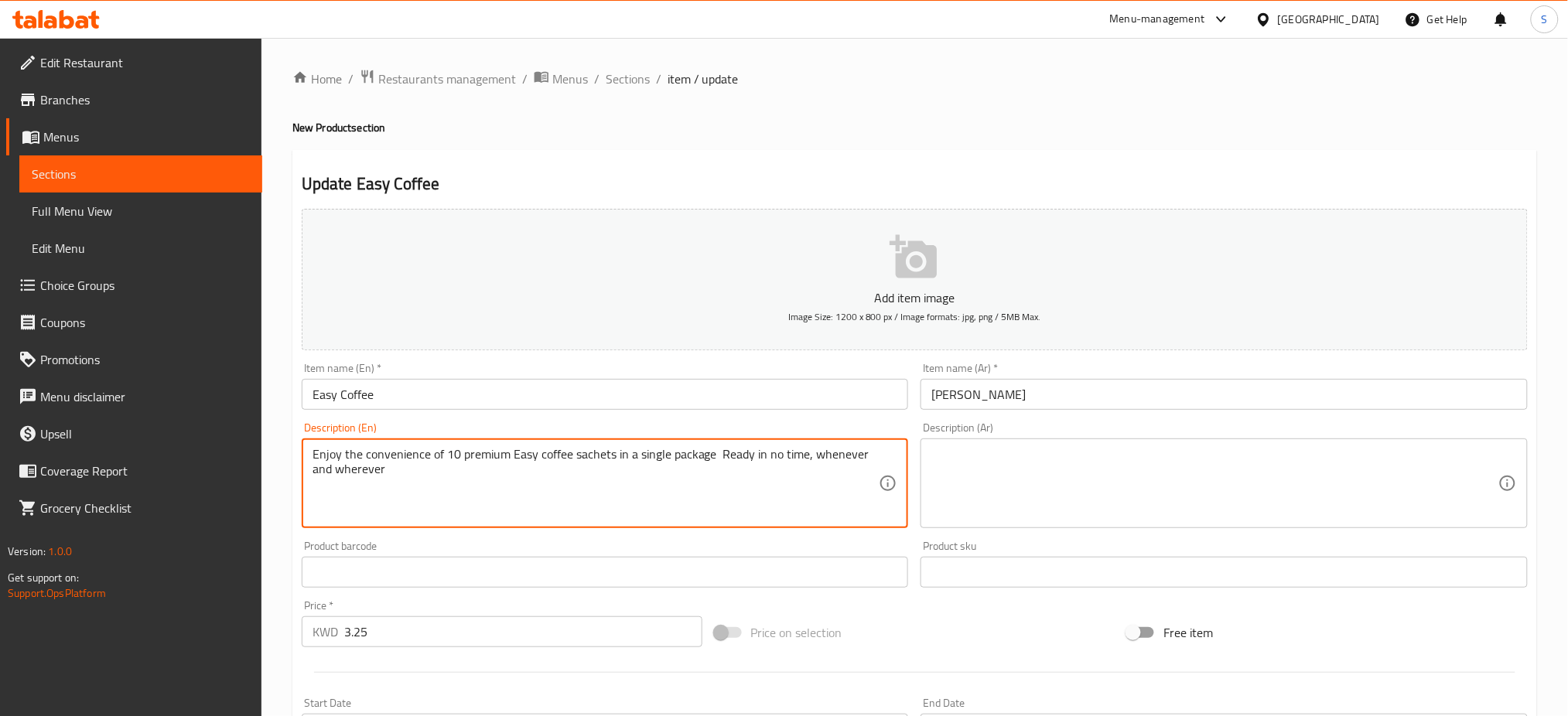
type textarea "Enjoy the convenience of 10 premium Easy coffee sachets in a single package Rea…"
click at [1080, 490] on textarea at bounding box center [1214, 483] width 567 height 73
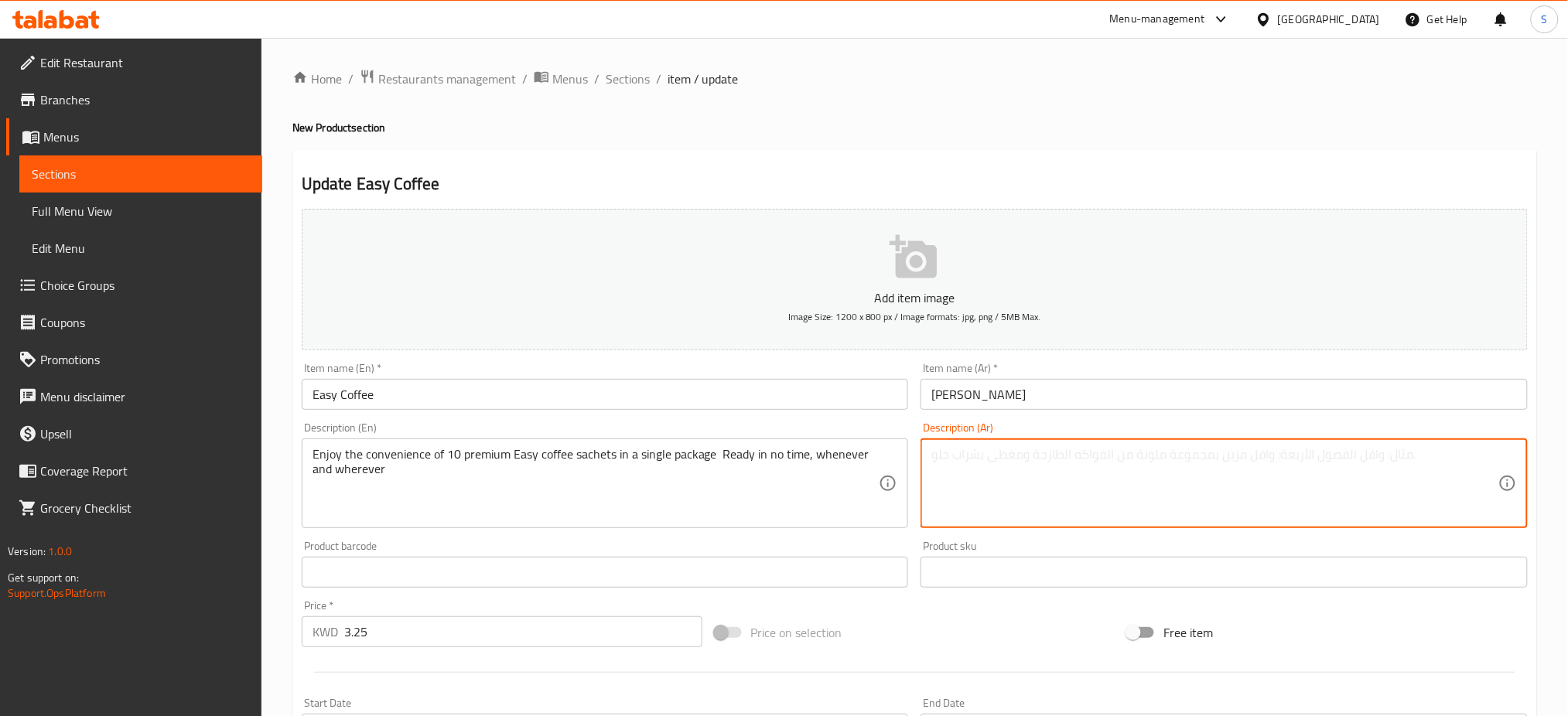
paste textarea "استمتع براحة 10 أكياس إيزي كوفي الفاخرة في عبوة واحدة جاهزة في وقت قصير، في أي …"
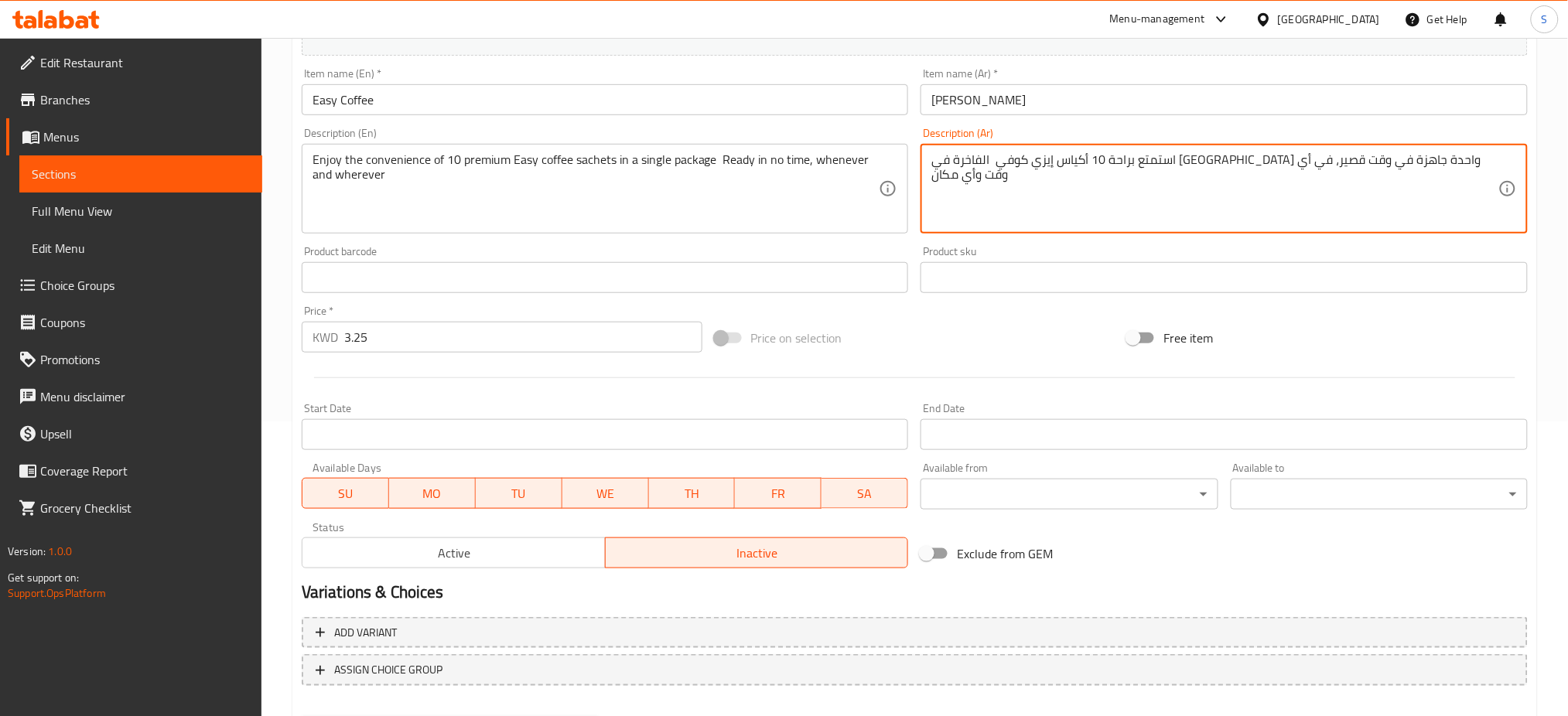
scroll to position [374, 0]
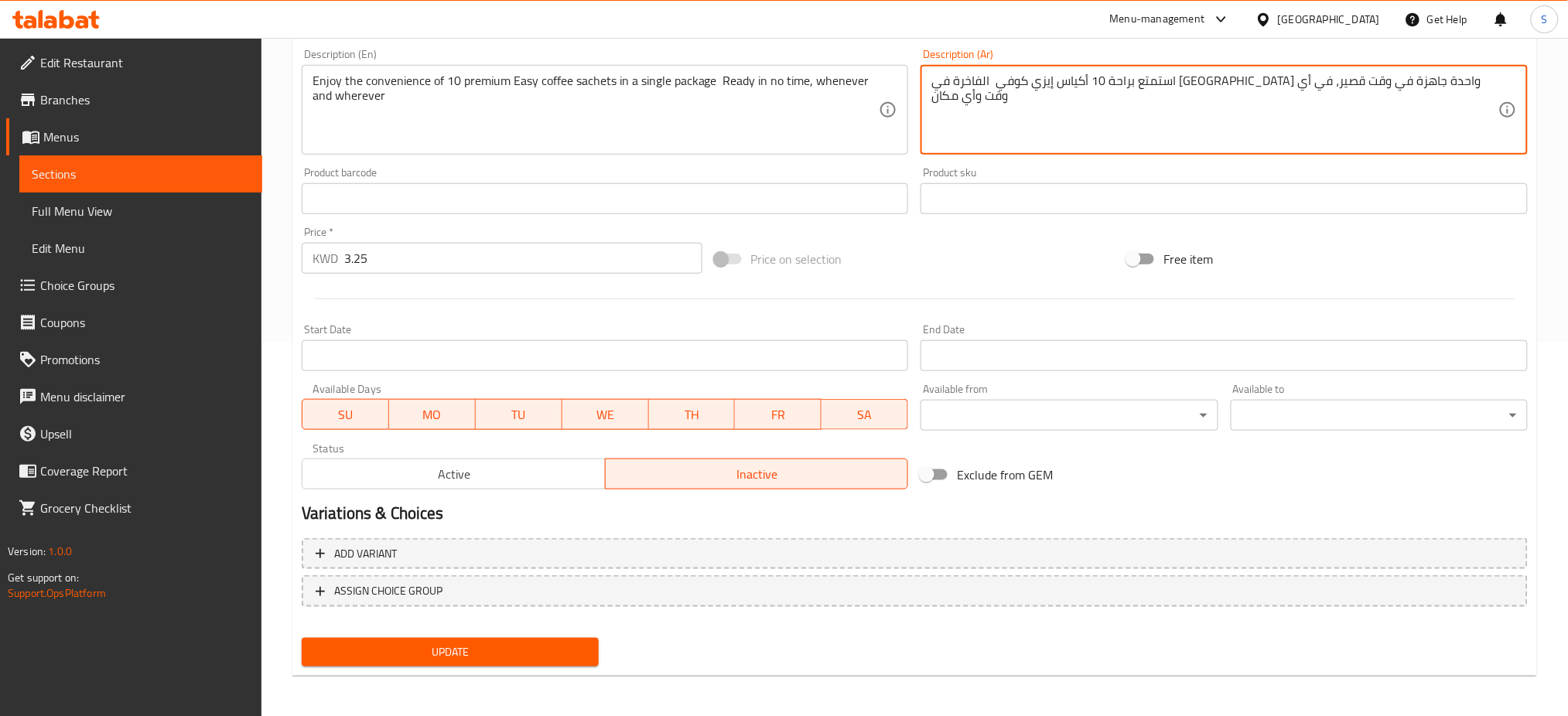
type textarea "استمتع براحة 10 أكياس إيزي كوفي الفاخرة في عبوة واحدة جاهزة في وقت قصير، في أي …"
click at [565, 659] on button "Update" at bounding box center [450, 652] width 297 height 28
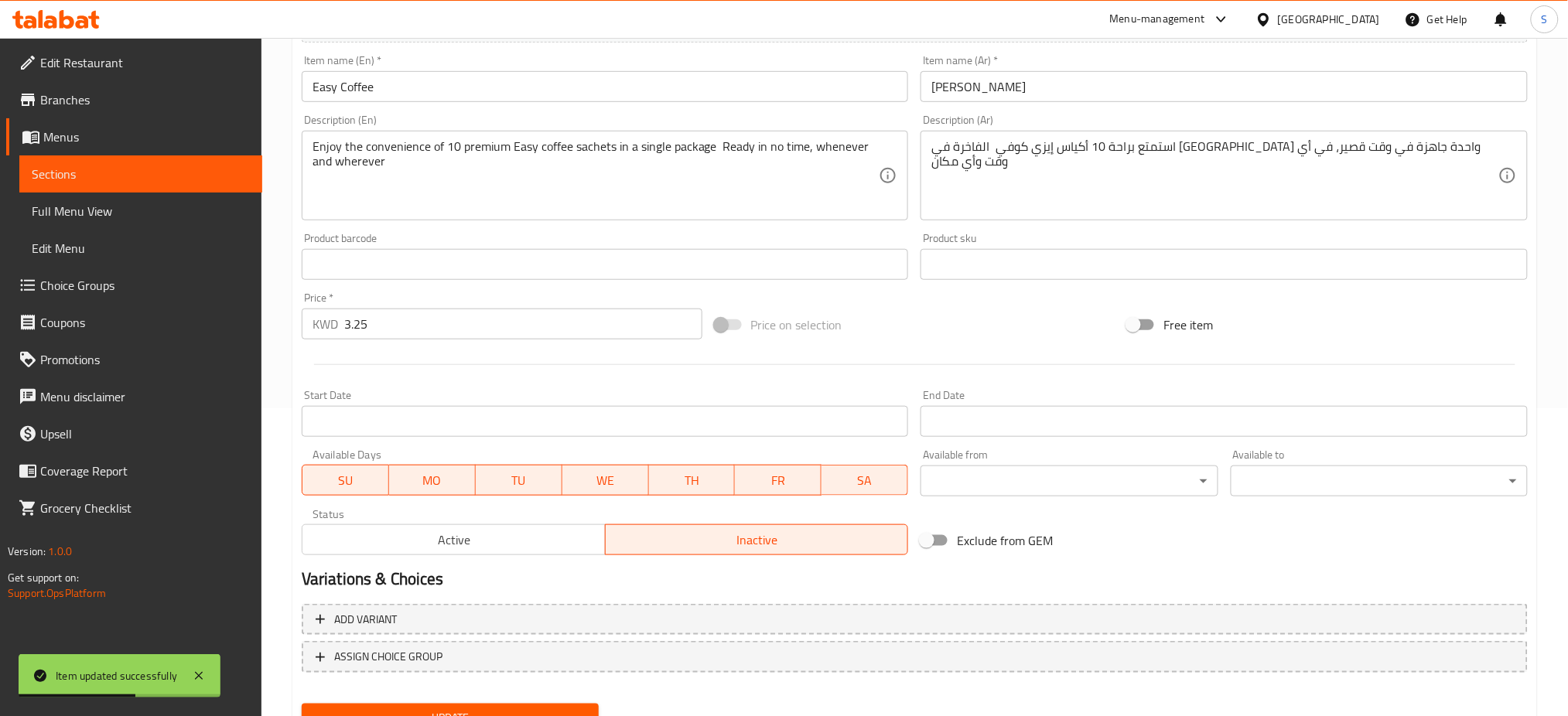
scroll to position [0, 0]
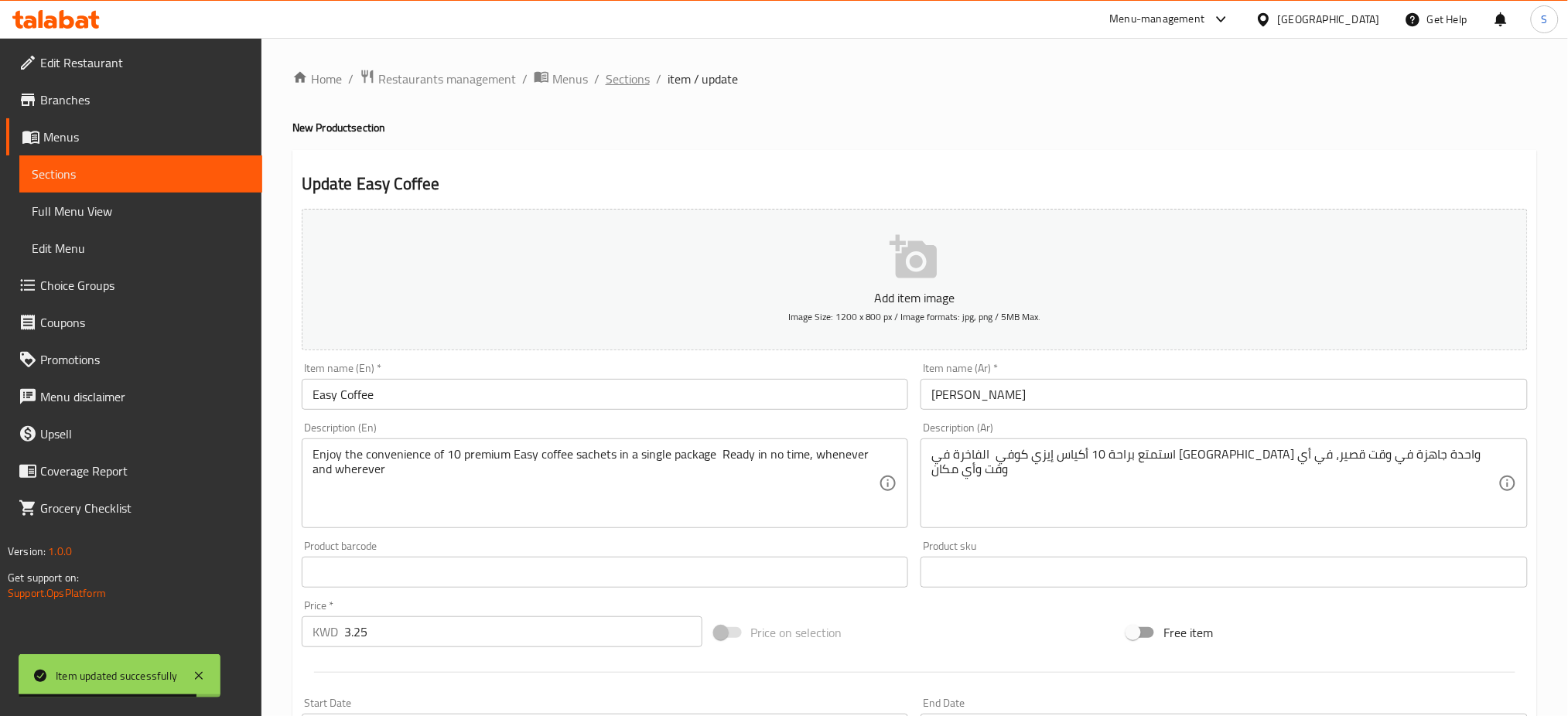
click at [623, 81] on span "Sections" at bounding box center [627, 79] width 44 height 19
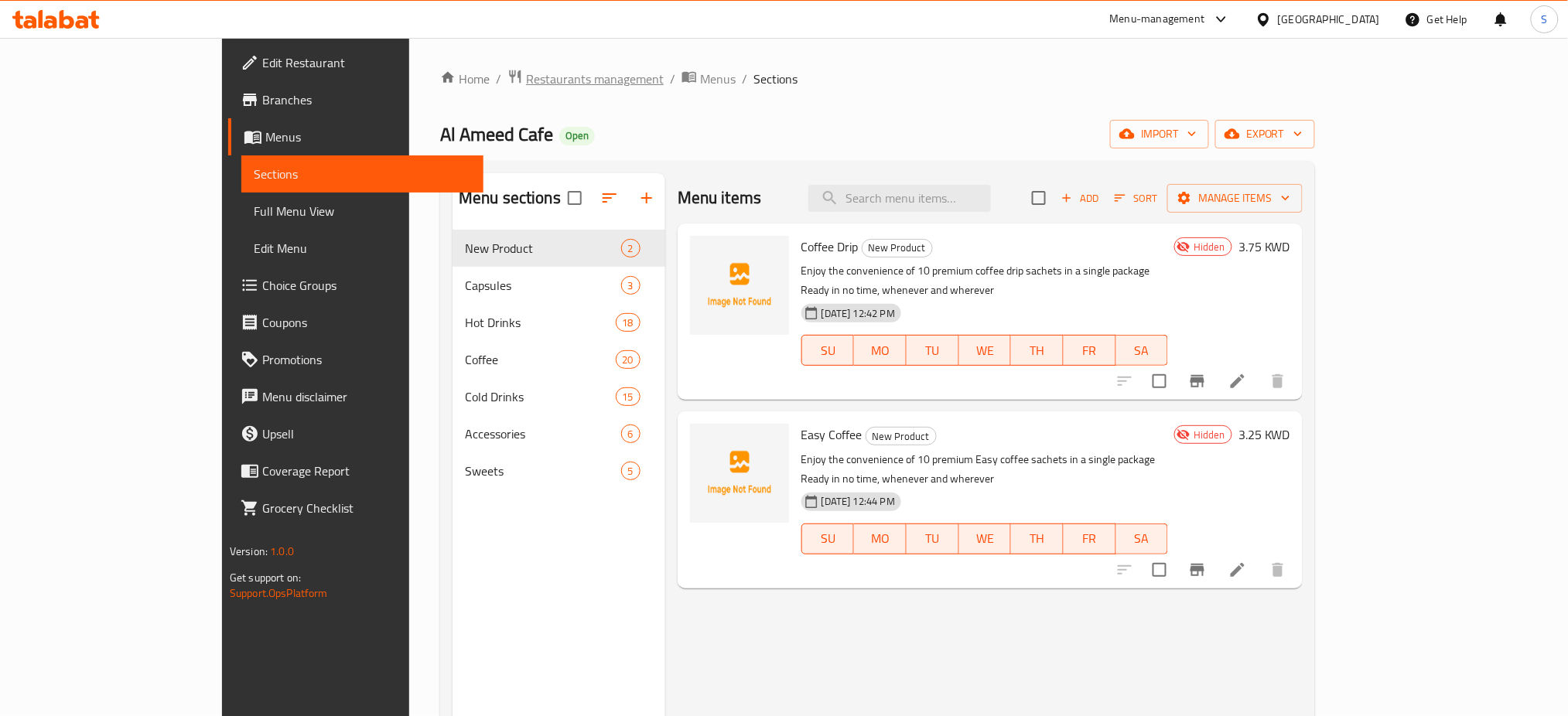
click at [526, 75] on span "Restaurants management" at bounding box center [595, 79] width 138 height 19
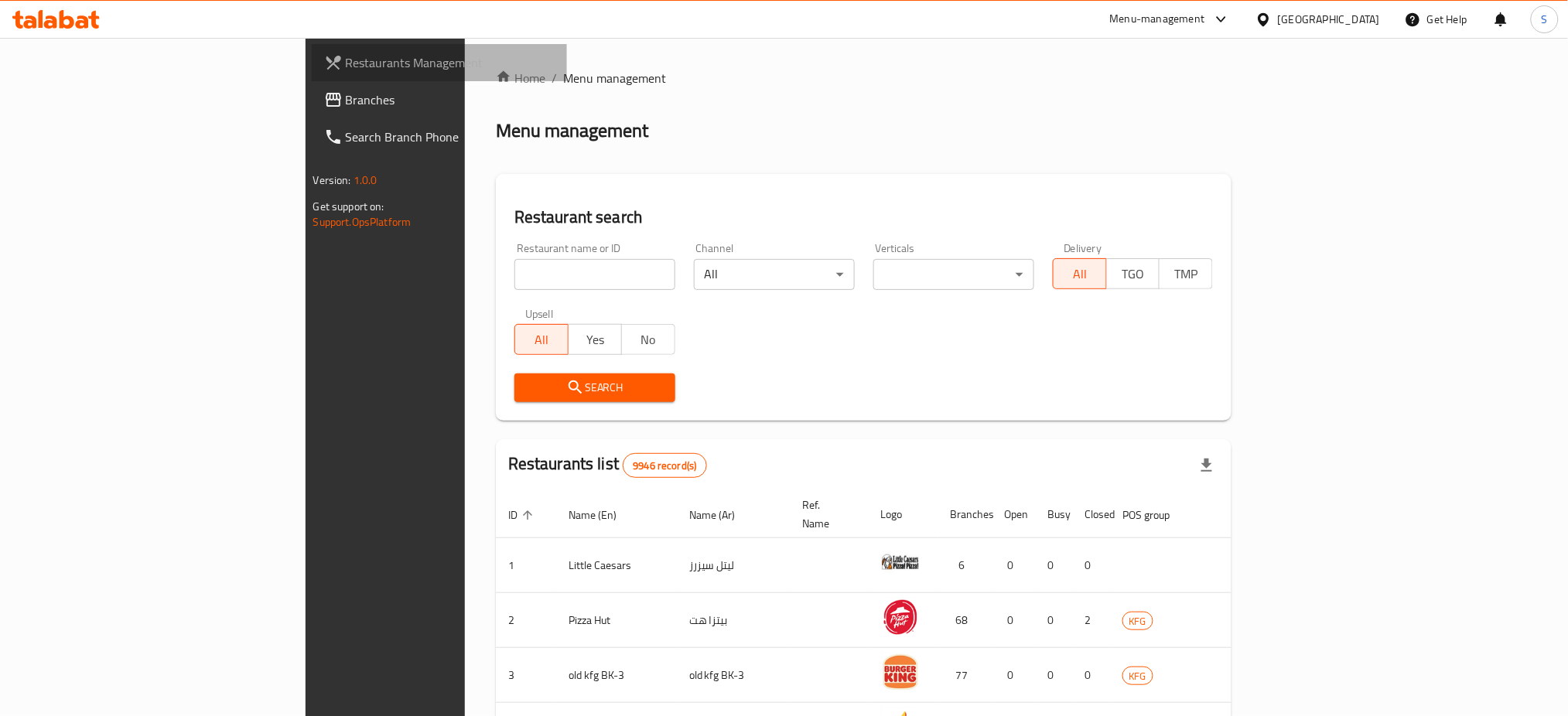
click at [346, 62] on span "Restaurants Management" at bounding box center [450, 63] width 210 height 19
